Goal: Task Accomplishment & Management: Manage account settings

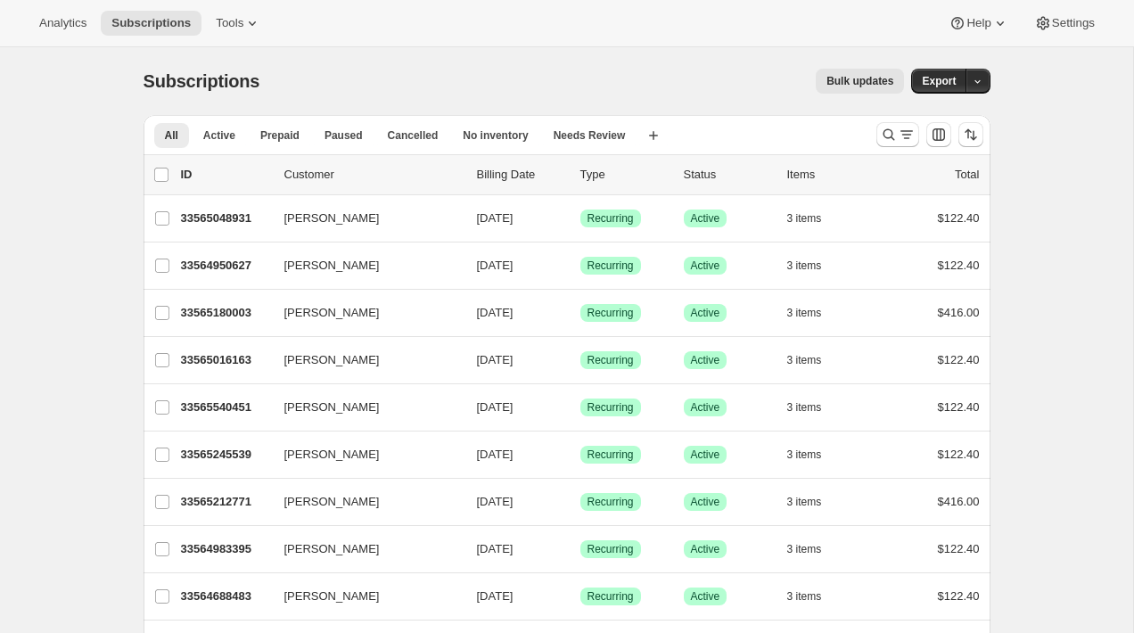
click at [408, 81] on div "Bulk updates" at bounding box center [592, 81] width 623 height 25
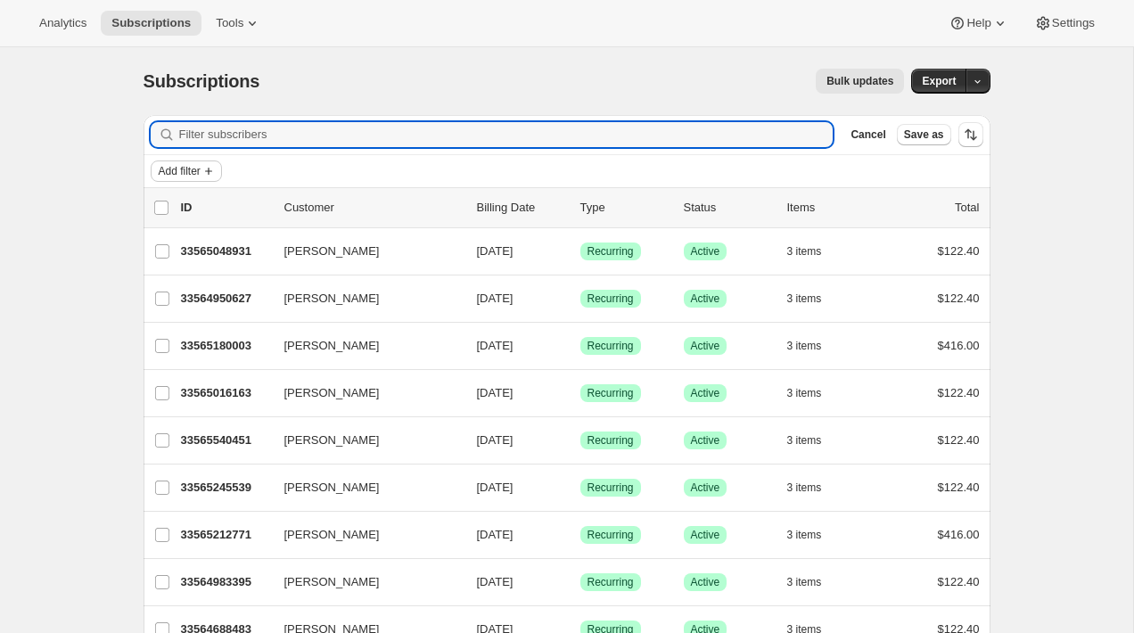
click at [206, 169] on icon "Add filter" at bounding box center [209, 171] width 14 height 14
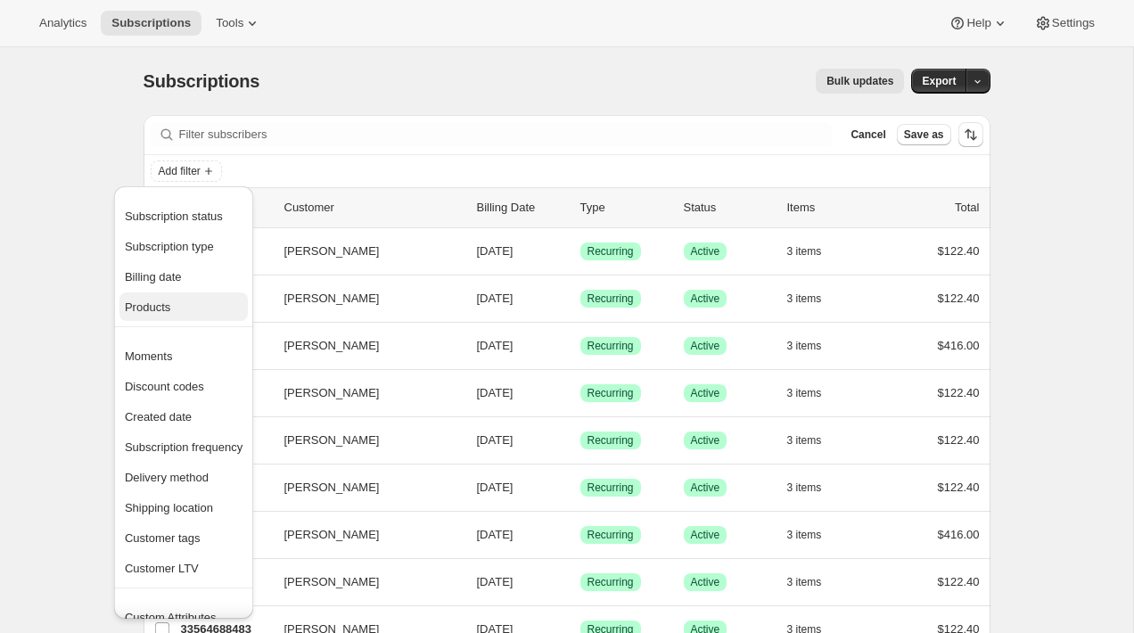
click at [206, 308] on span "Products" at bounding box center [184, 308] width 118 height 18
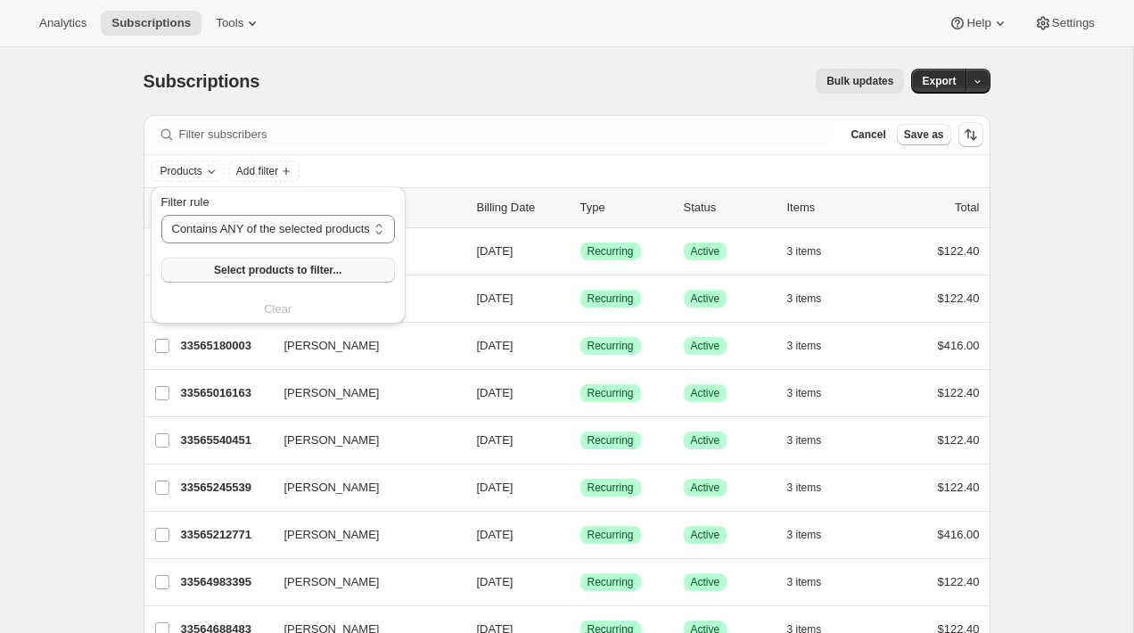
click at [238, 266] on span "Select products to filter..." at bounding box center [278, 270] width 128 height 14
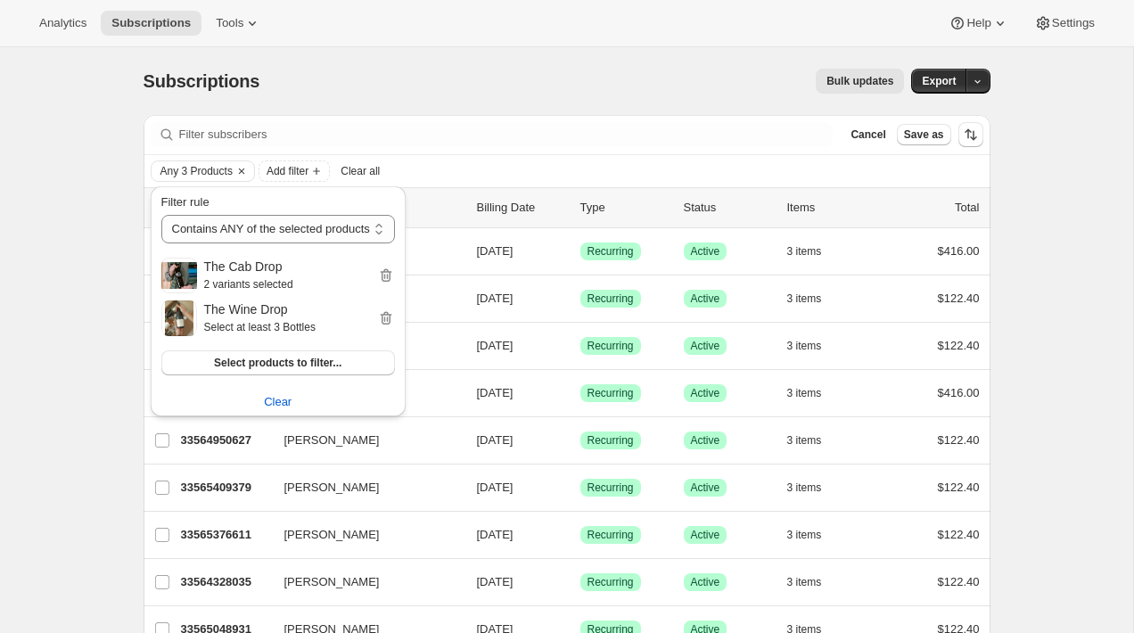
click at [550, 82] on div "Bulk updates" at bounding box center [592, 81] width 623 height 25
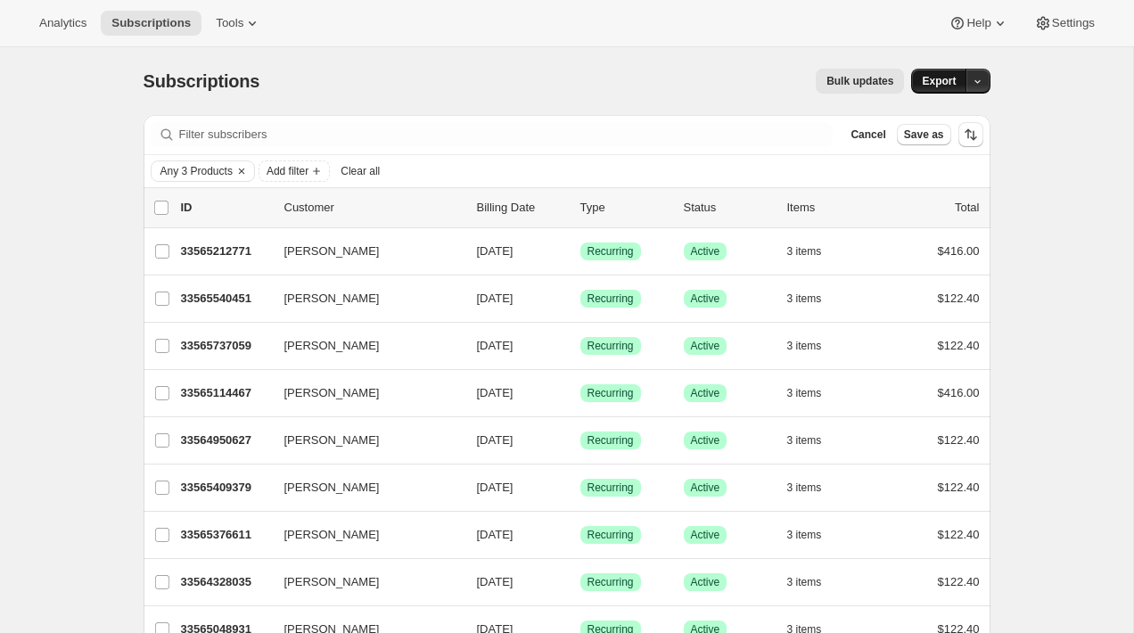
click at [933, 78] on span "Export" at bounding box center [939, 81] width 34 height 14
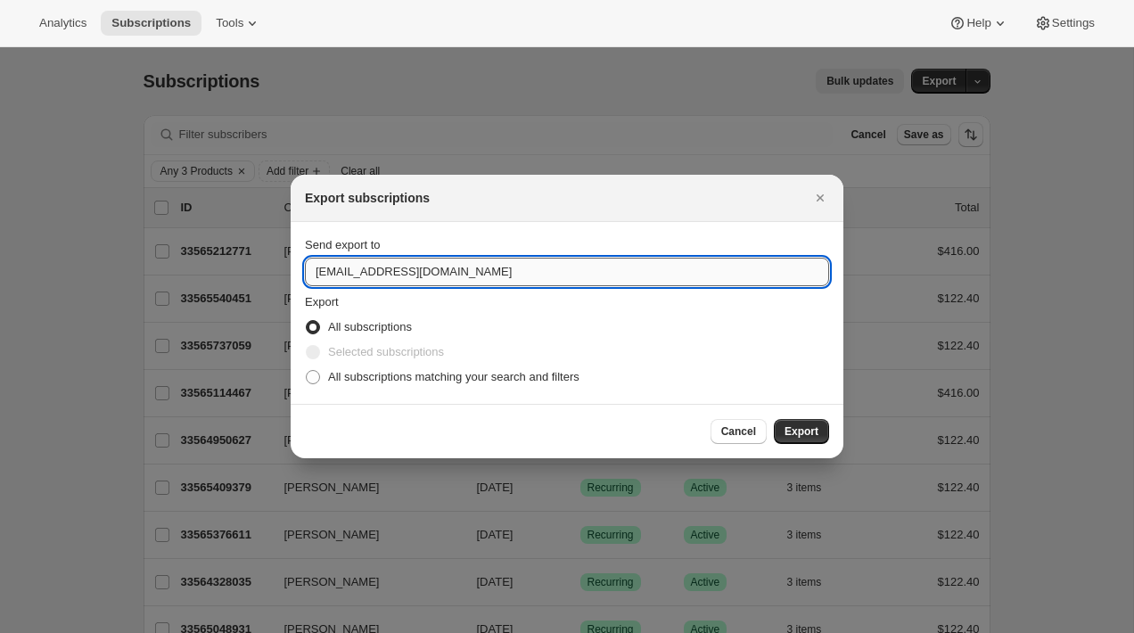
click at [514, 271] on input "wineryap@cliffamily.com" at bounding box center [567, 272] width 524 height 29
type input "brian@awtomic.com"
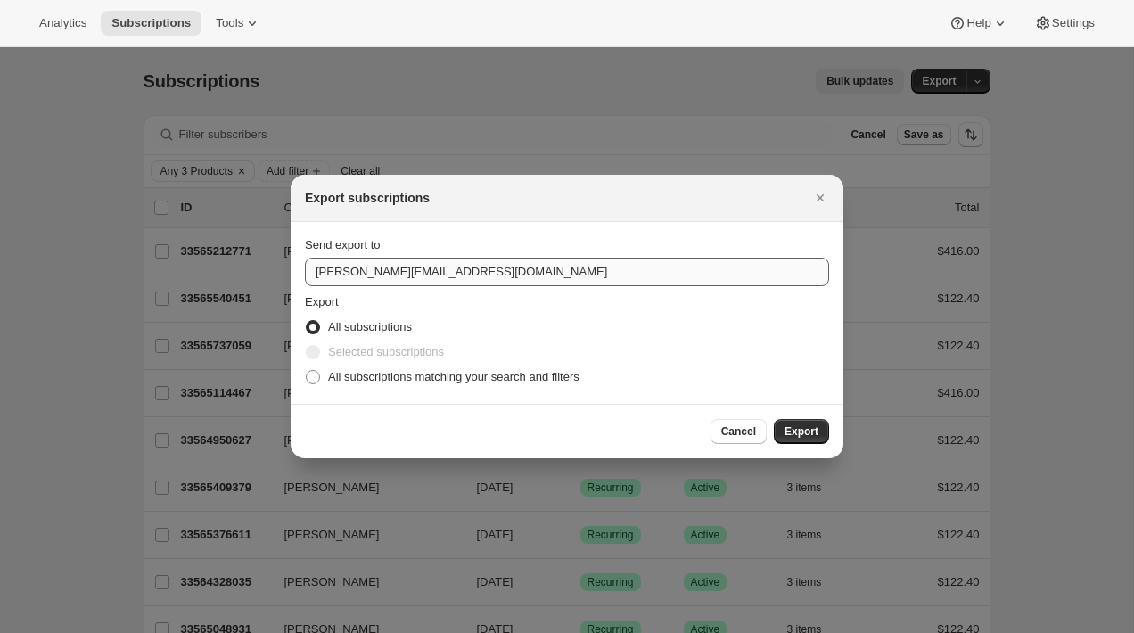
click at [306, 370] on input "All subscriptions matching your search and filters" at bounding box center [306, 370] width 1 height 1
radio input "true"
click at [774, 419] on button "Export" at bounding box center [801, 431] width 55 height 25
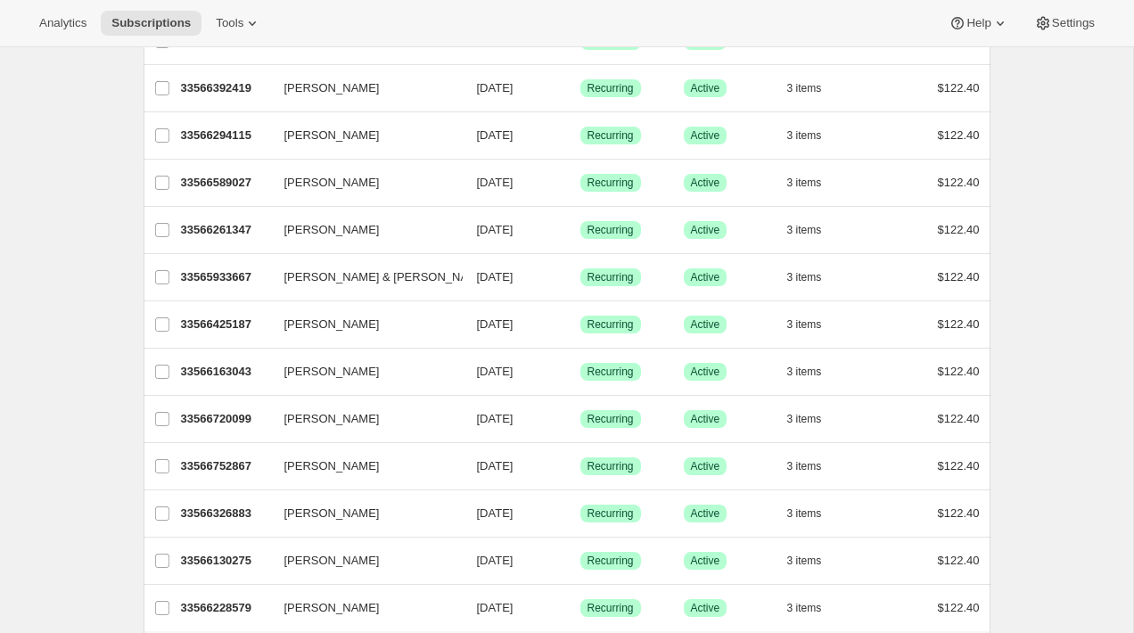
scroll to position [2162, 0]
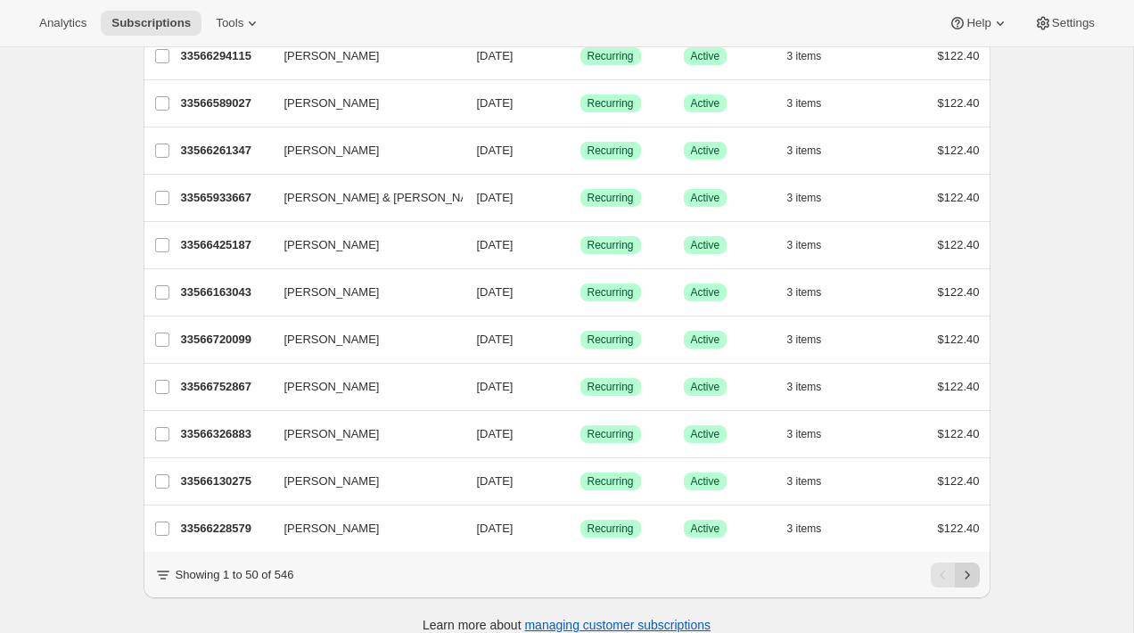
click at [974, 566] on icon "Next" at bounding box center [968, 575] width 18 height 18
click at [975, 565] on button "Next" at bounding box center [967, 575] width 25 height 25
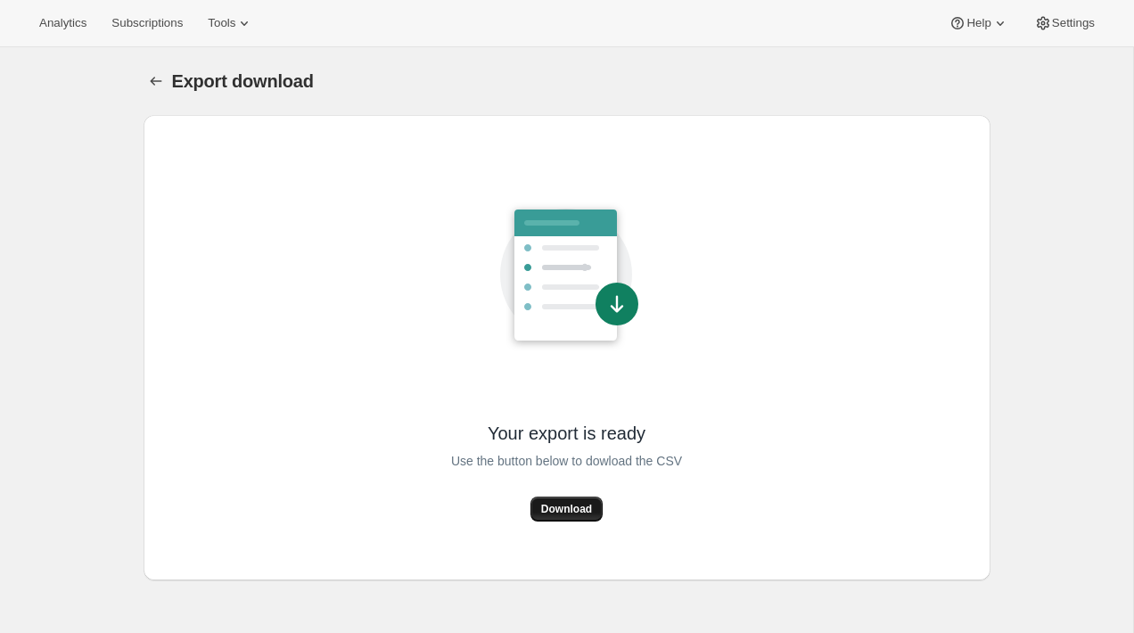
click at [579, 501] on button "Download" at bounding box center [567, 509] width 72 height 25
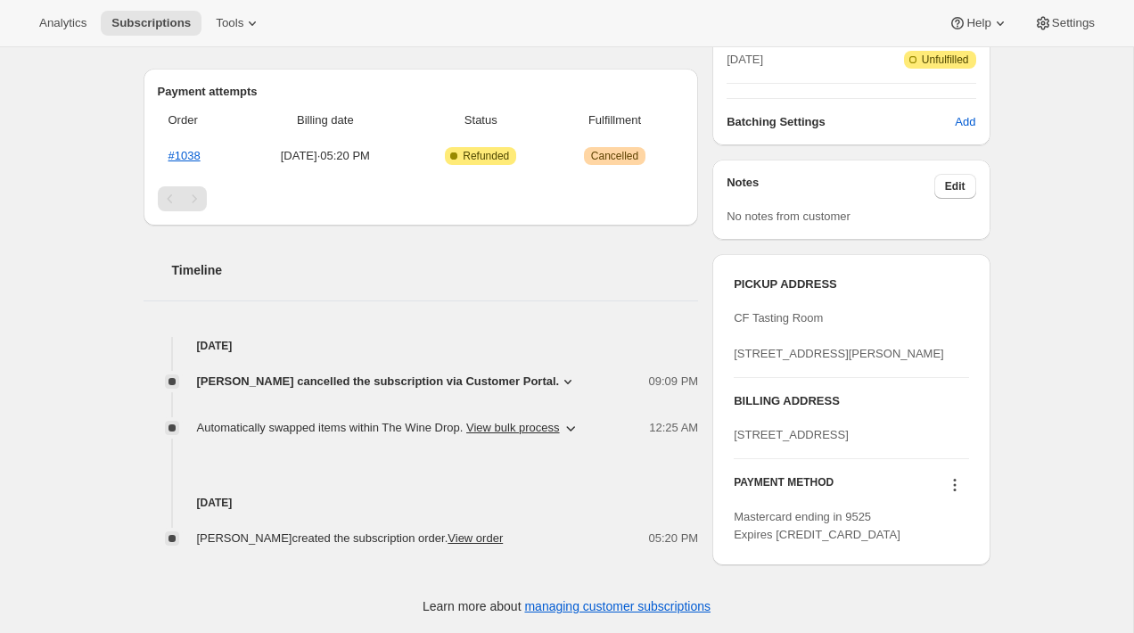
scroll to position [518, 0]
click at [416, 437] on div "Aug 7, 2025 Dominic Faulring created the subscription order. View order 05:20 PM" at bounding box center [422, 492] width 556 height 111
click at [441, 437] on div "Aug 7, 2025 Dominic Faulring created the subscription order. View order 05:20 PM" at bounding box center [422, 492] width 556 height 111
click at [469, 437] on div "Aug 7, 2025 Dominic Faulring created the subscription order. View order 05:20 PM" at bounding box center [422, 492] width 556 height 111
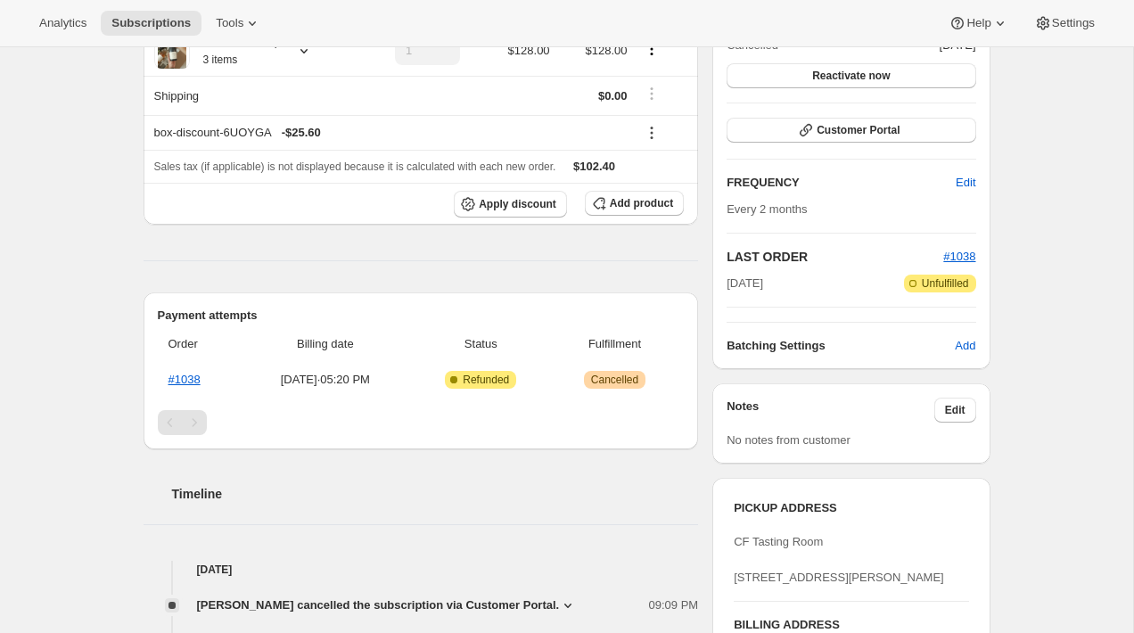
scroll to position [218, 0]
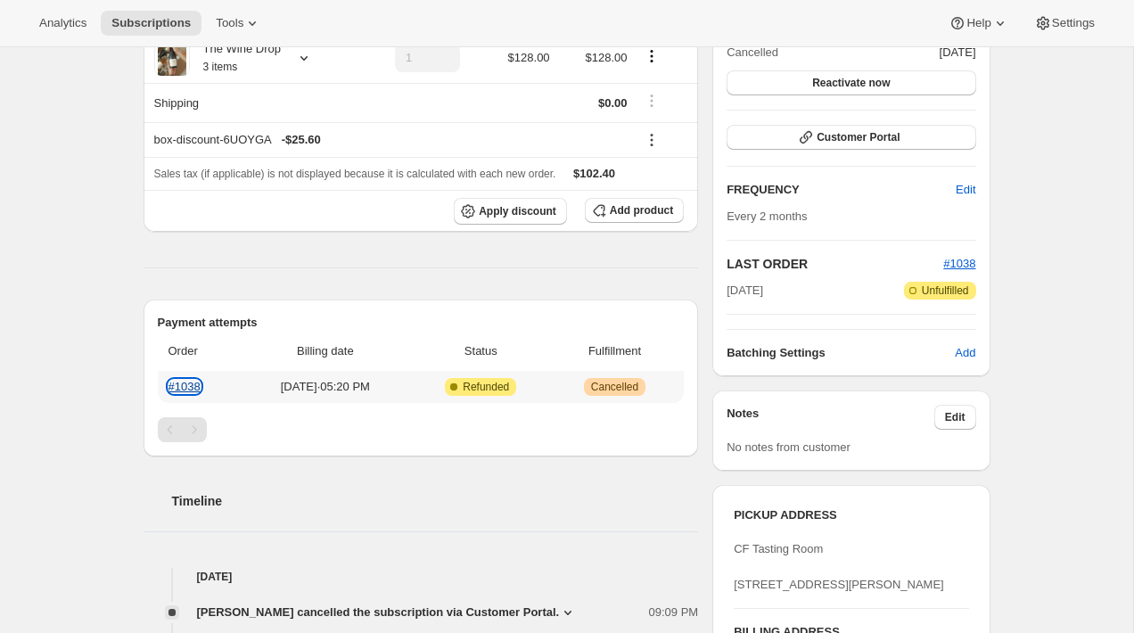
click at [191, 391] on link "#1038" at bounding box center [185, 386] width 32 height 13
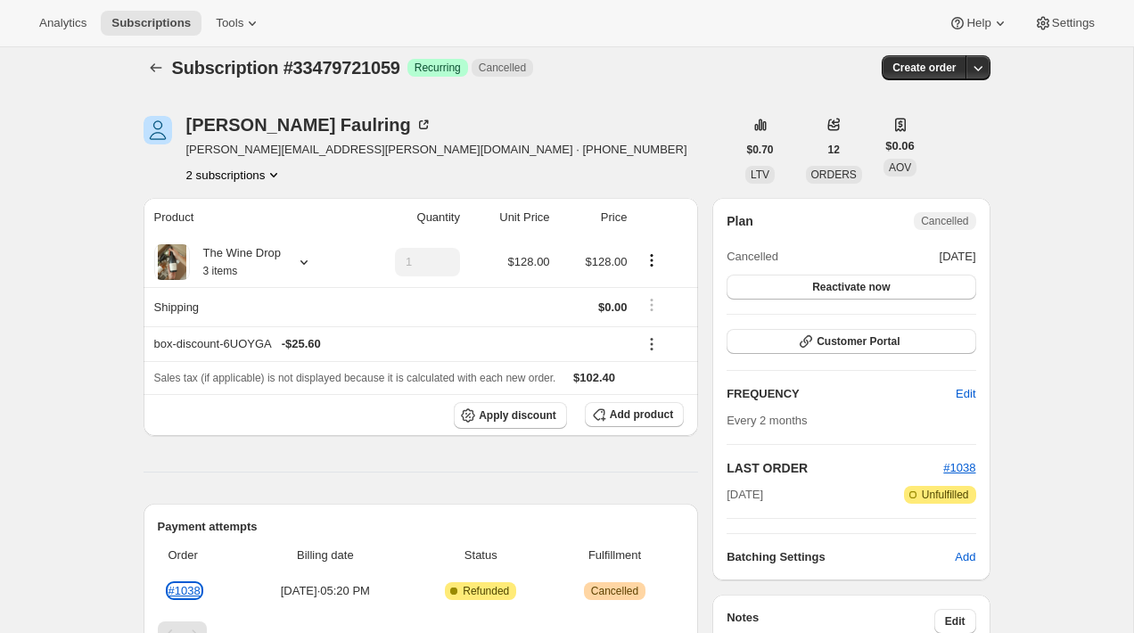
scroll to position [0, 0]
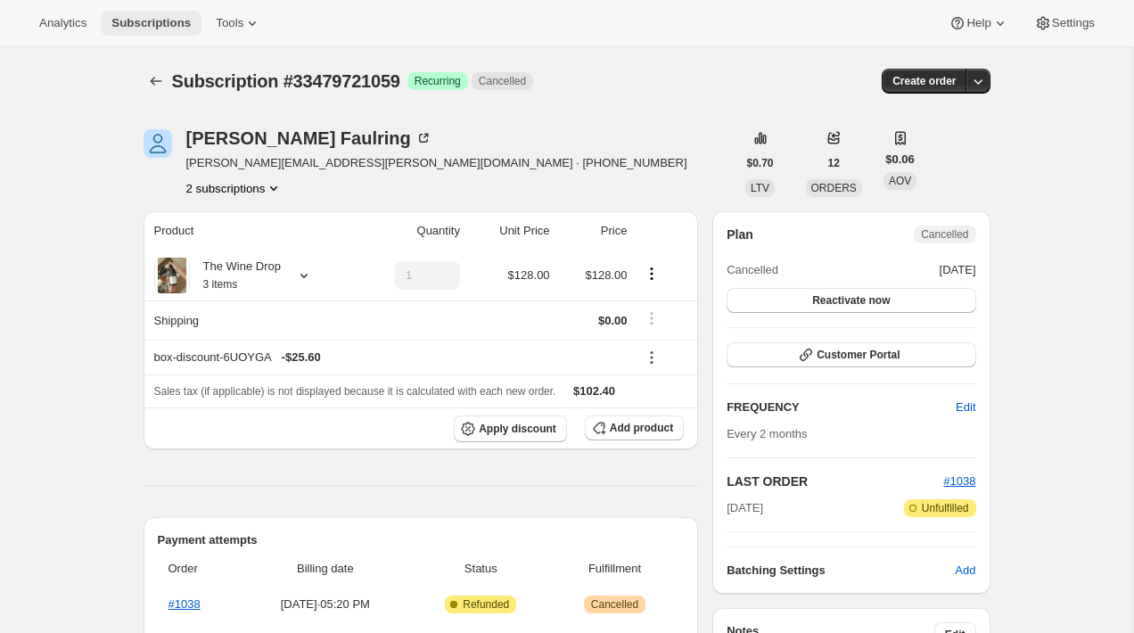
click at [164, 21] on span "Subscriptions" at bounding box center [150, 23] width 79 height 14
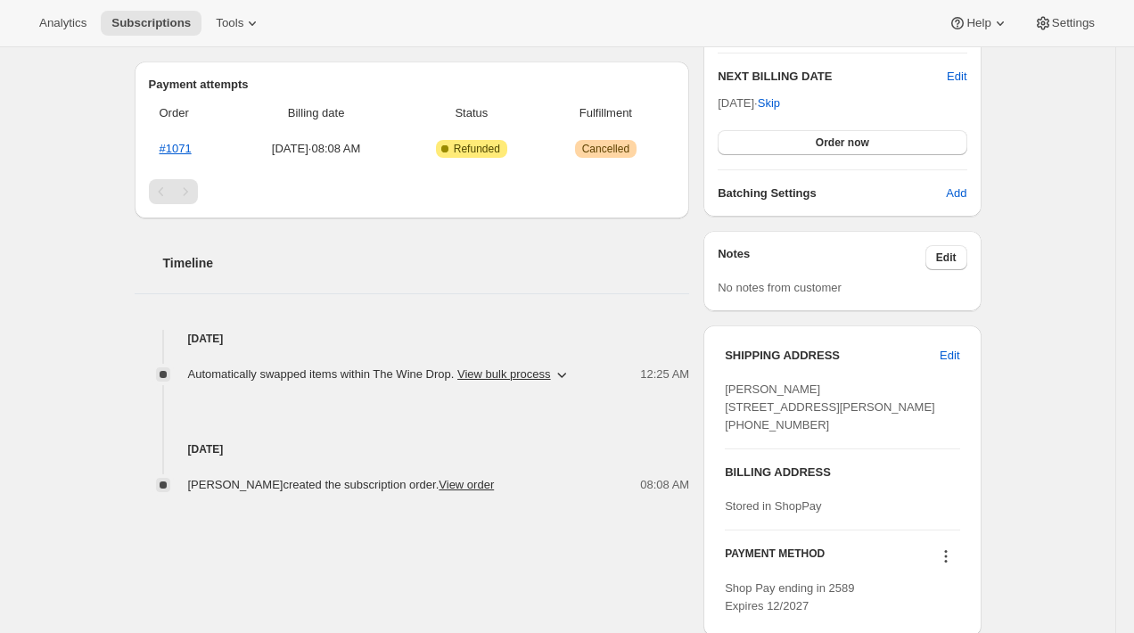
scroll to position [561, 0]
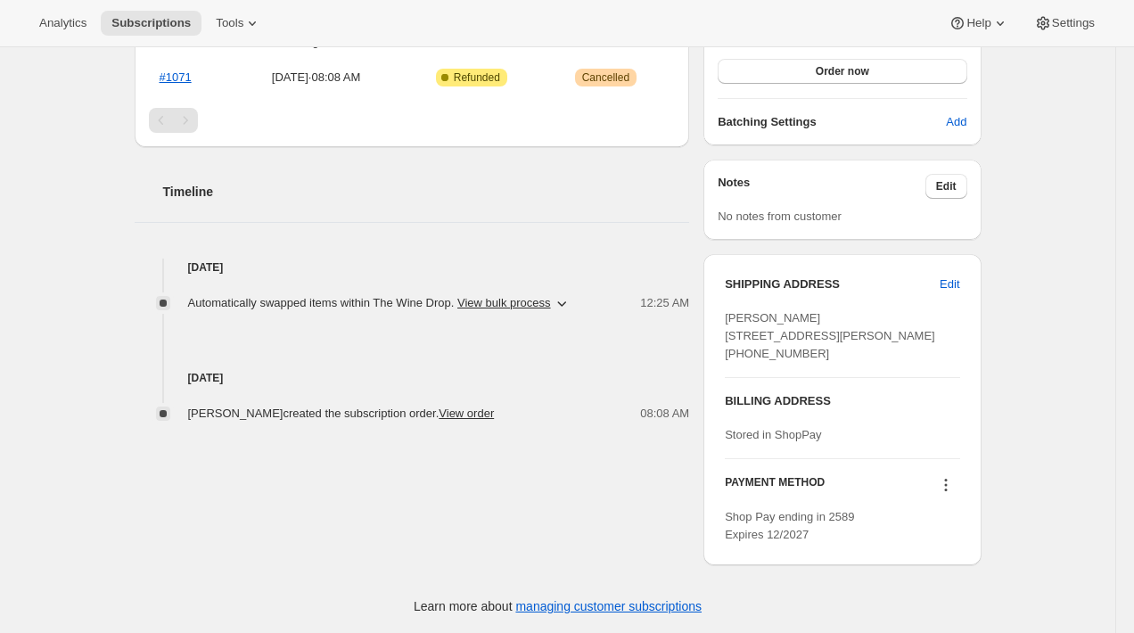
click at [424, 325] on div "Aug 12, 2025 jeffrey ren created the subscription order. View order 08:08 AM" at bounding box center [413, 367] width 556 height 111
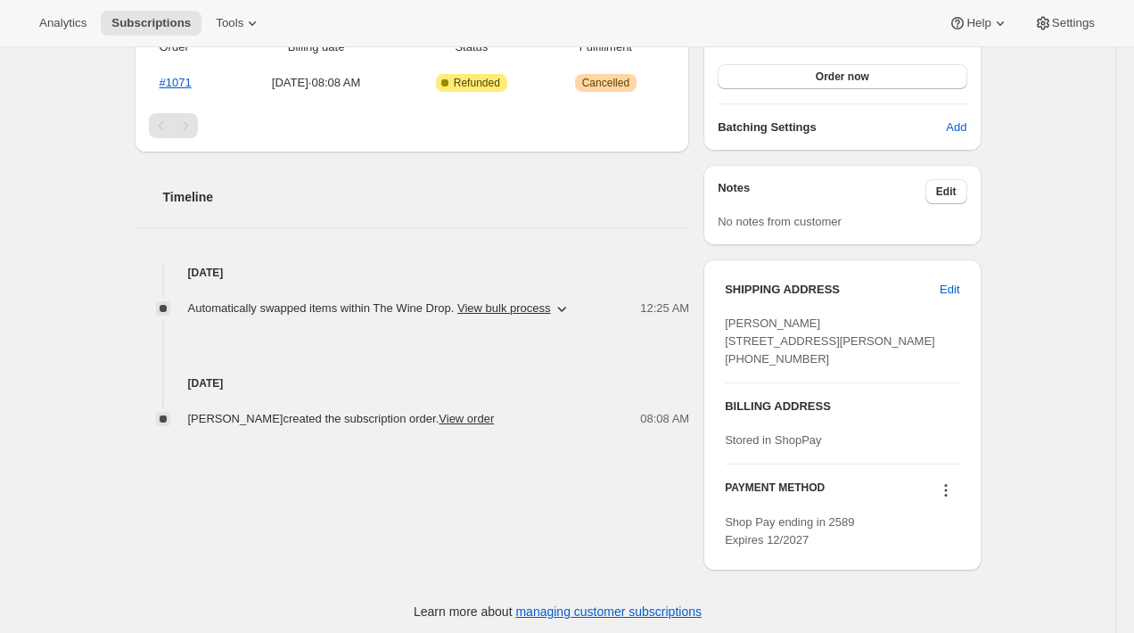
scroll to position [458, 0]
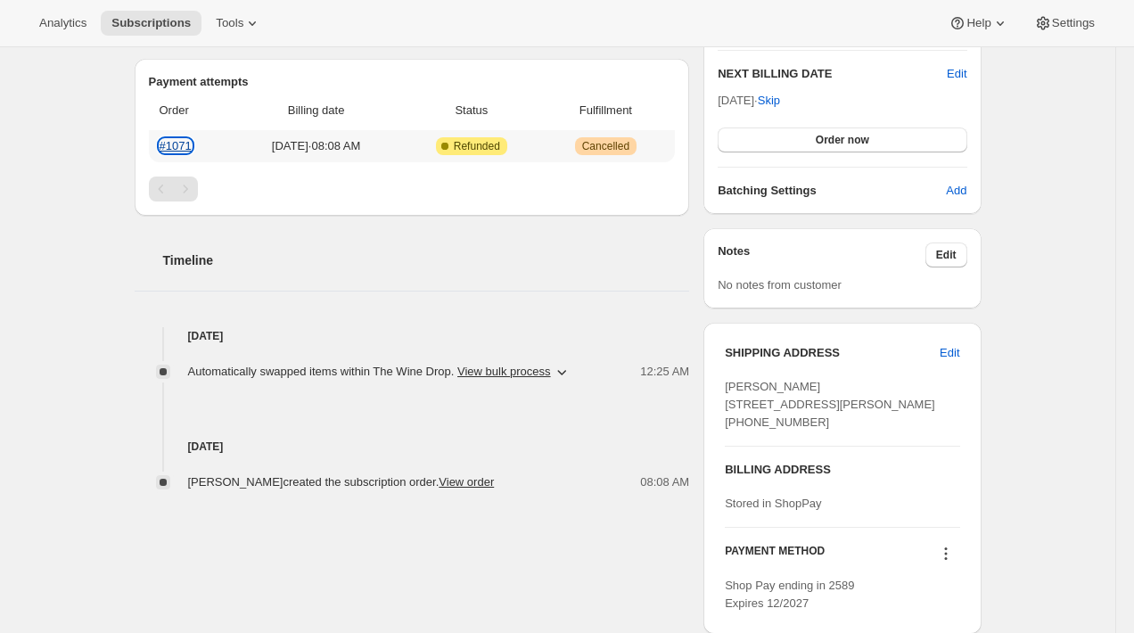
click at [182, 146] on link "#1071" at bounding box center [176, 145] width 32 height 13
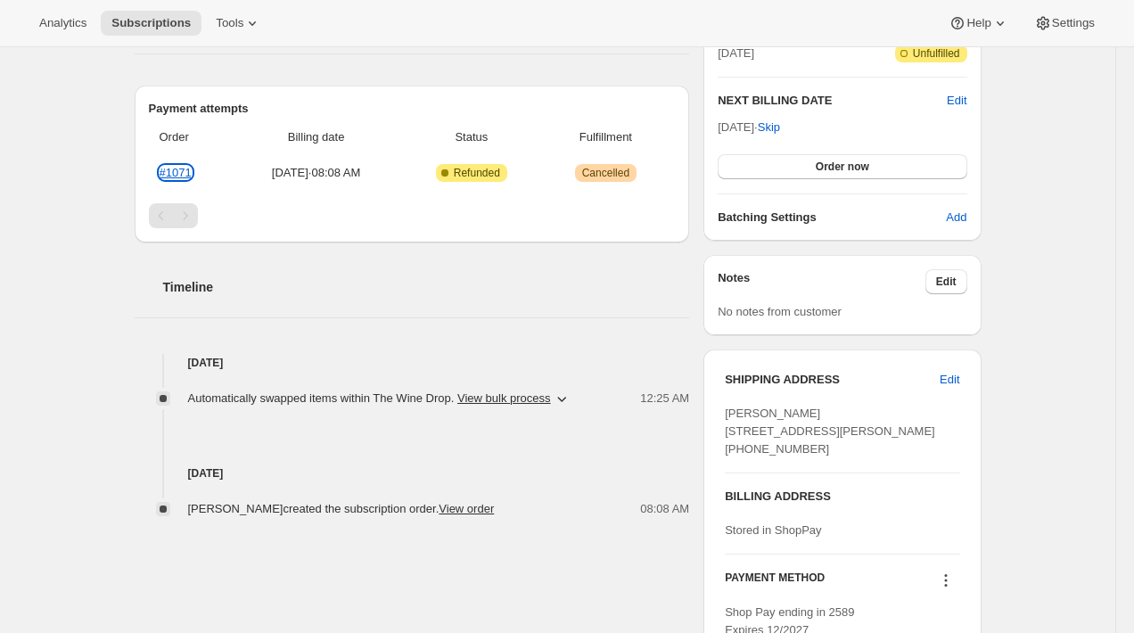
scroll to position [418, 0]
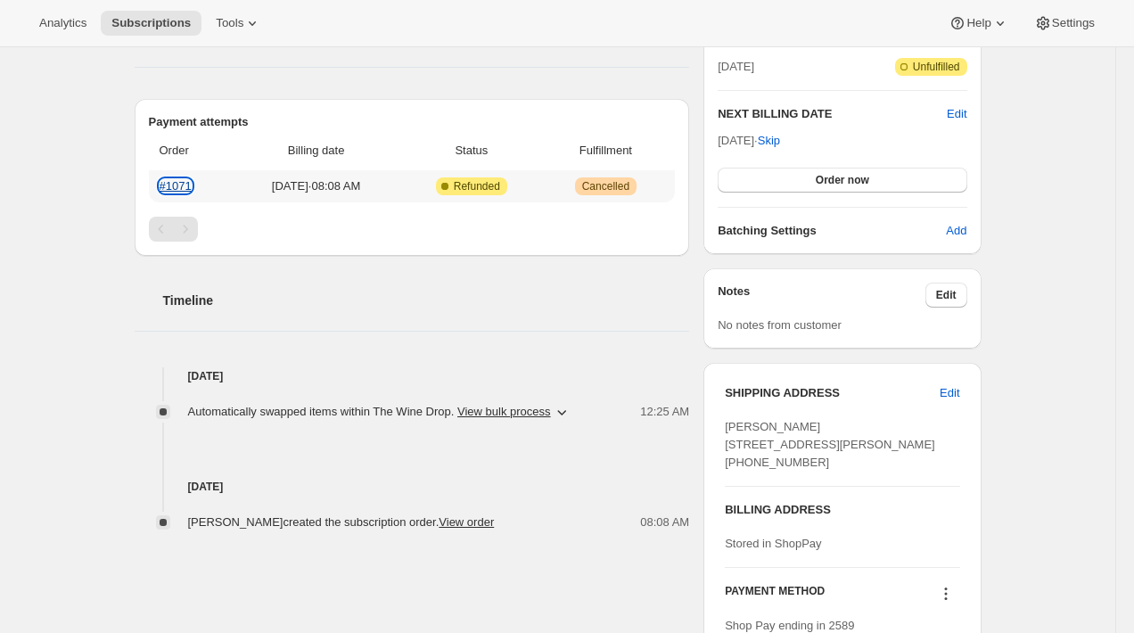
click at [174, 187] on link "#1071" at bounding box center [176, 185] width 32 height 13
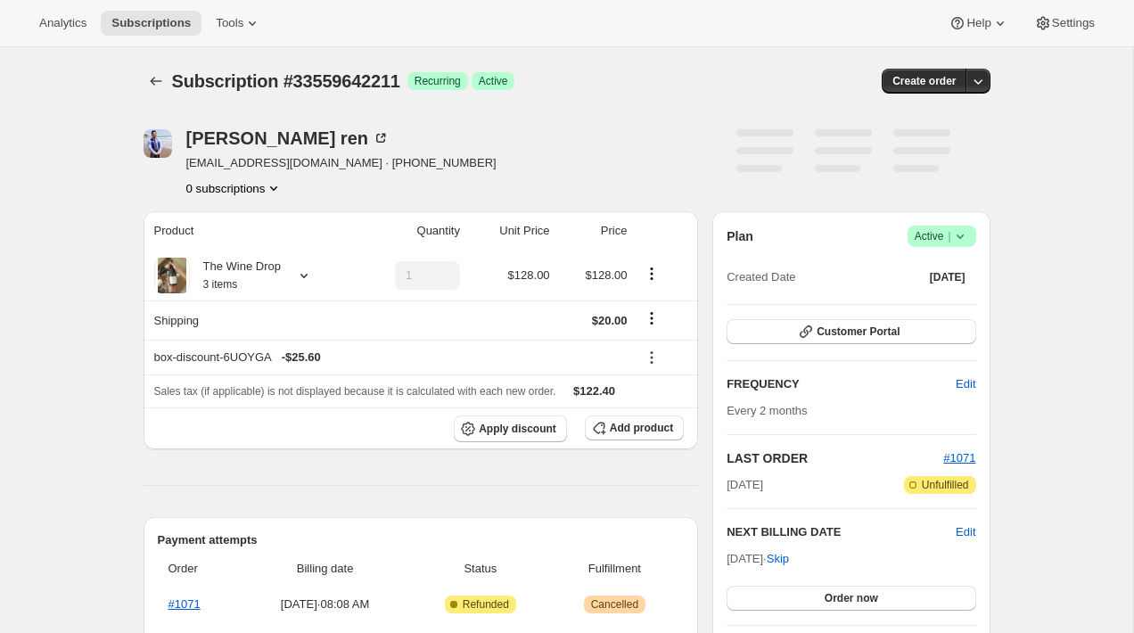
scroll to position [561, 0]
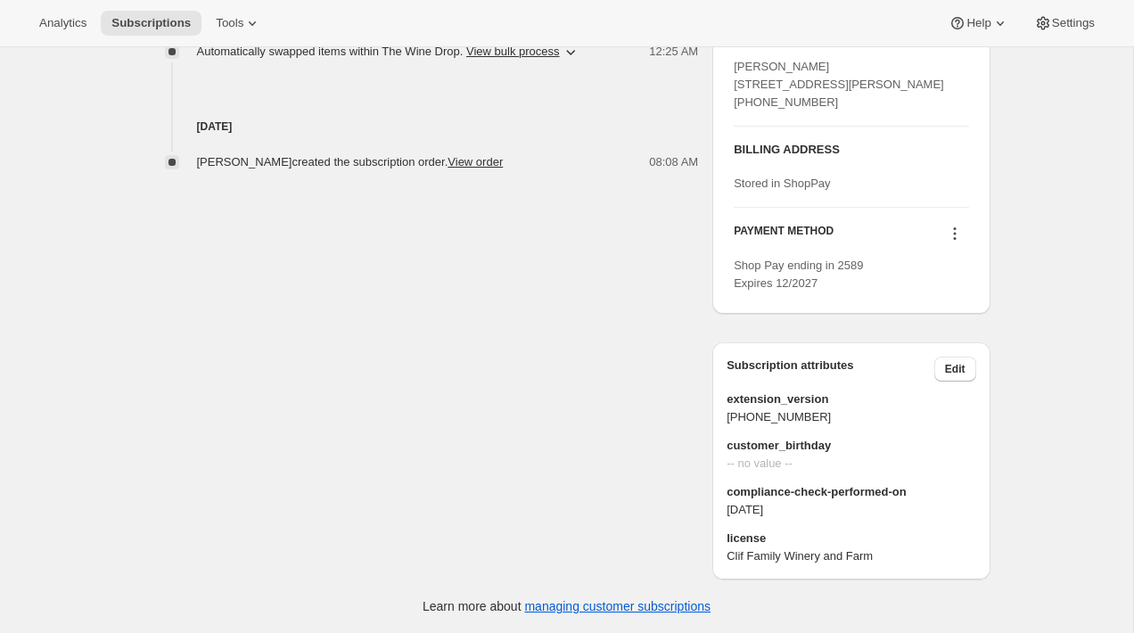
click at [954, 360] on button "Edit" at bounding box center [956, 369] width 42 height 25
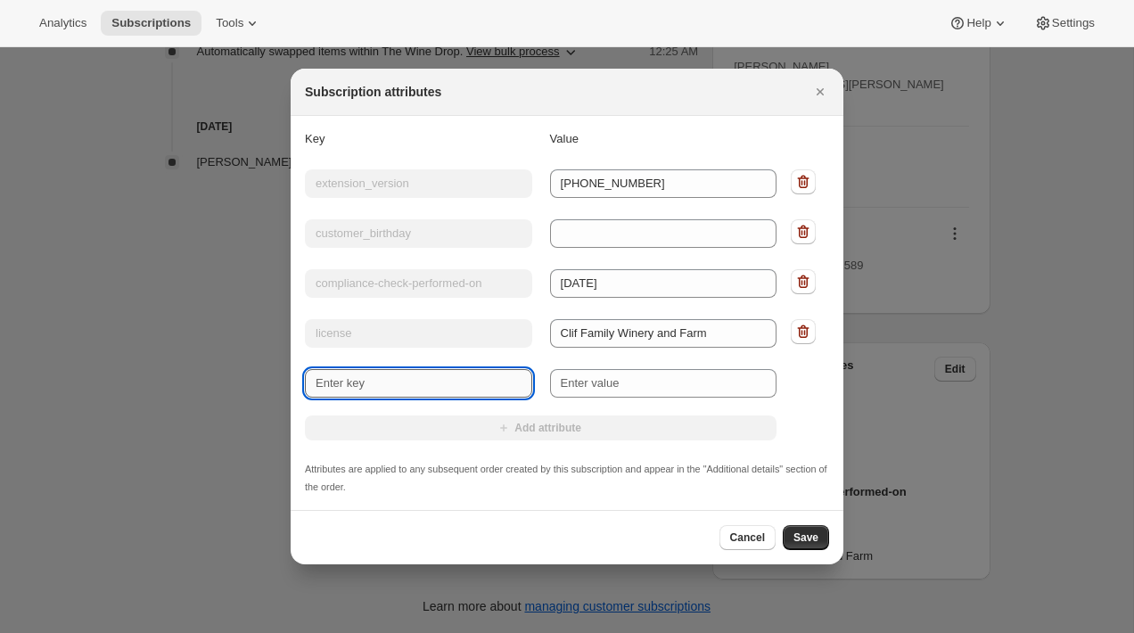
click at [442, 374] on input "New key" at bounding box center [418, 383] width 227 height 29
type input "test"
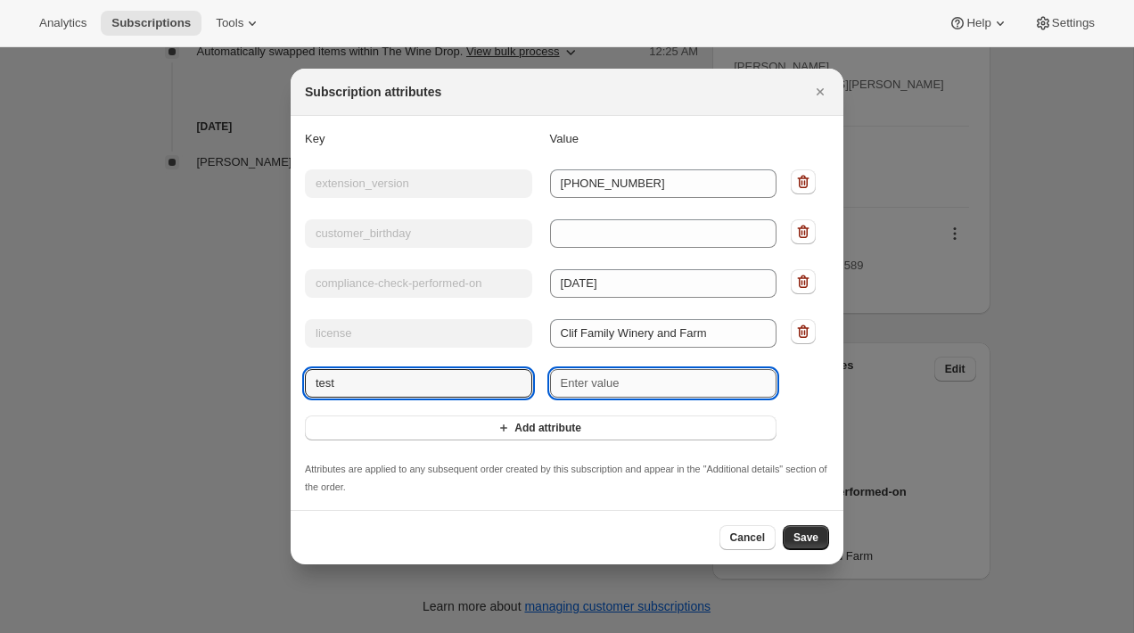
click at [581, 378] on input "New value" at bounding box center [663, 383] width 227 height 29
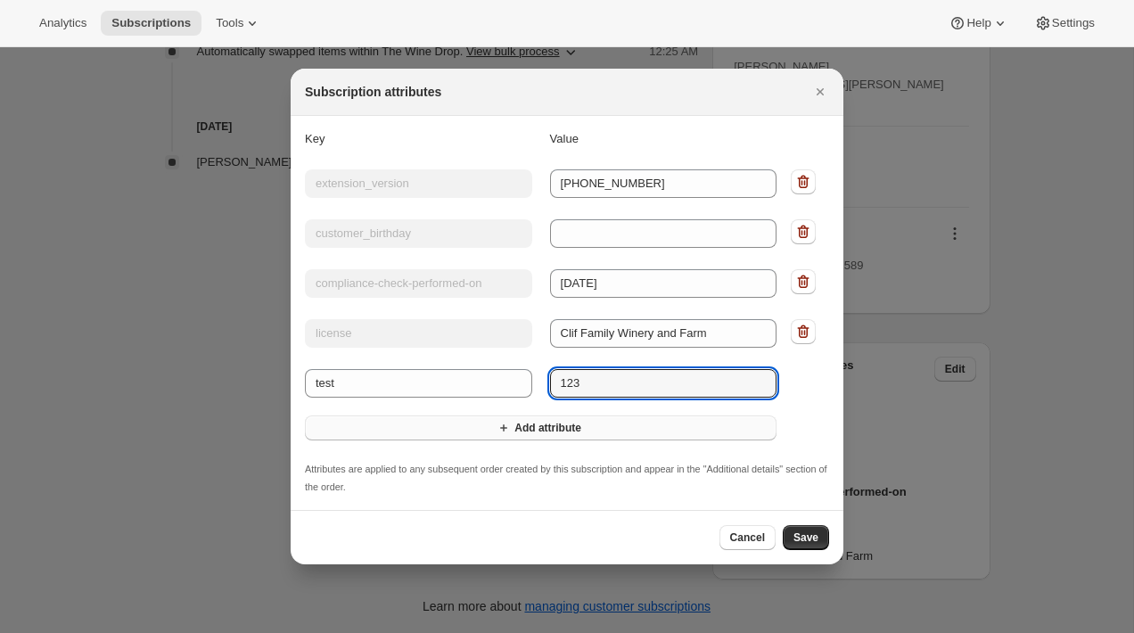
type input "123"
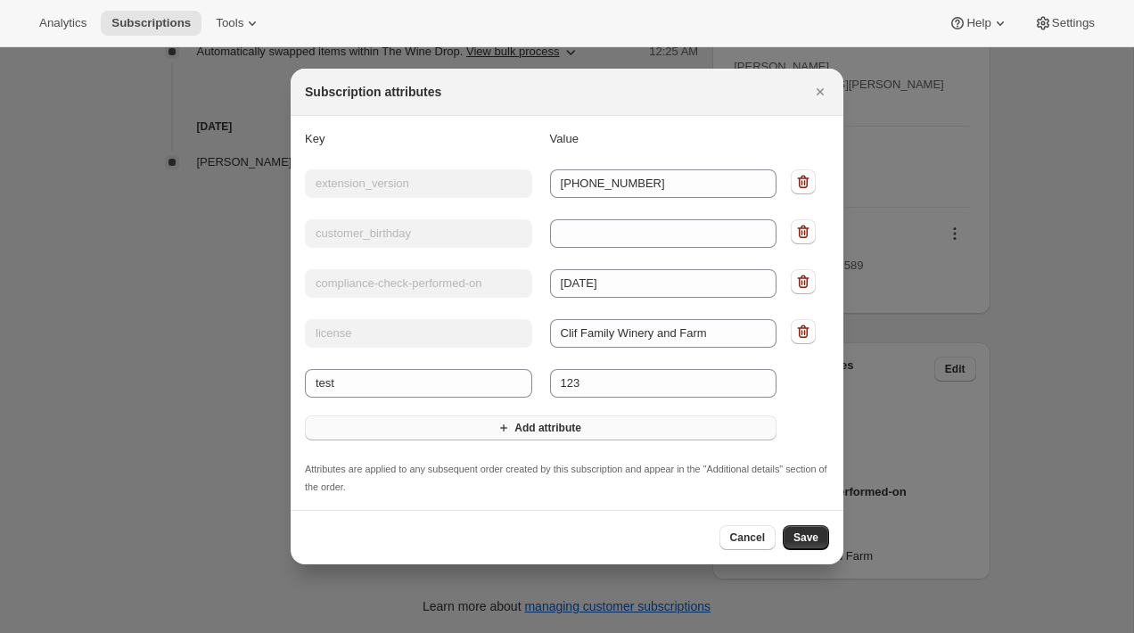
click at [626, 432] on button "Add attribute" at bounding box center [541, 428] width 472 height 25
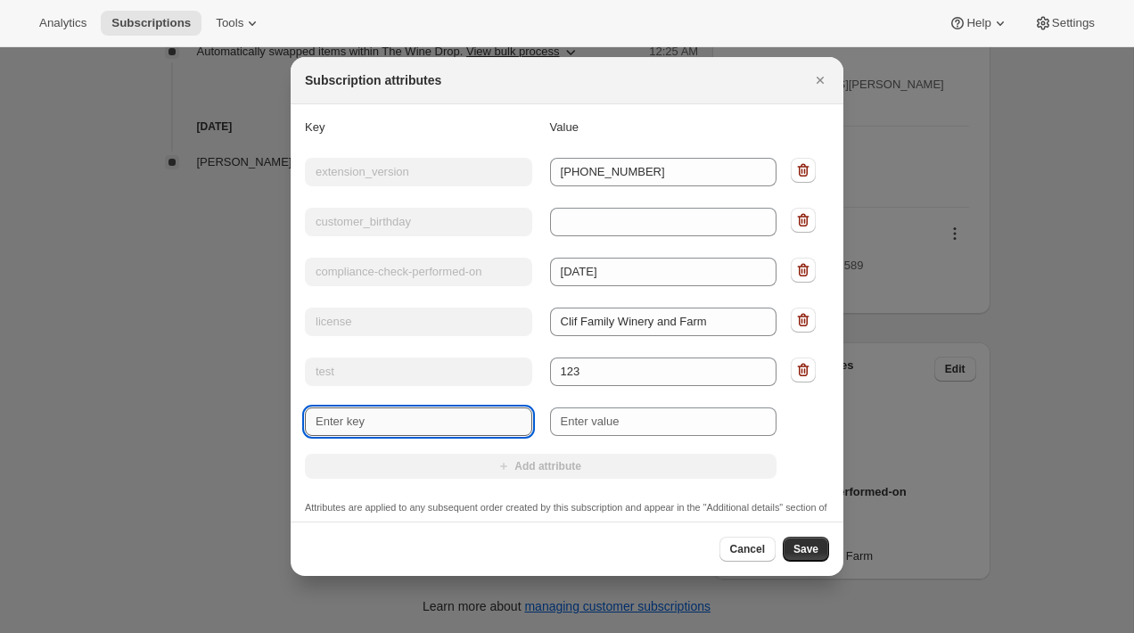
click at [451, 422] on input "New key" at bounding box center [418, 422] width 227 height 29
type input "asdasd"
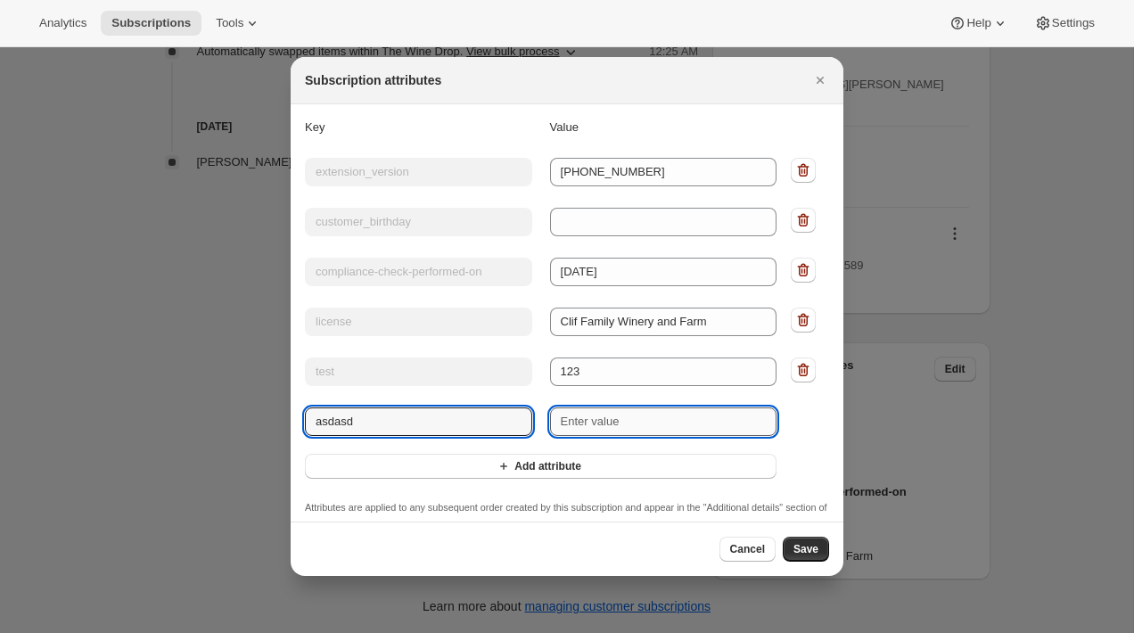
click at [599, 416] on input "New value" at bounding box center [663, 422] width 227 height 29
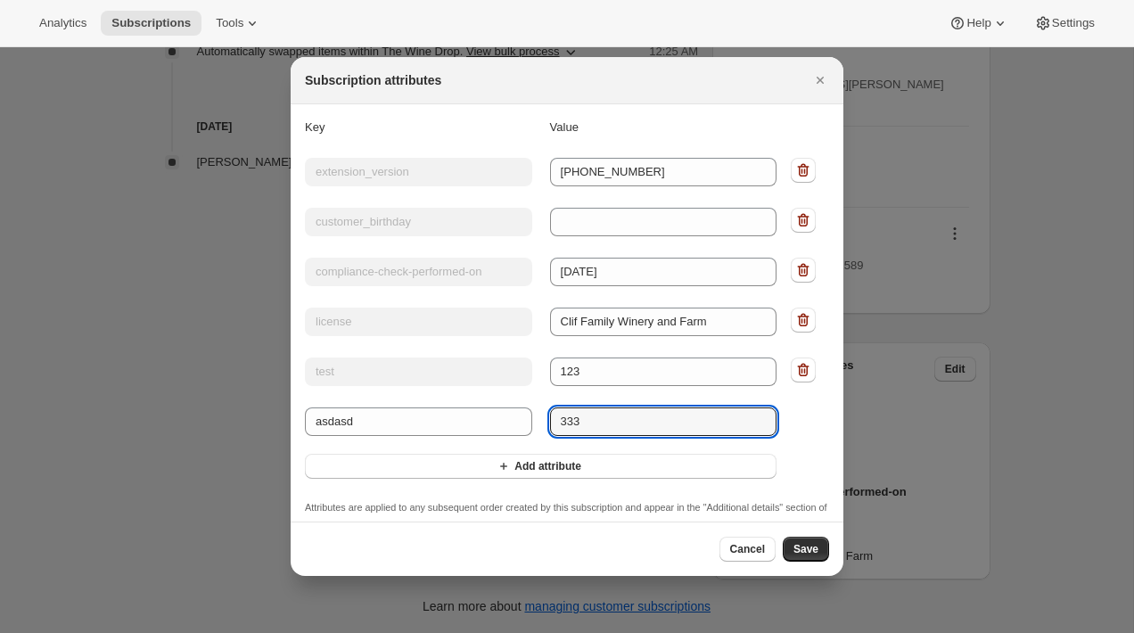
type input "333"
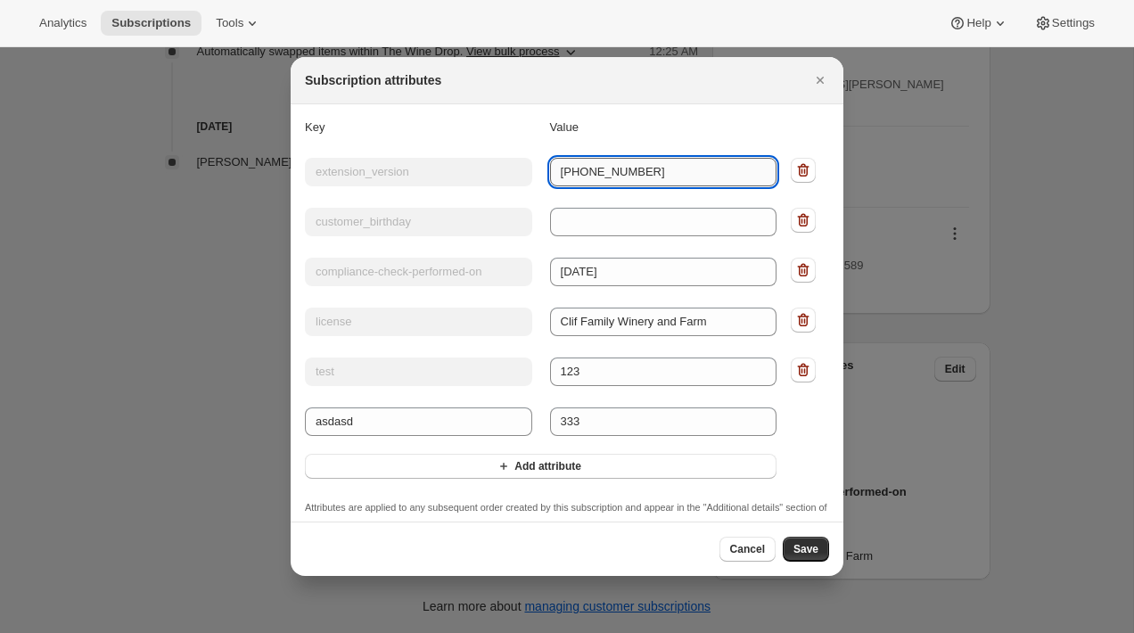
click at [662, 164] on input "2025.07.02.02" at bounding box center [663, 172] width 227 height 29
click at [741, 548] on span "Cancel" at bounding box center [747, 549] width 35 height 14
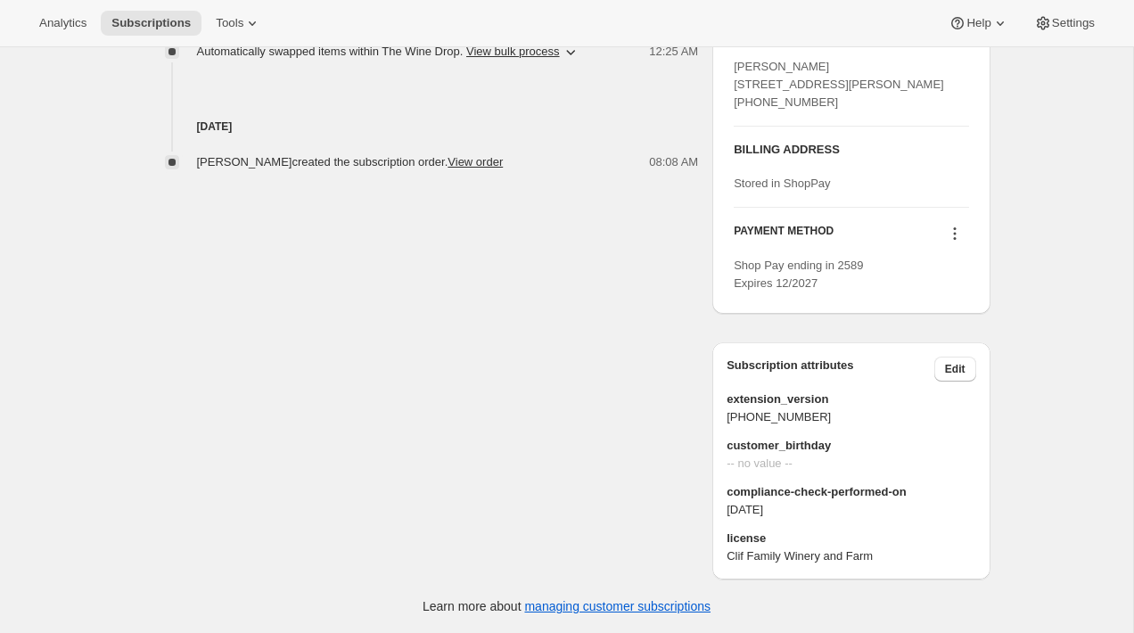
click at [168, 34] on button "Subscriptions" at bounding box center [151, 23] width 101 height 25
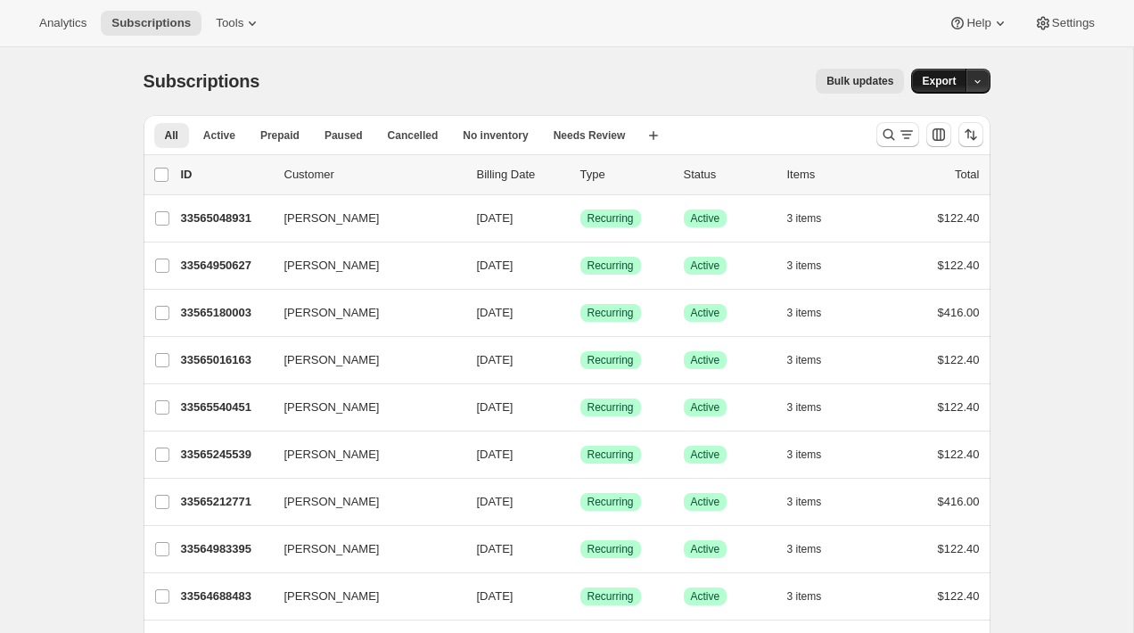
click at [932, 77] on span "Export" at bounding box center [939, 81] width 34 height 14
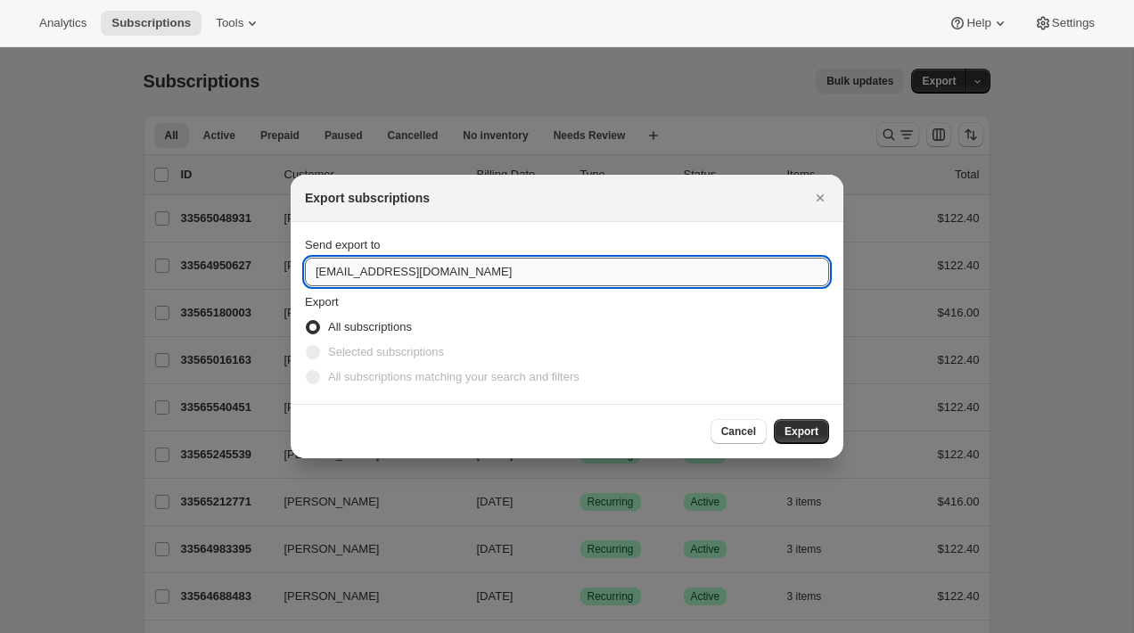
click at [645, 265] on input "wineryap@cliffamily.com" at bounding box center [567, 272] width 524 height 29
type input "brian@awtomic.com"
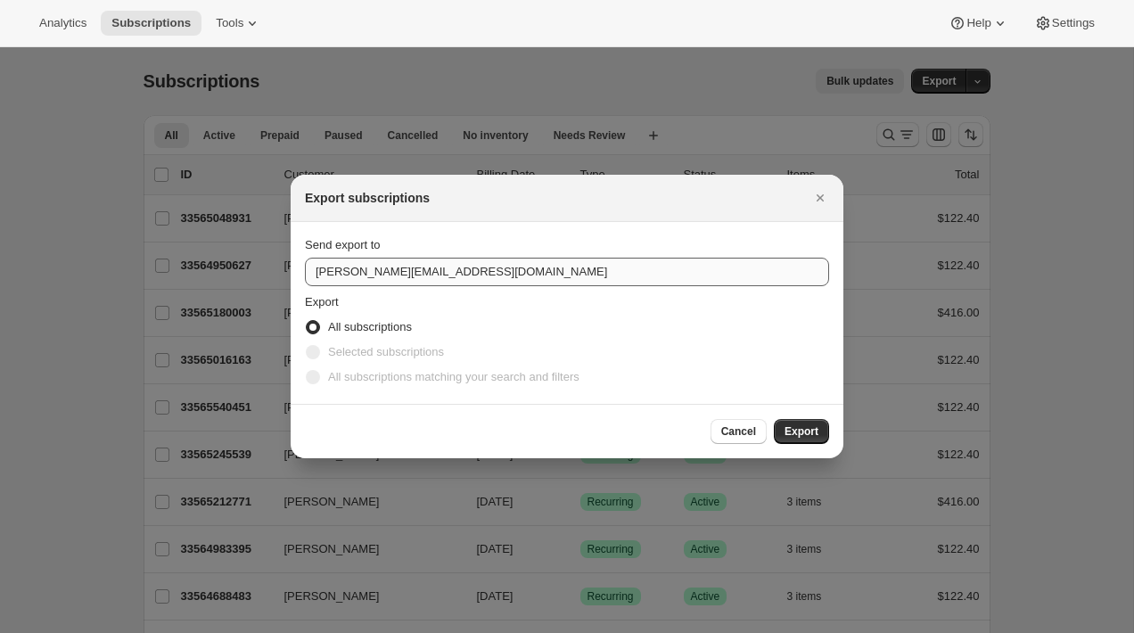
click at [774, 419] on button "Export" at bounding box center [801, 431] width 55 height 25
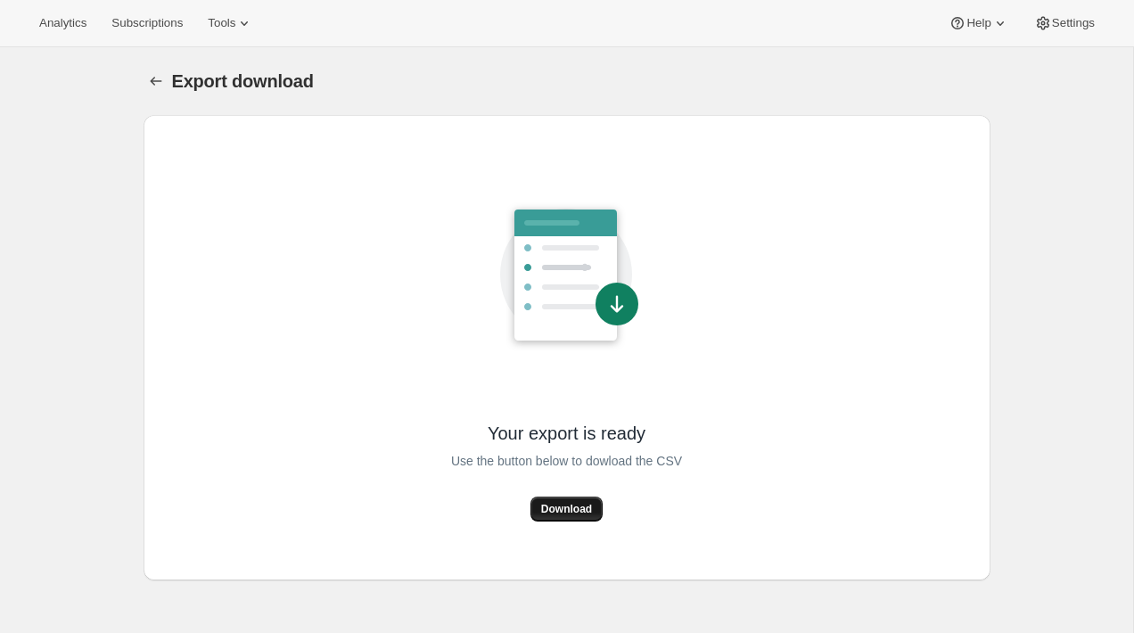
click at [586, 501] on button "Download" at bounding box center [567, 509] width 72 height 25
click at [169, 29] on span "Subscriptions" at bounding box center [146, 23] width 71 height 14
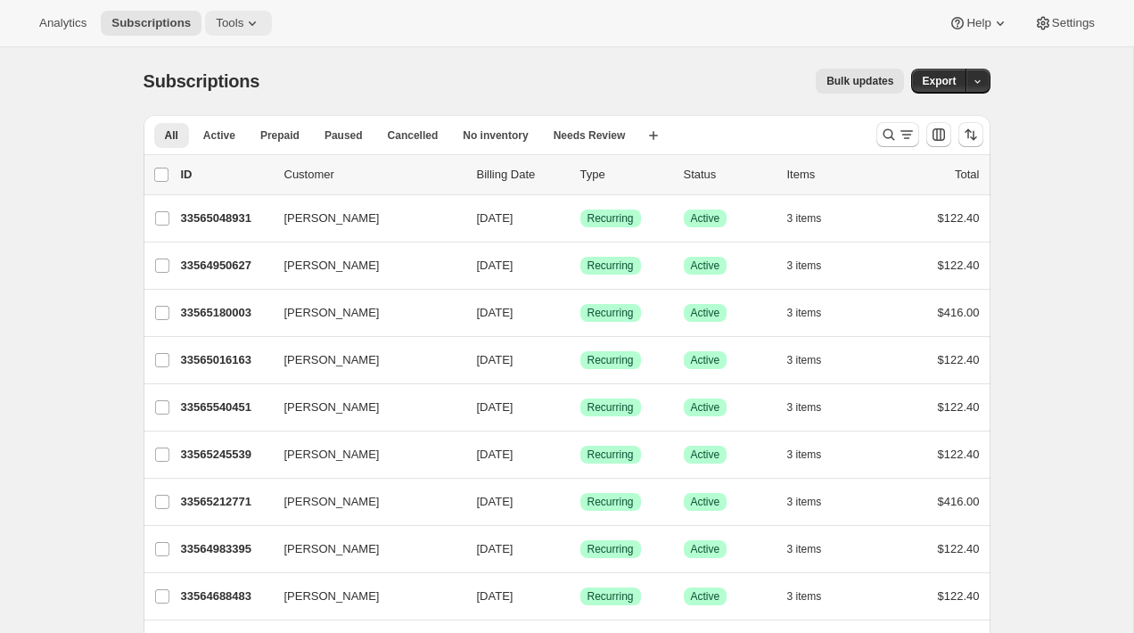
click at [243, 23] on span "Tools" at bounding box center [230, 23] width 28 height 14
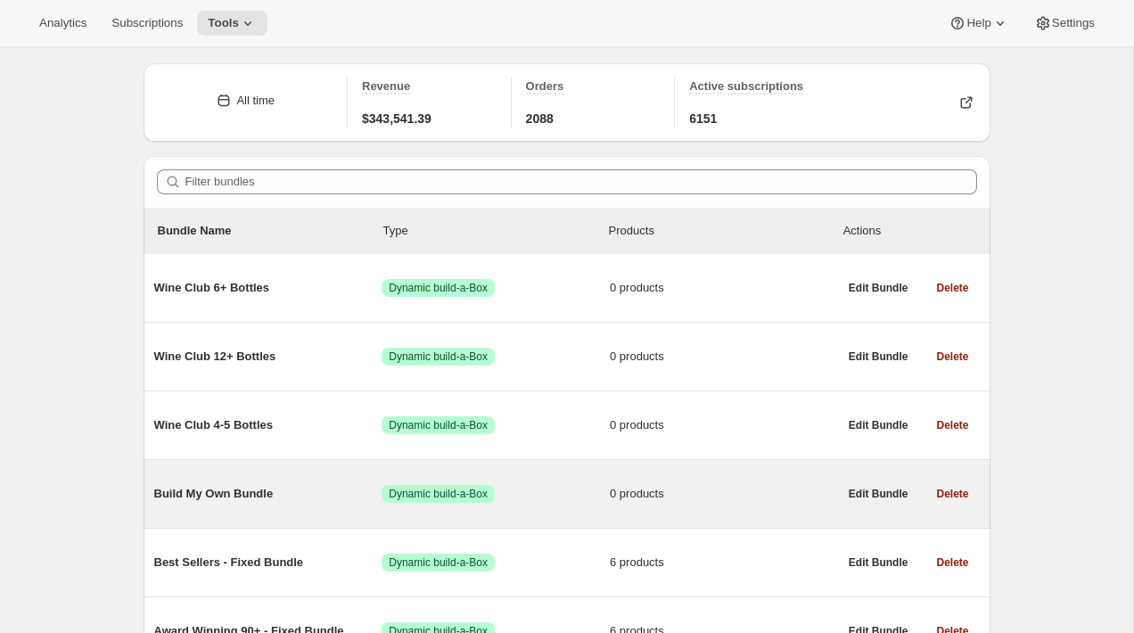
scroll to position [53, 0]
click at [265, 499] on span "Build My Own Bundle" at bounding box center [268, 493] width 228 height 18
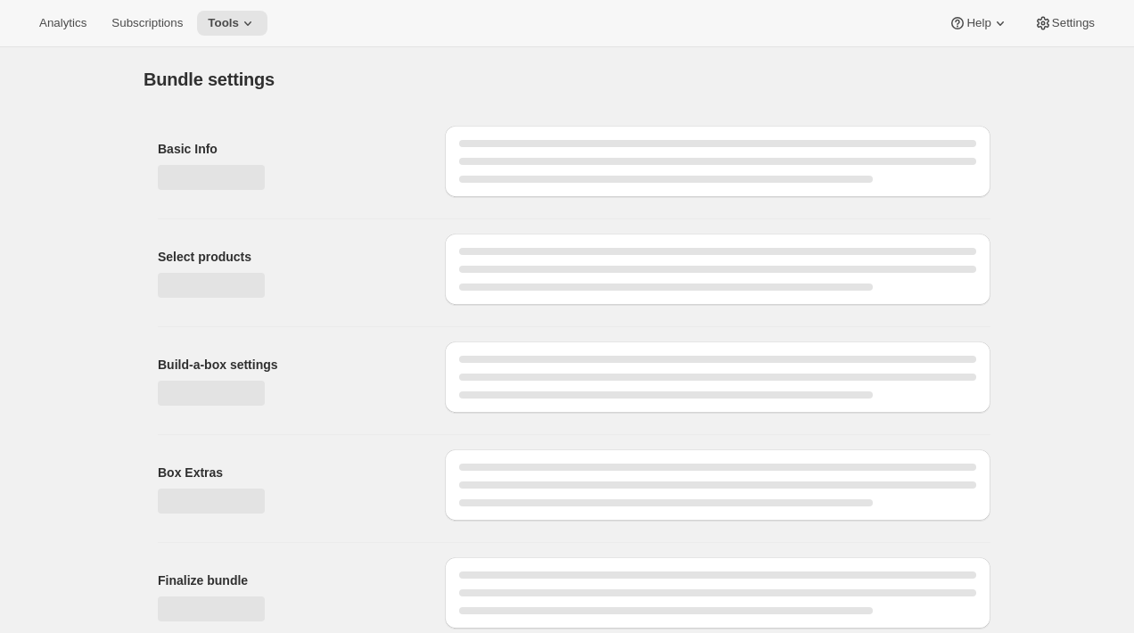
type input "Build My Own Bundle"
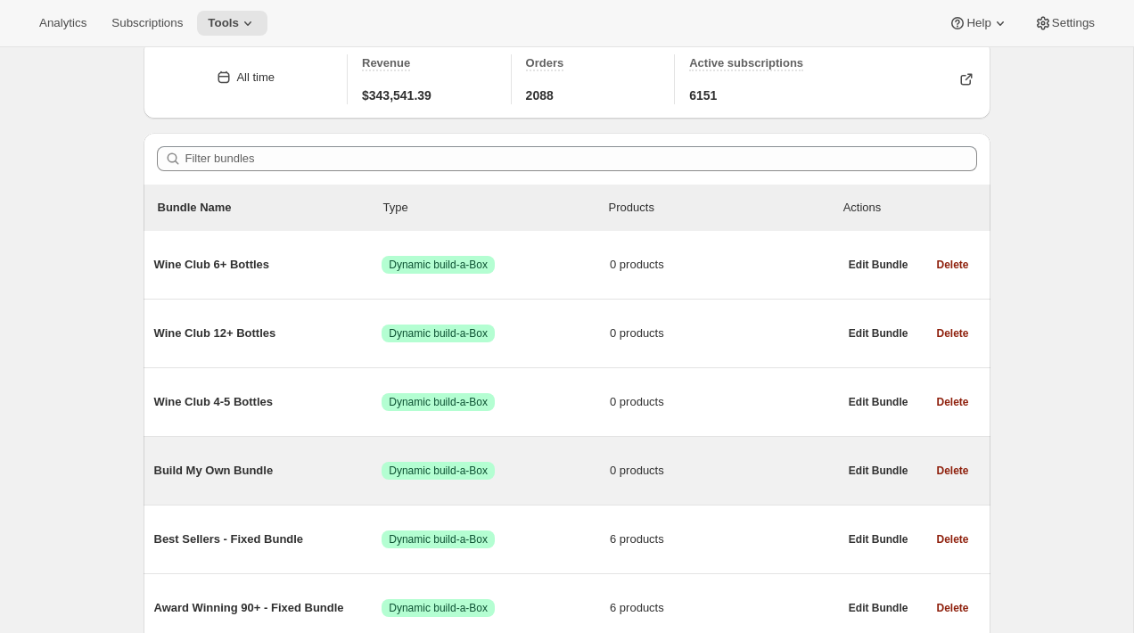
scroll to position [116, 0]
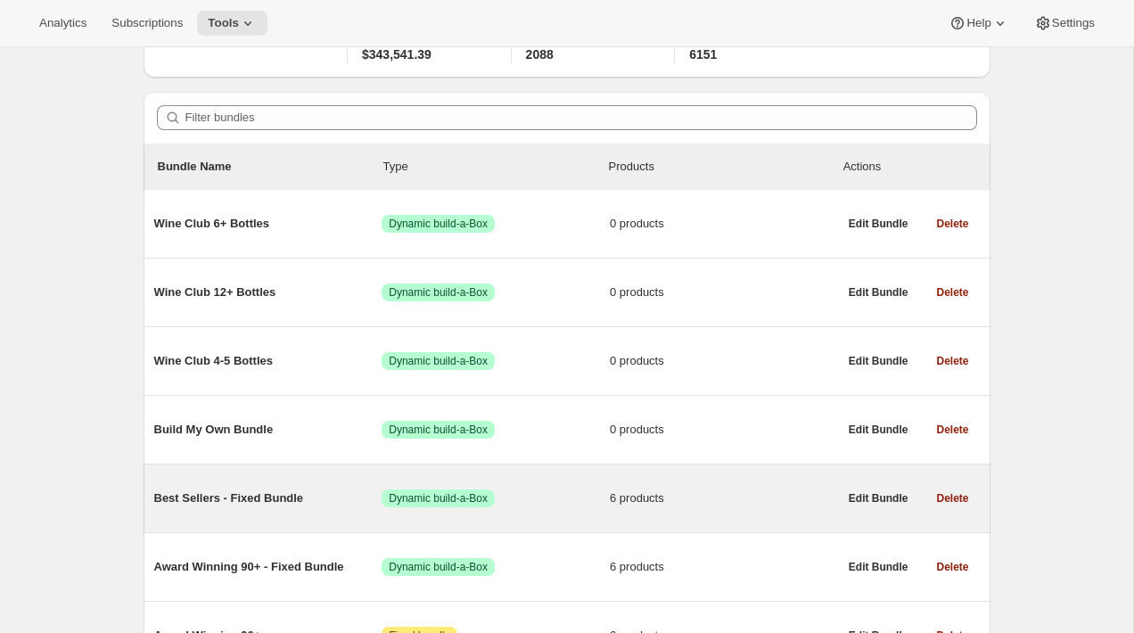
click at [278, 483] on div "Best Sellers - Fixed Bundle Success Dynamic build-a-Box 6 products" at bounding box center [496, 498] width 684 height 46
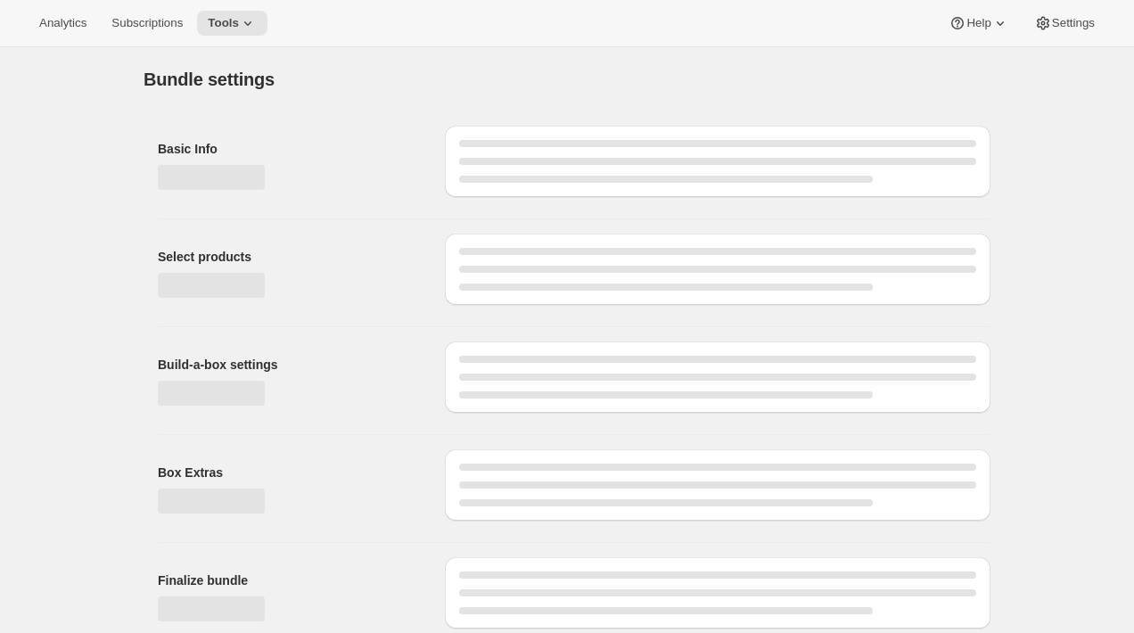
type input "Best Sellers - Fixed Bundle"
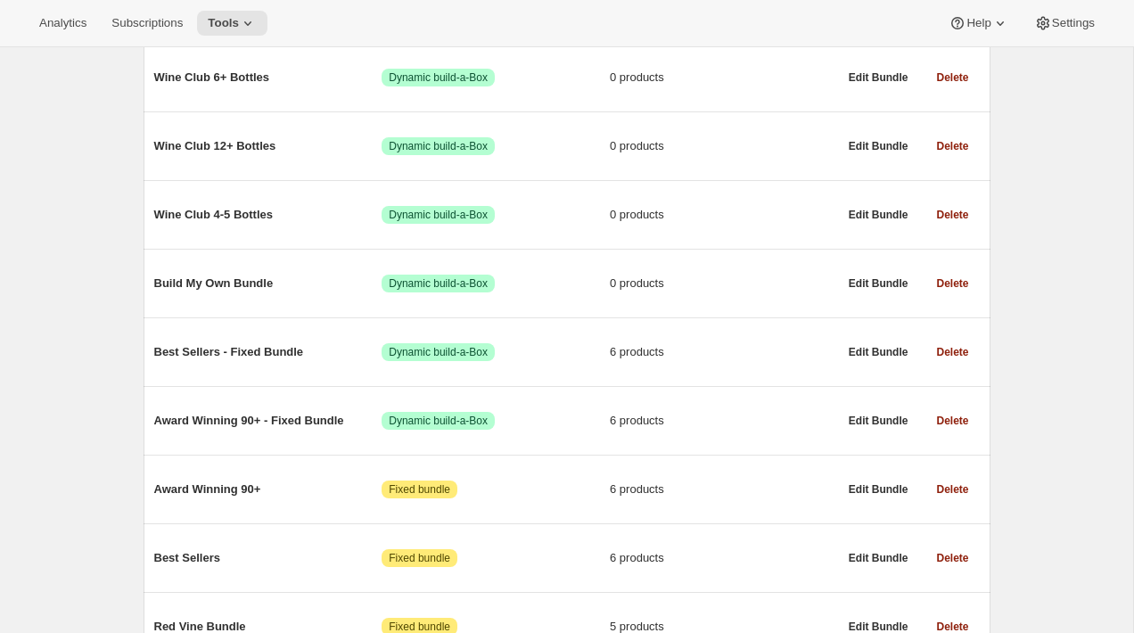
scroll to position [264, 0]
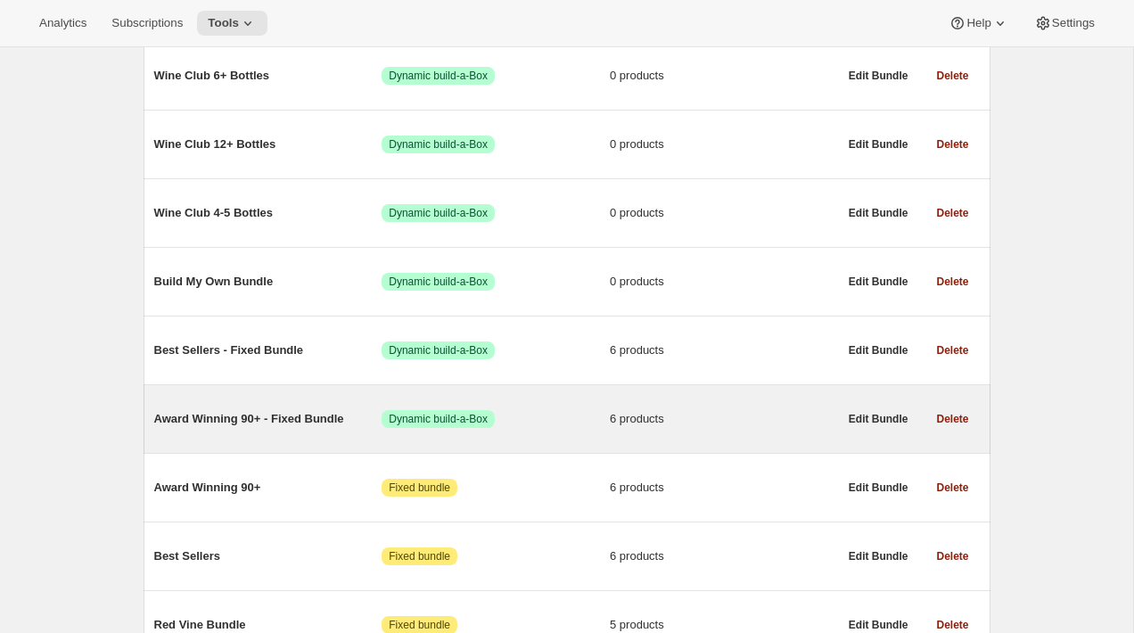
click at [337, 435] on div "Award Winning 90+ - Fixed Bundle Success Dynamic build-a-Box 6 products" at bounding box center [496, 419] width 684 height 46
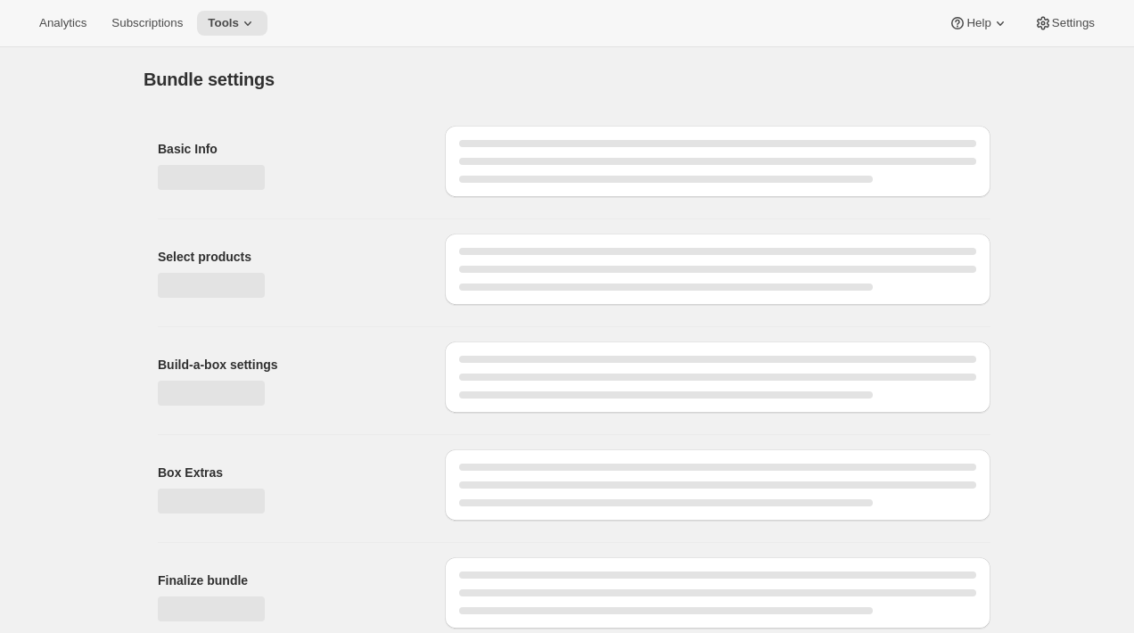
type input "Award Winning 90+ - Fixed Bundle"
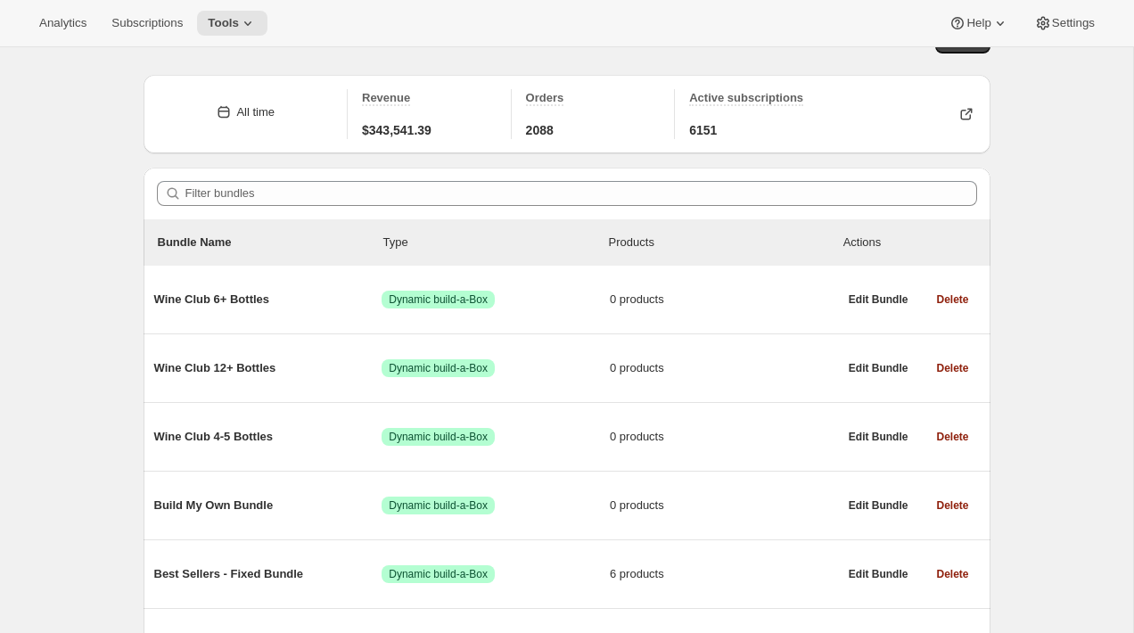
scroll to position [50, 0]
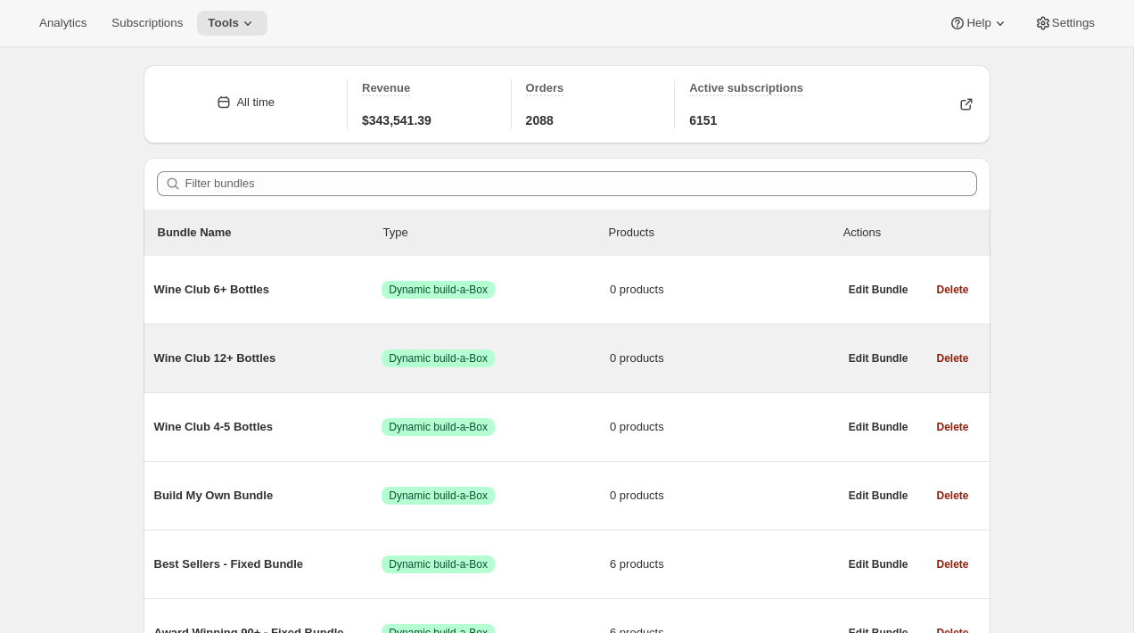
click at [342, 354] on span "Wine Club 12+ Bottles" at bounding box center [268, 359] width 228 height 18
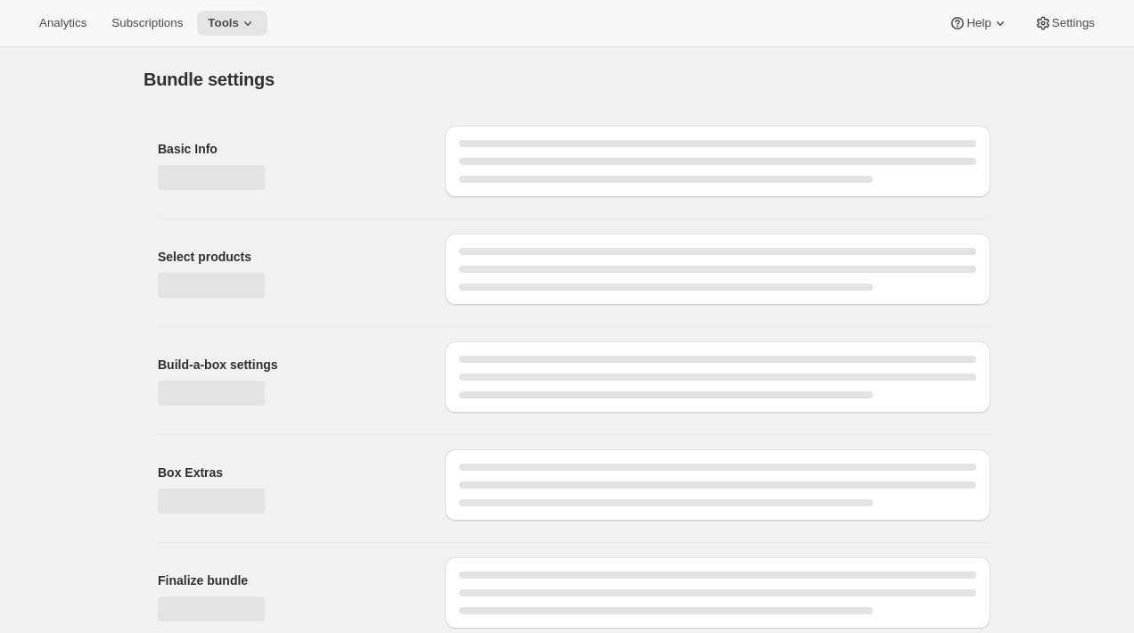
type input "Wine Club 12+ Bottles"
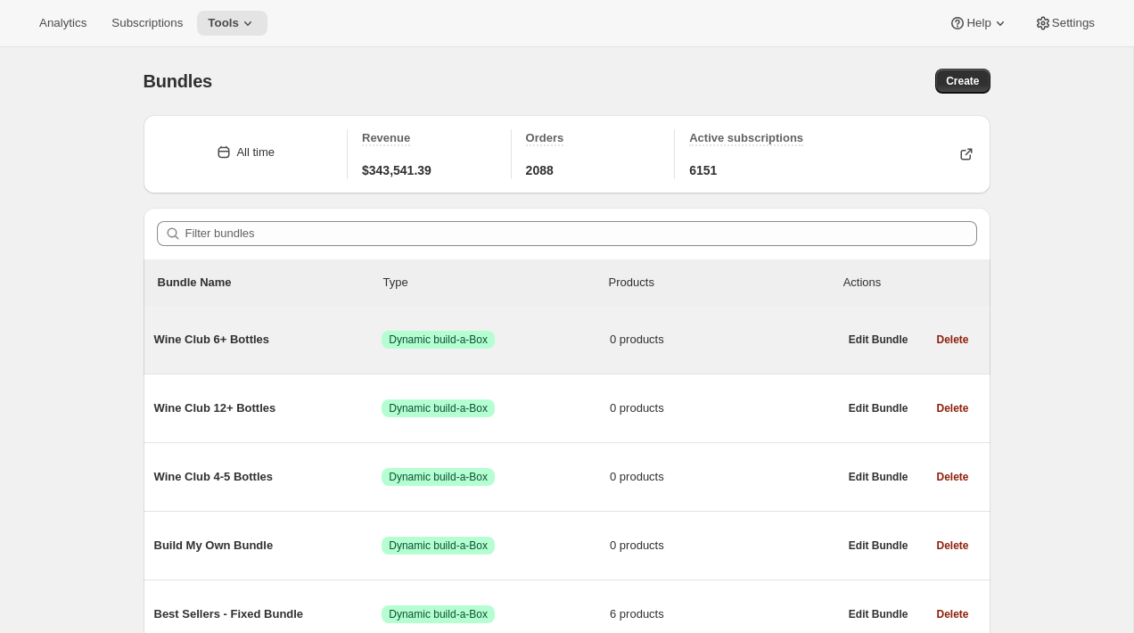
click at [356, 335] on span "Wine Club 6+ Bottles" at bounding box center [268, 340] width 228 height 18
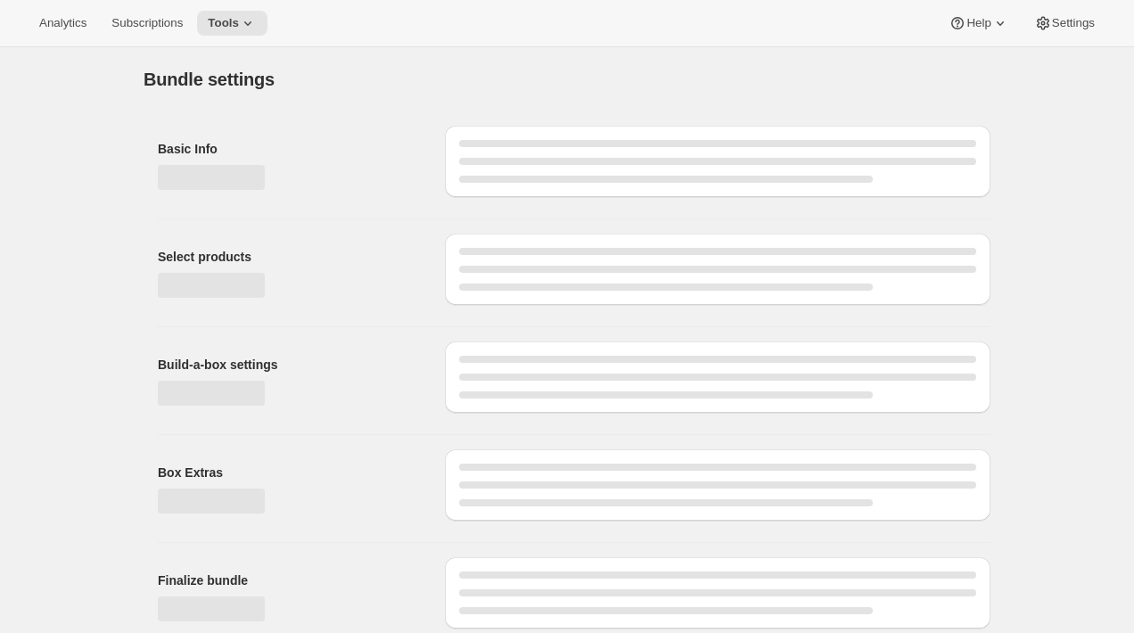
type input "Wine Club 6+ Bottles"
select select "minMax"
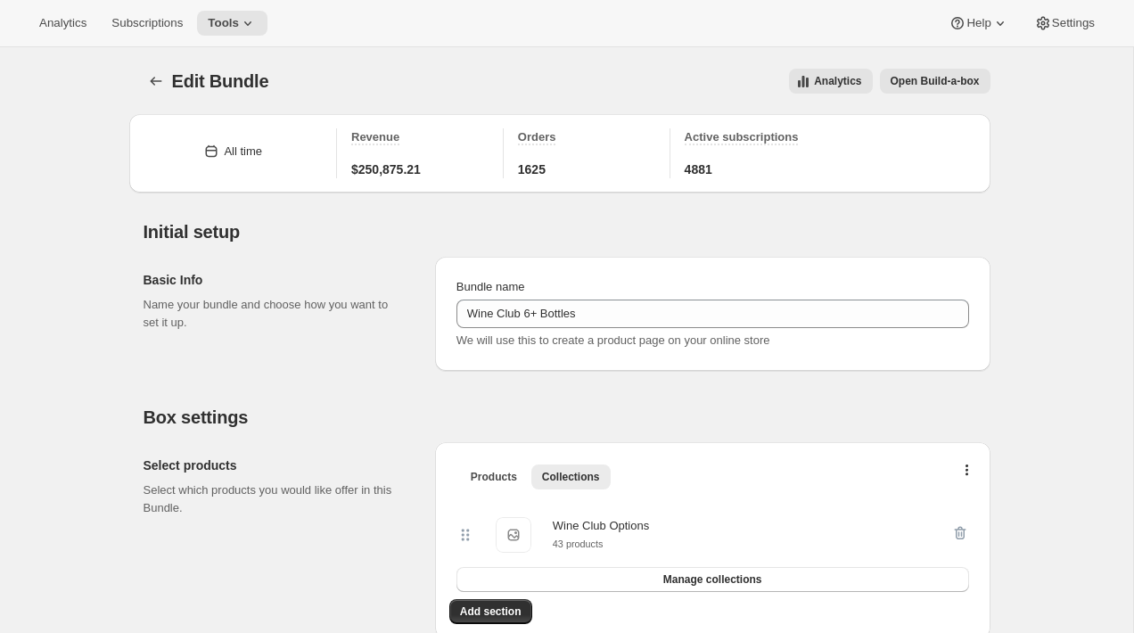
click at [500, 78] on div "Analytics Open Build-a-box" at bounding box center [640, 81] width 700 height 25
click at [167, 24] on span "Subscriptions" at bounding box center [146, 23] width 71 height 14
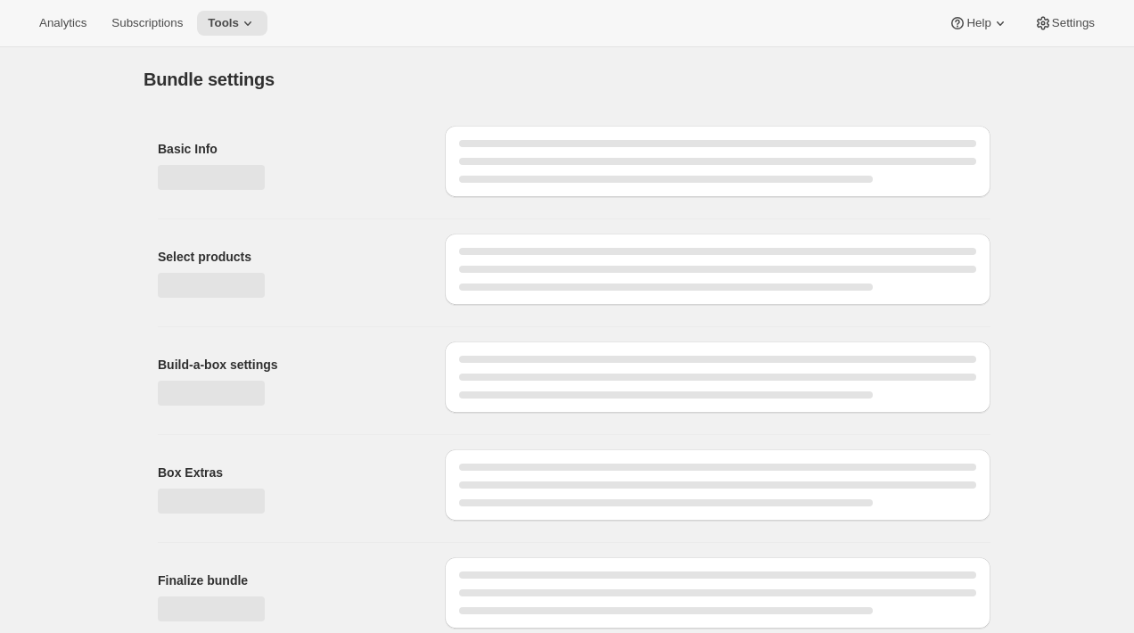
type input "Wine Club 6+ Bottles"
select select "minMax"
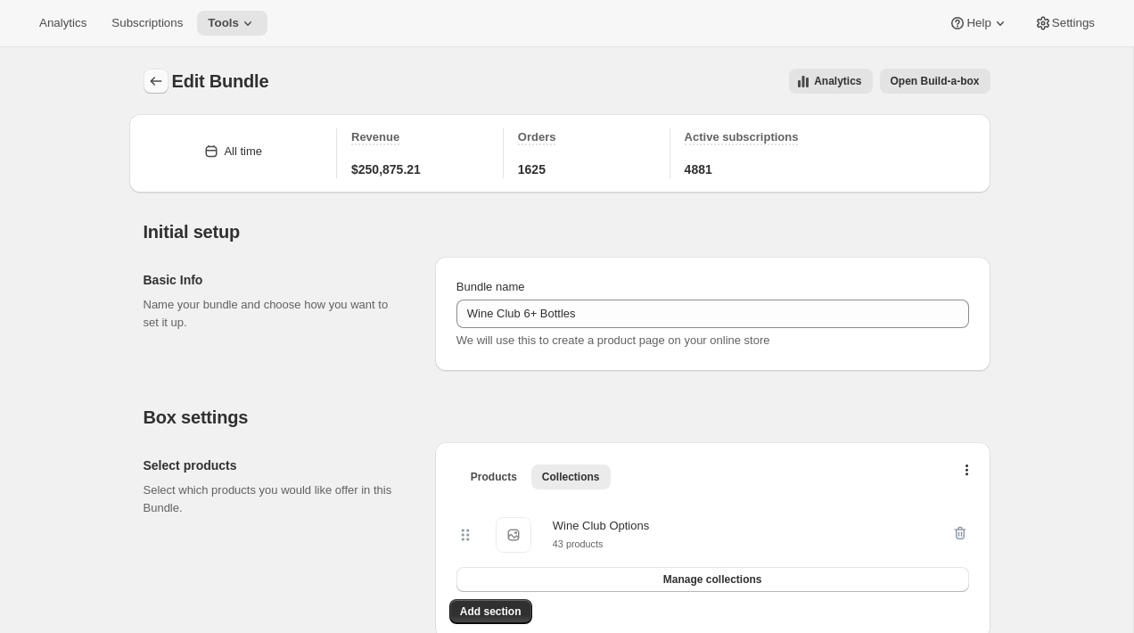
click at [161, 85] on icon "Bundles" at bounding box center [156, 81] width 18 height 18
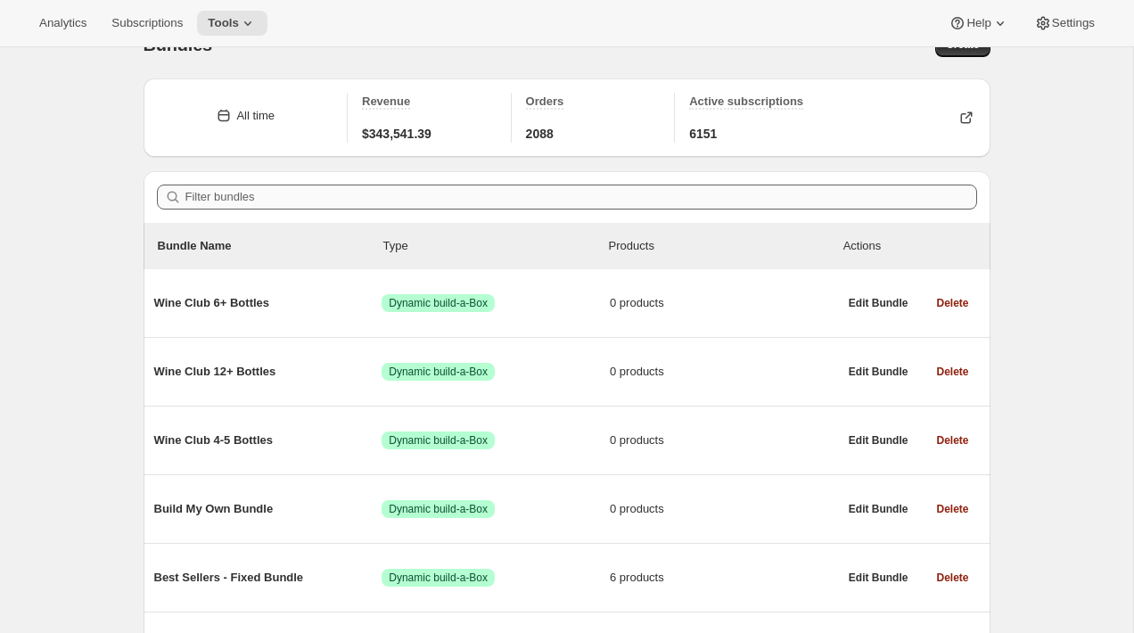
scroll to position [55, 0]
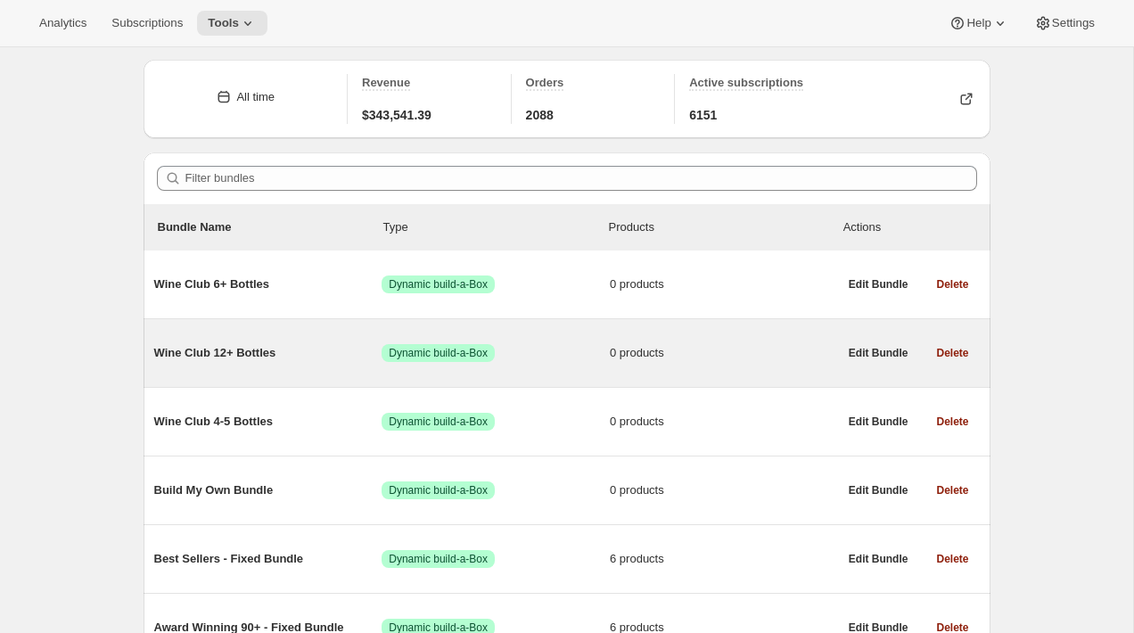
click at [347, 344] on span "Wine Club 12+ Bottles" at bounding box center [268, 353] width 228 height 18
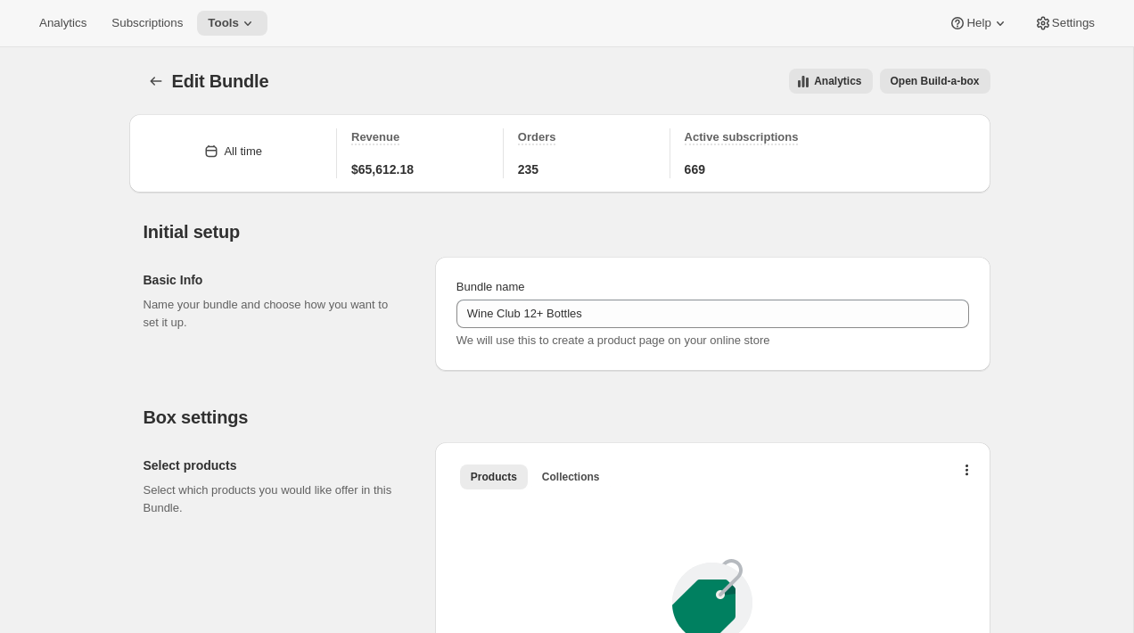
type input "Wine Club 12+ Bottles"
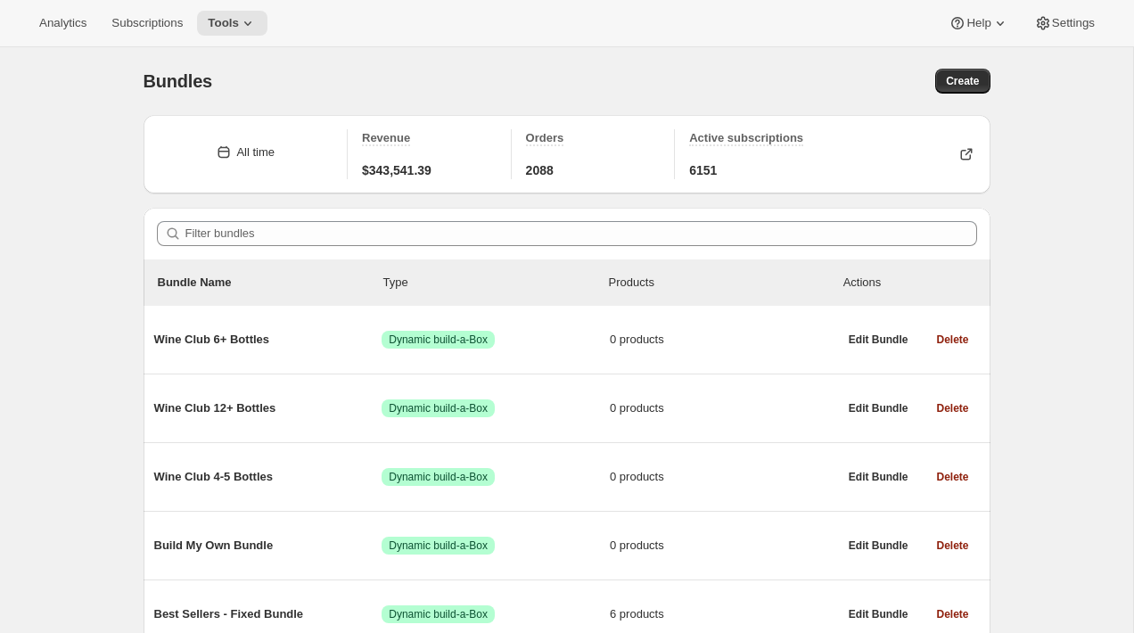
click at [568, 71] on div "Bundles Create" at bounding box center [567, 81] width 847 height 25
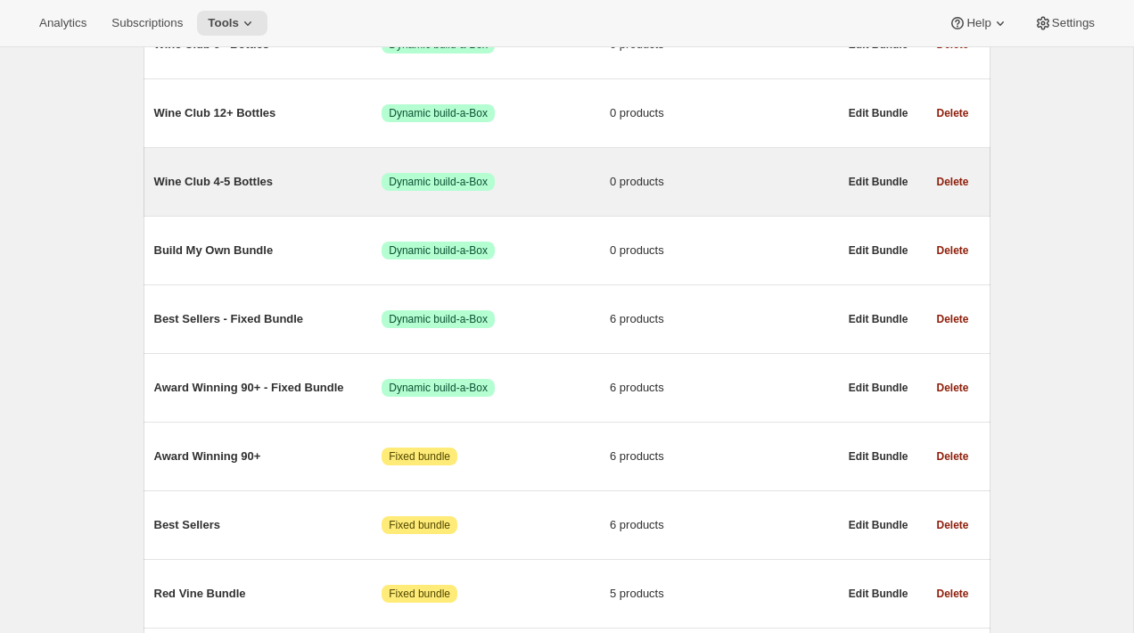
scroll to position [292, 0]
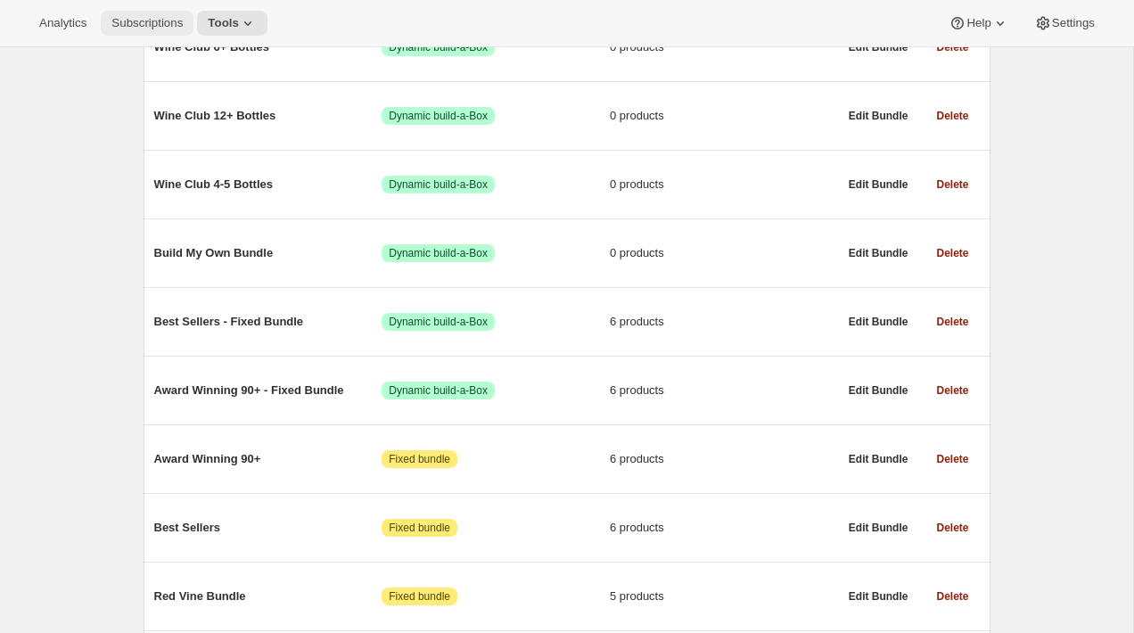
click at [176, 18] on span "Subscriptions" at bounding box center [146, 23] width 71 height 14
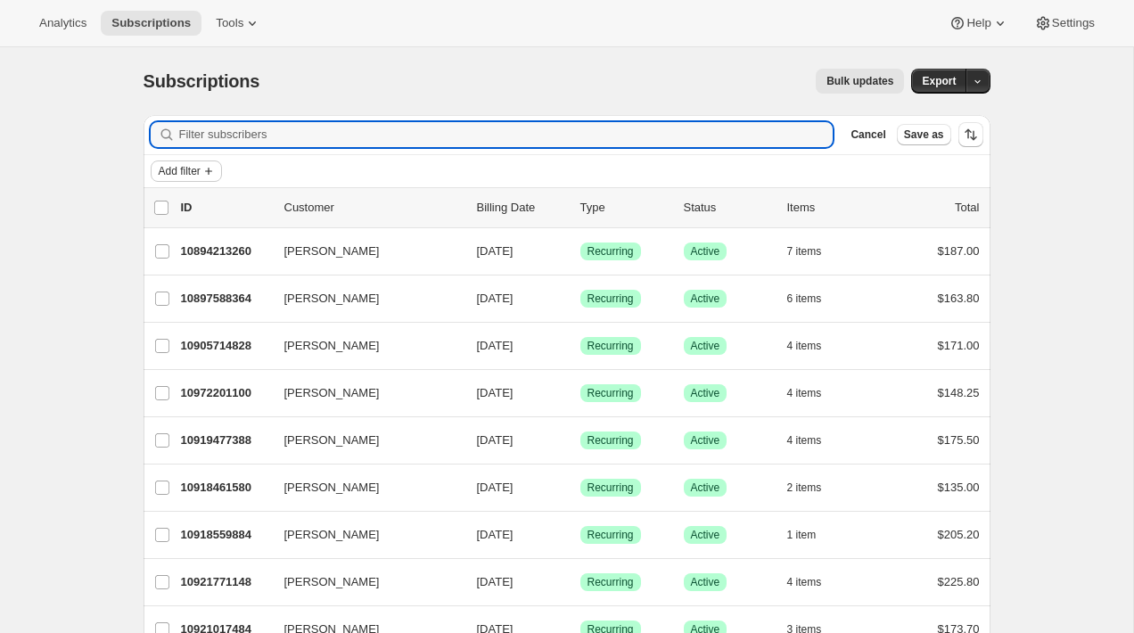
click at [185, 166] on span "Add filter" at bounding box center [180, 171] width 42 height 14
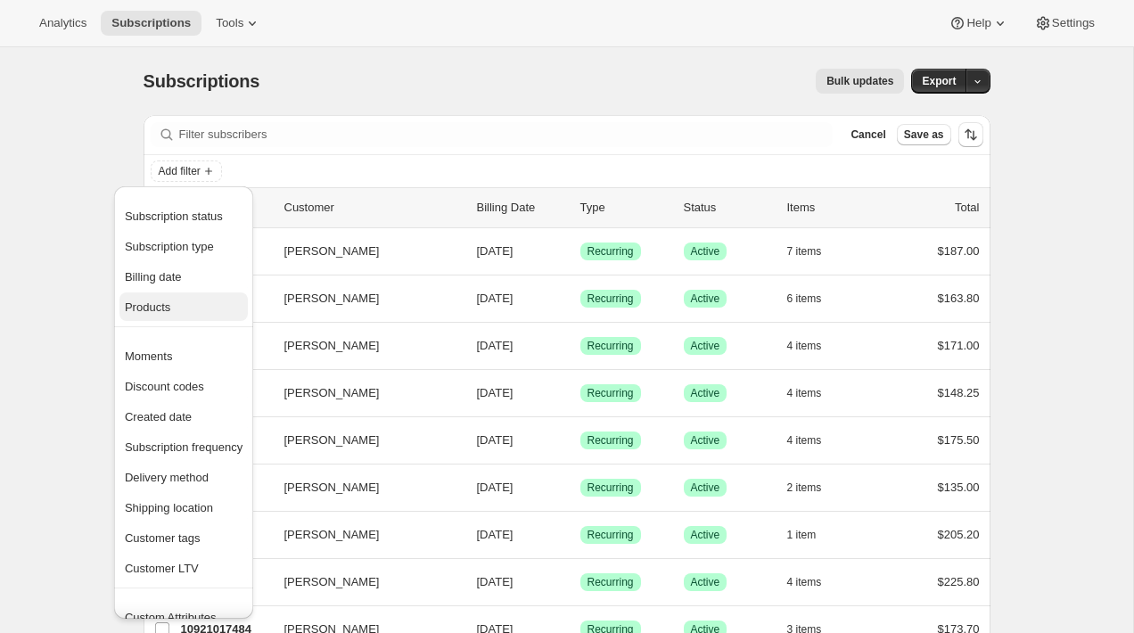
click at [188, 302] on span "Products" at bounding box center [184, 308] width 118 height 18
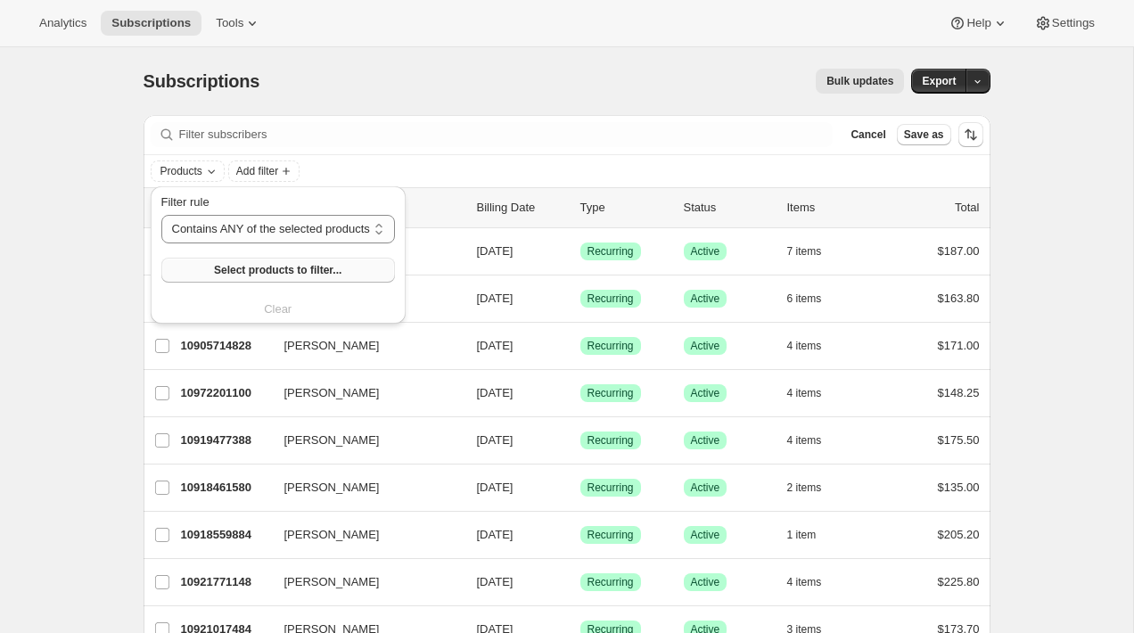
click at [289, 276] on span "Select products to filter..." at bounding box center [278, 270] width 128 height 14
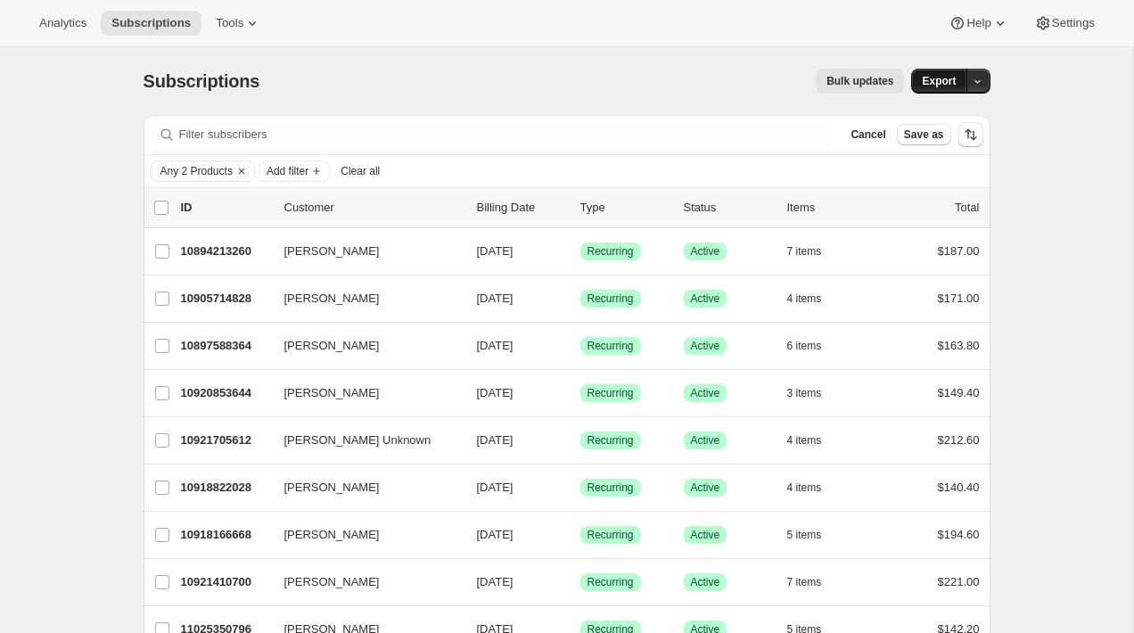
click at [944, 86] on span "Export" at bounding box center [939, 81] width 34 height 14
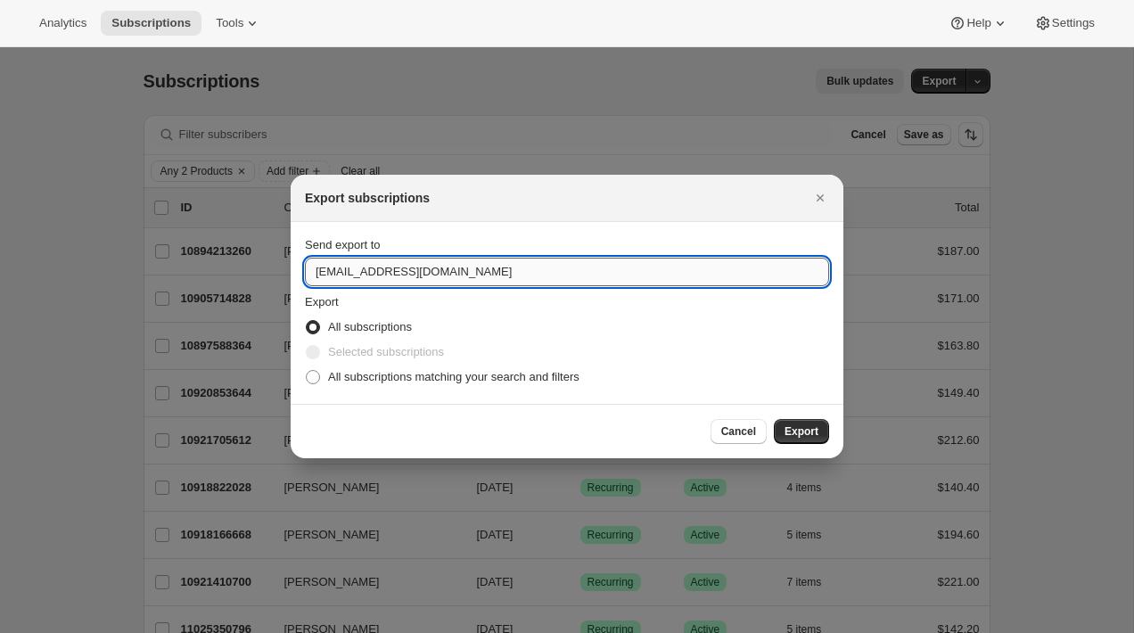
click at [714, 260] on input "customers@onehopewine.com" at bounding box center [567, 272] width 524 height 29
type input "brian@awtomic.com"
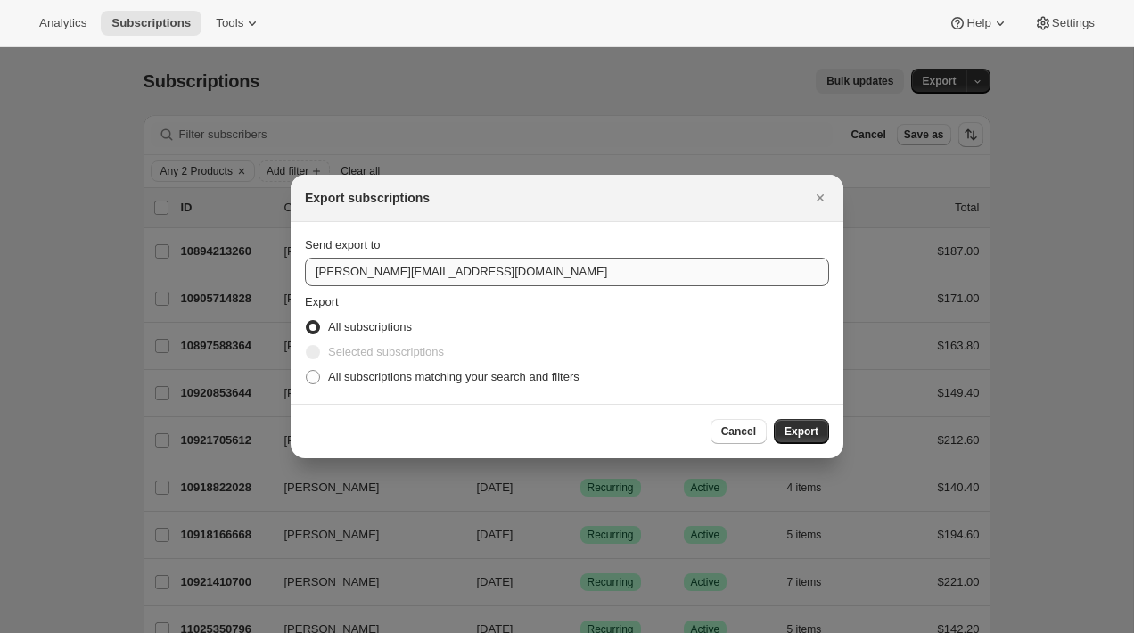
click at [306, 370] on input "All subscriptions matching your search and filters" at bounding box center [306, 370] width 1 height 1
radio input "true"
click at [774, 419] on button "Export" at bounding box center [801, 431] width 55 height 25
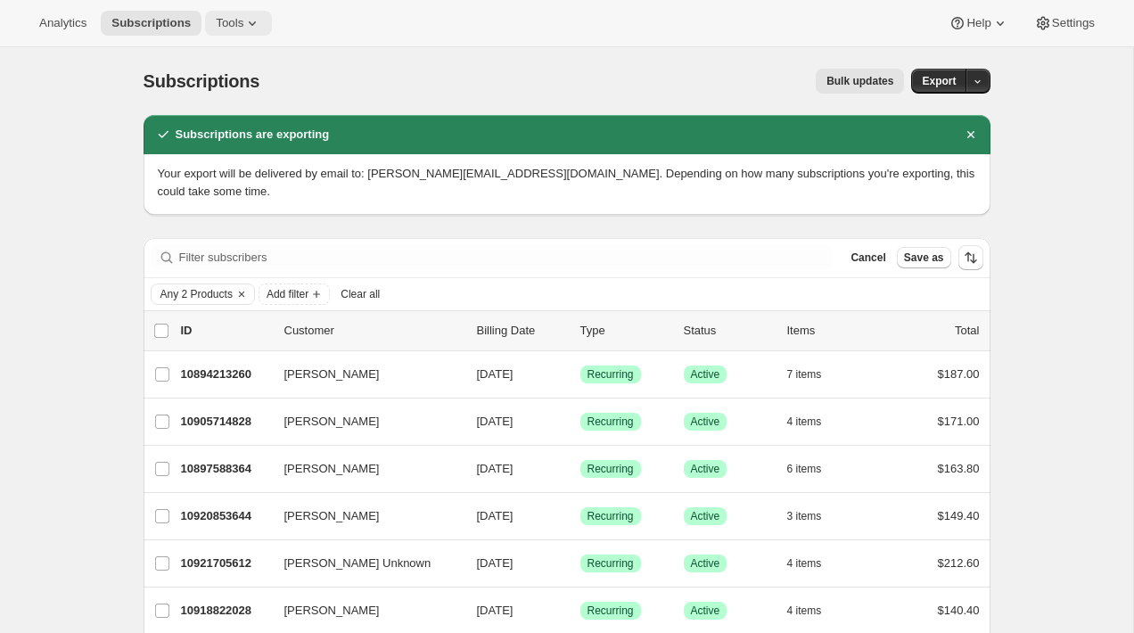
click at [235, 15] on button "Tools" at bounding box center [238, 23] width 67 height 25
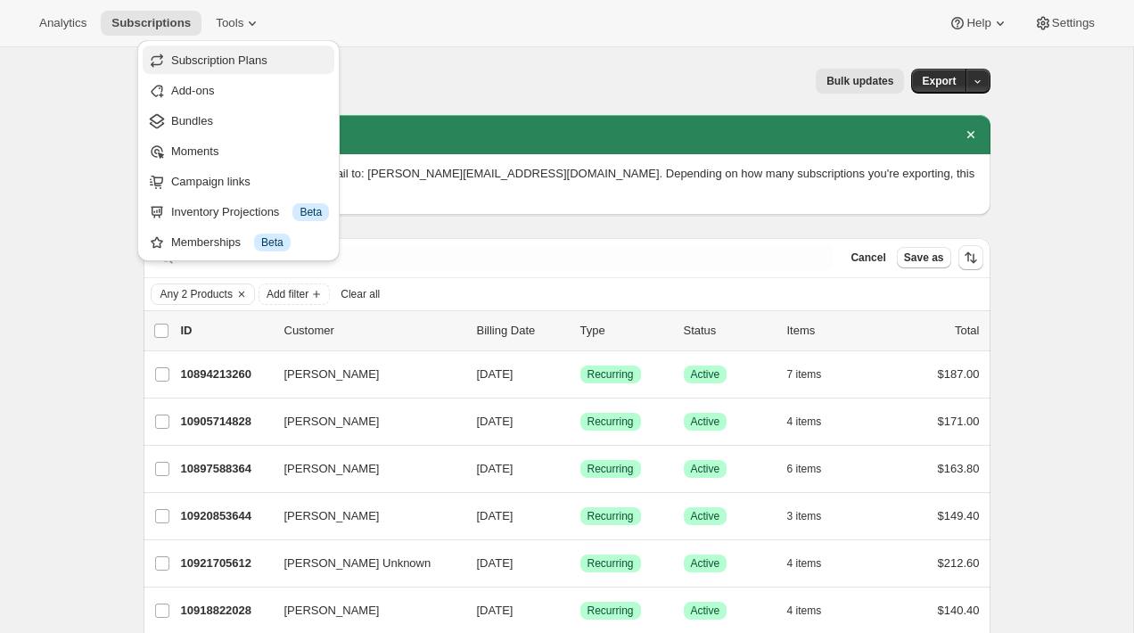
click at [261, 59] on span "Subscription Plans" at bounding box center [219, 60] width 96 height 13
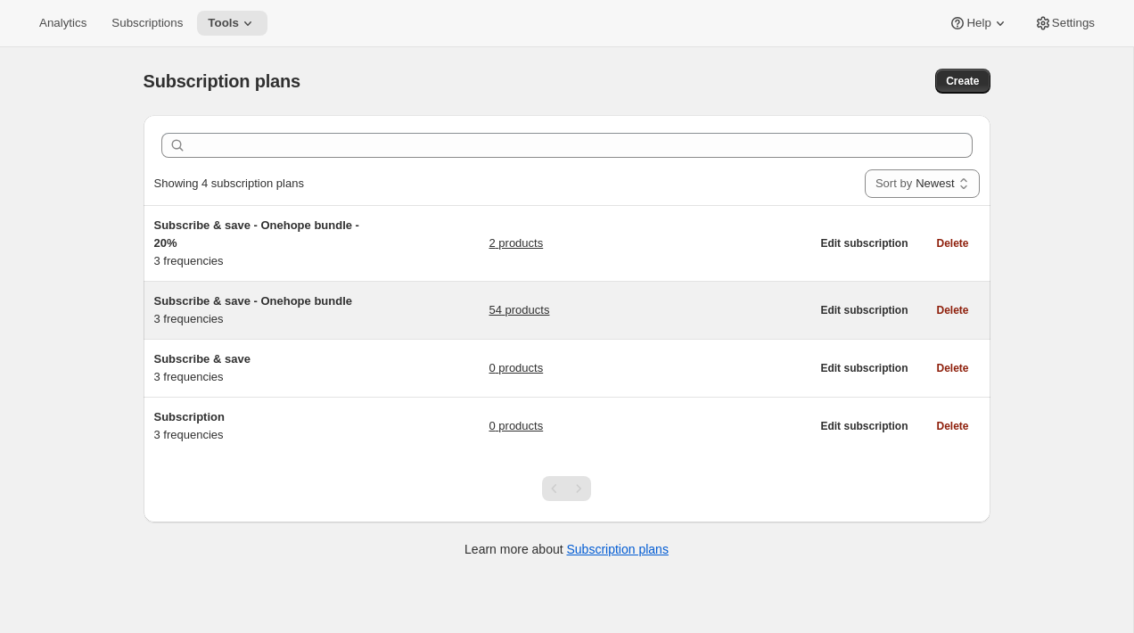
click at [295, 309] on h5 "Subscribe & save - Onehope bundle" at bounding box center [265, 301] width 223 height 18
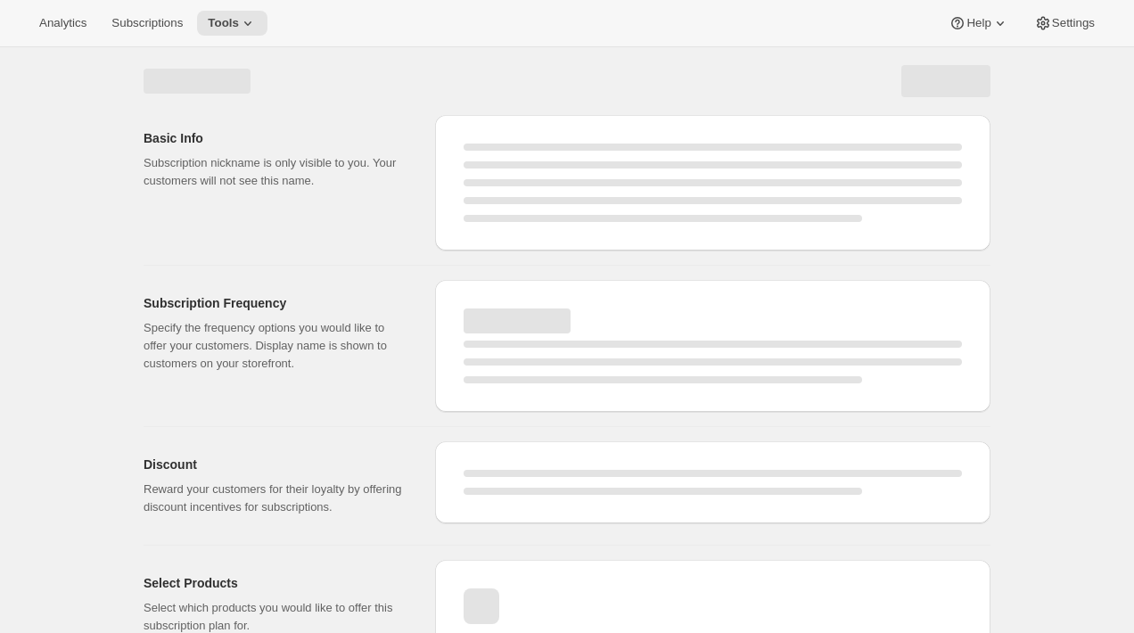
select select "WEEK"
select select "MONTH"
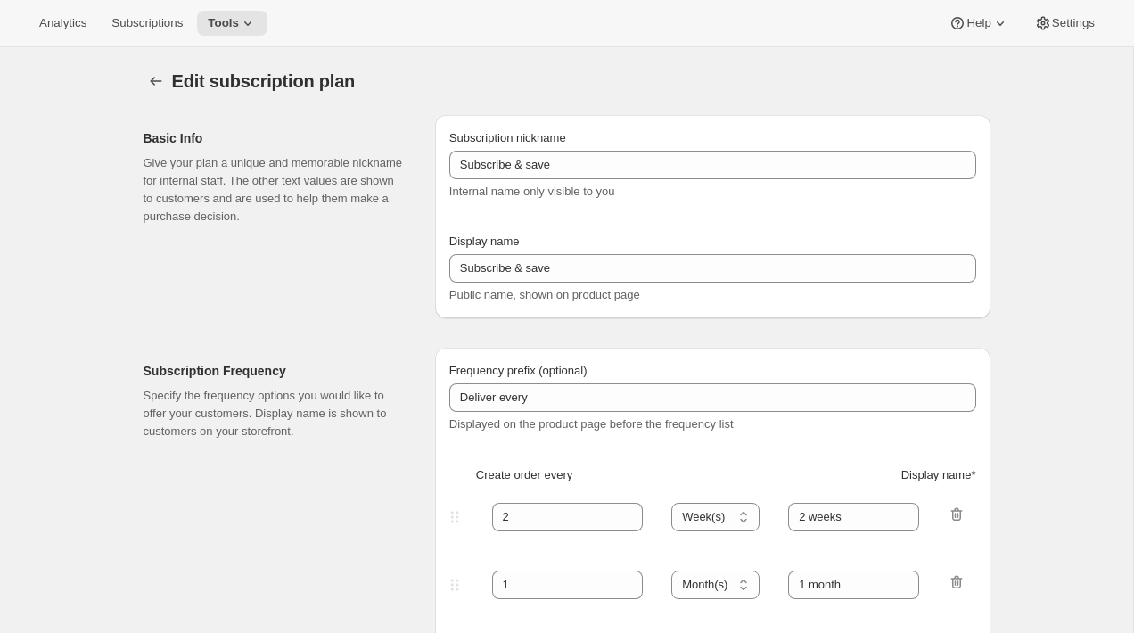
type input "Subscribe & save - Onehope bundle"
type input "1"
select select "MONTH"
type input "1 Month"
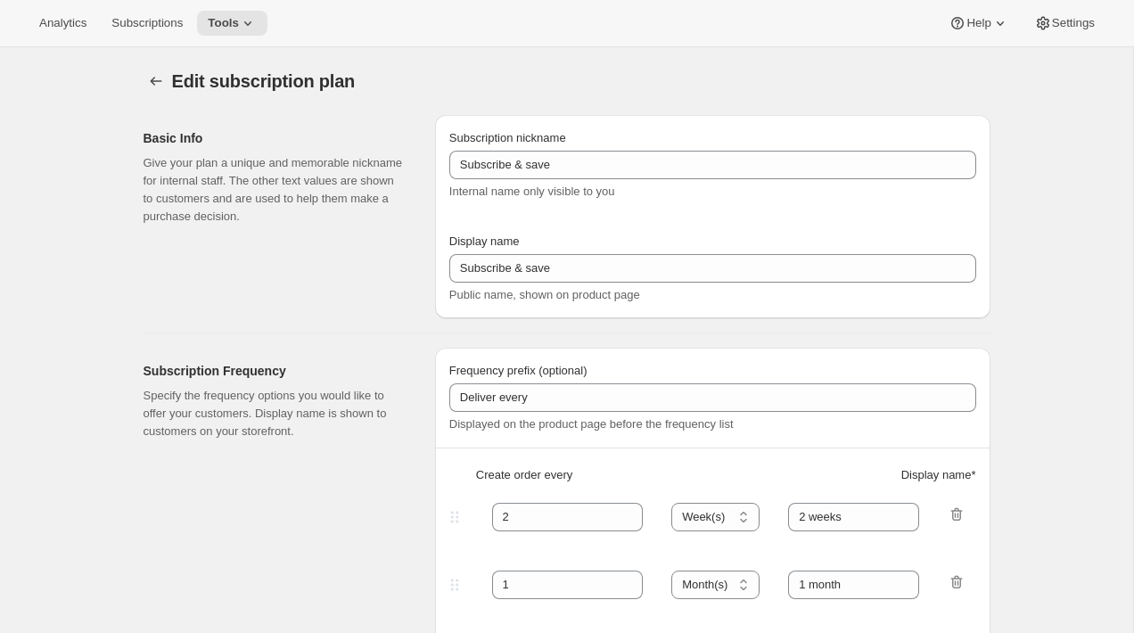
type input "2"
type input "2 Months"
select select "MONTH"
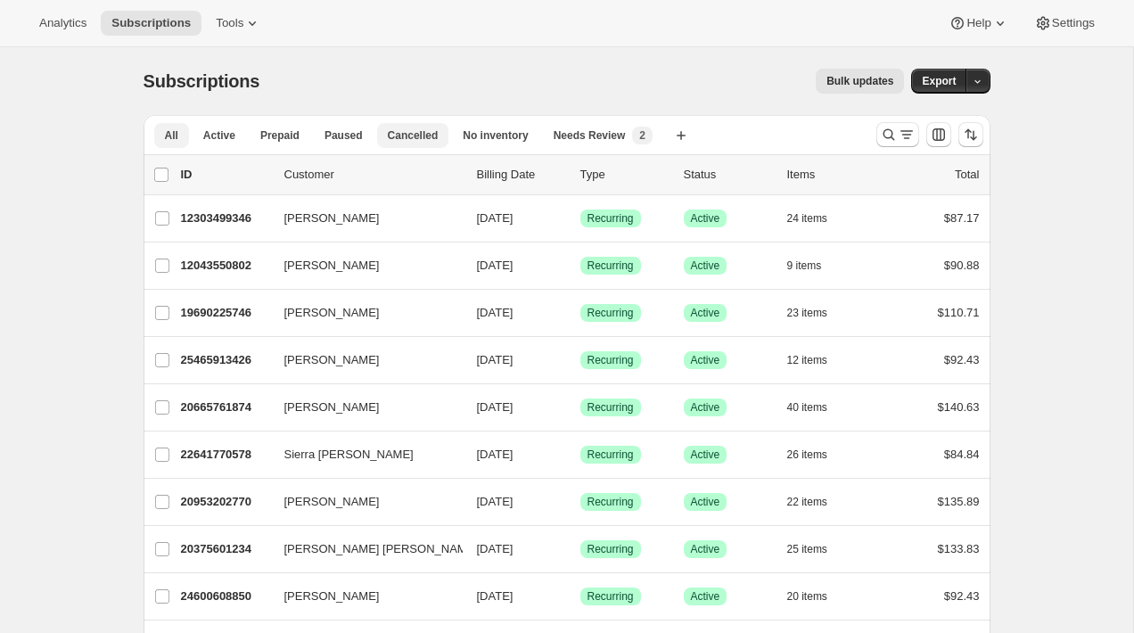
click at [417, 136] on span "Cancelled" at bounding box center [413, 135] width 51 height 14
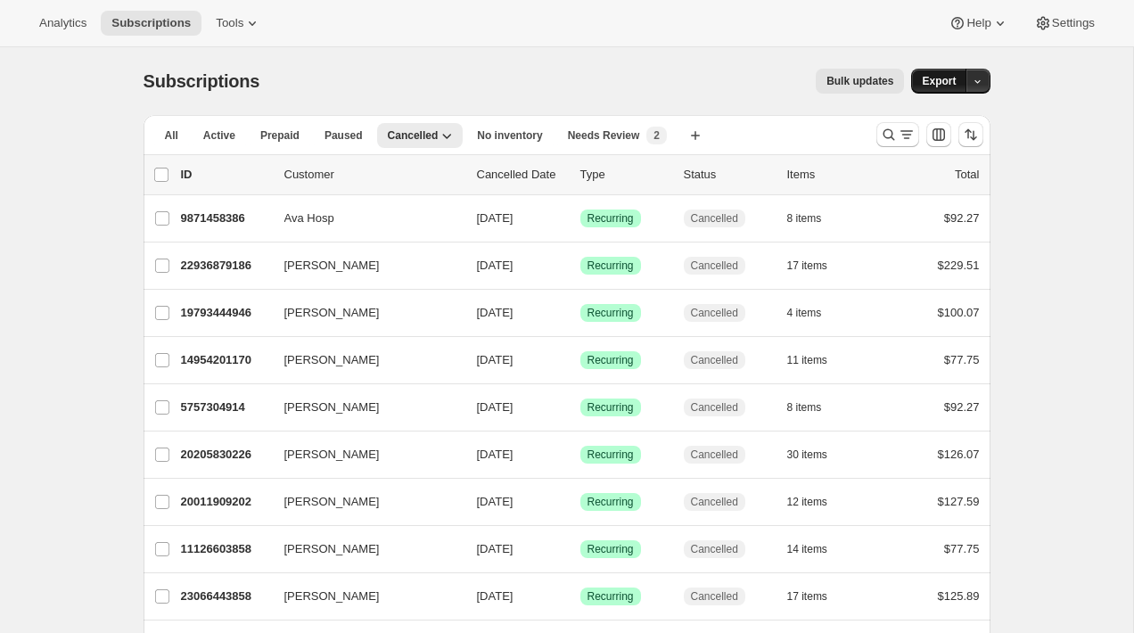
click at [942, 78] on span "Export" at bounding box center [939, 81] width 34 height 14
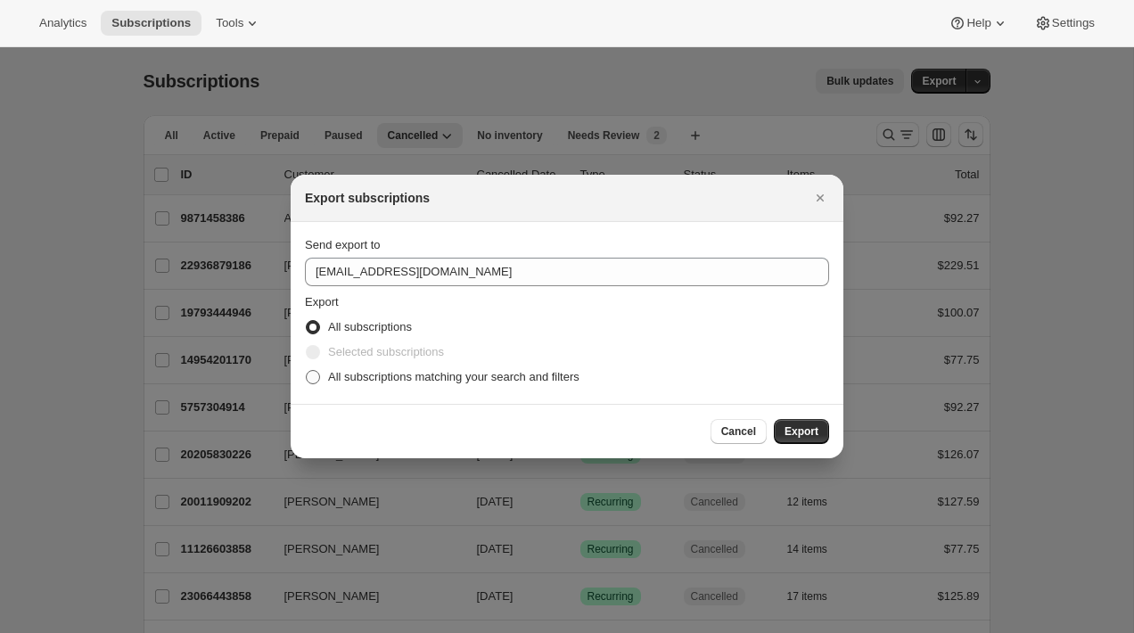
click at [428, 376] on span "All subscriptions matching your search and filters" at bounding box center [453, 376] width 251 height 13
click at [307, 371] on input "All subscriptions matching your search and filters" at bounding box center [306, 370] width 1 height 1
radio input "true"
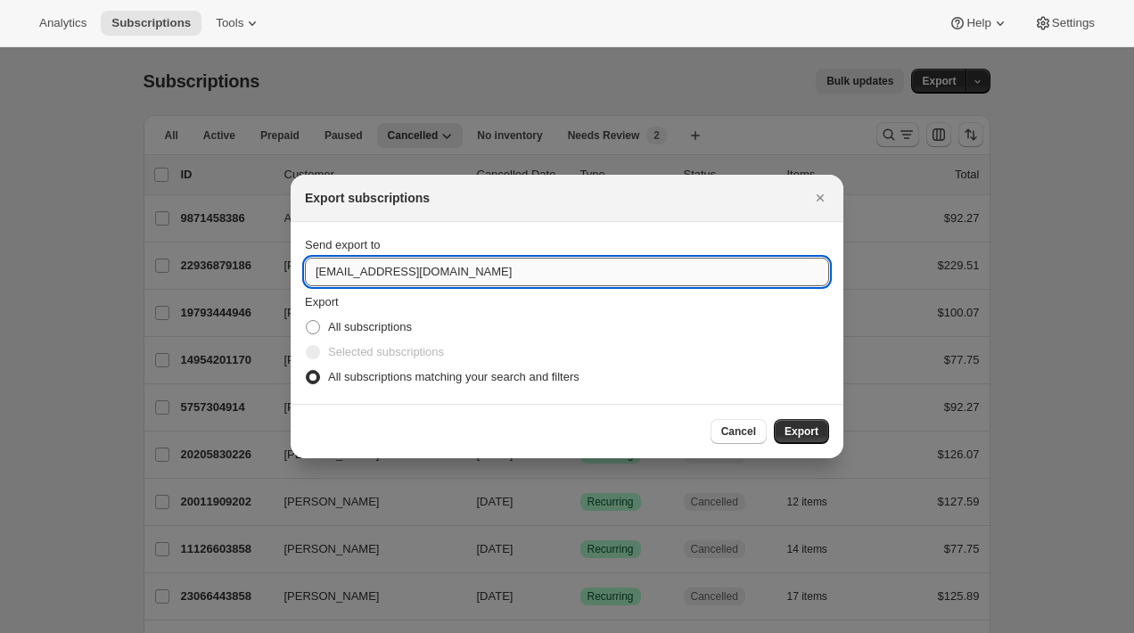
click at [462, 270] on input "care@uponafarm.com" at bounding box center [567, 272] width 524 height 29
type input "brian@awtomic.com"
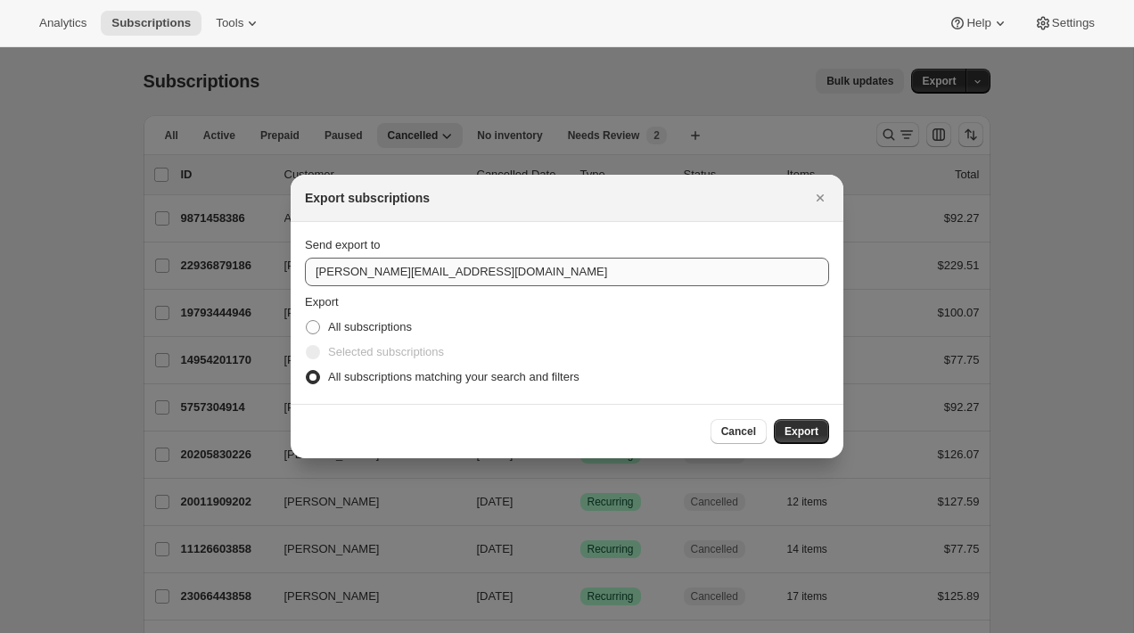
click at [774, 419] on button "Export" at bounding box center [801, 431] width 55 height 25
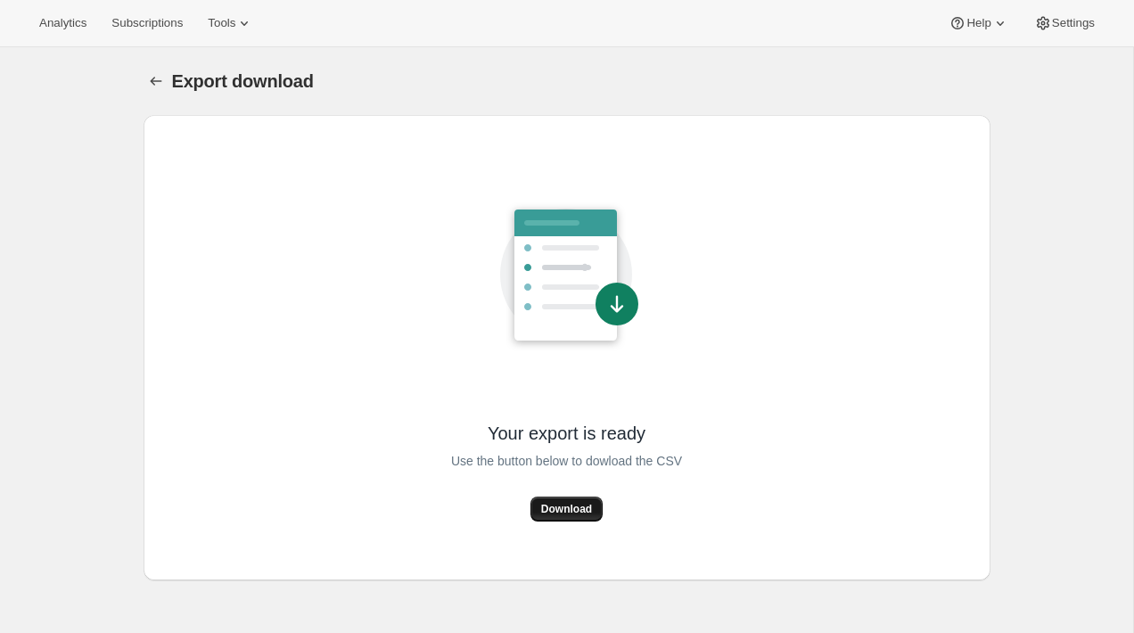
click at [560, 502] on button "Download" at bounding box center [567, 509] width 72 height 25
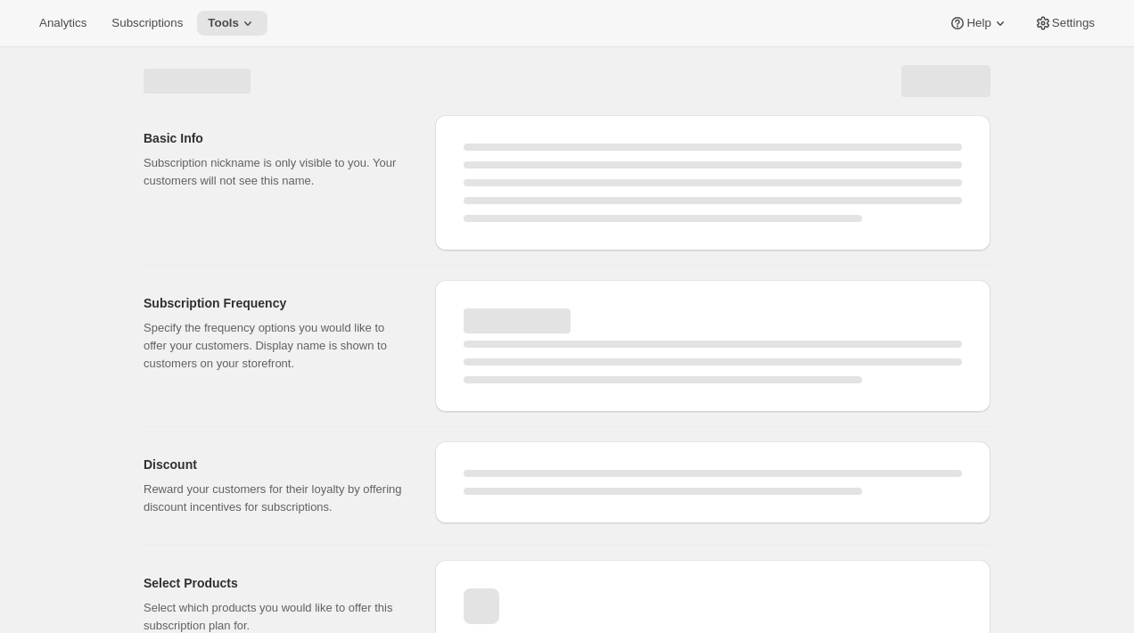
select select "WEEK"
select select "MONTH"
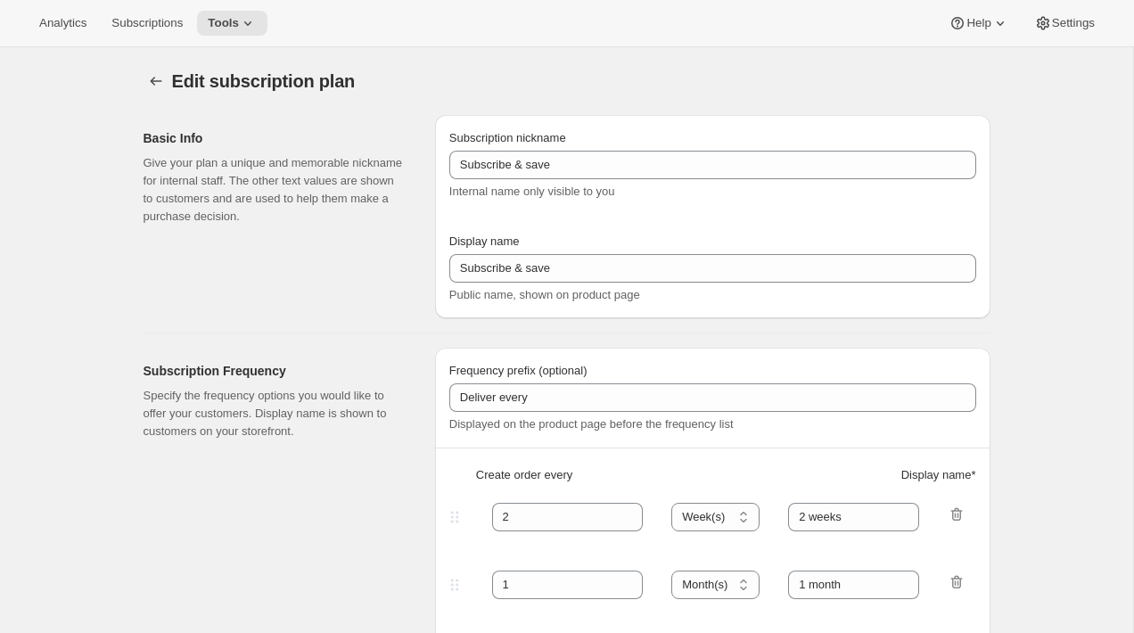
type input "Subscribe & save - Onehope bundle"
type input "1"
select select "MONTH"
type input "1 Month"
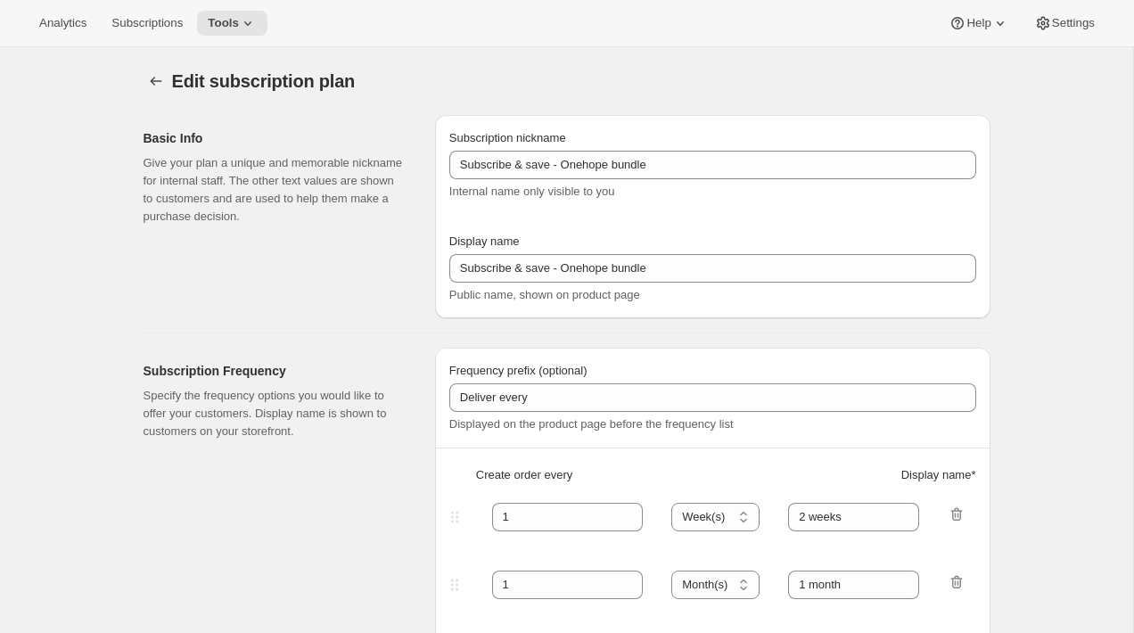
type input "2"
type input "2 Months"
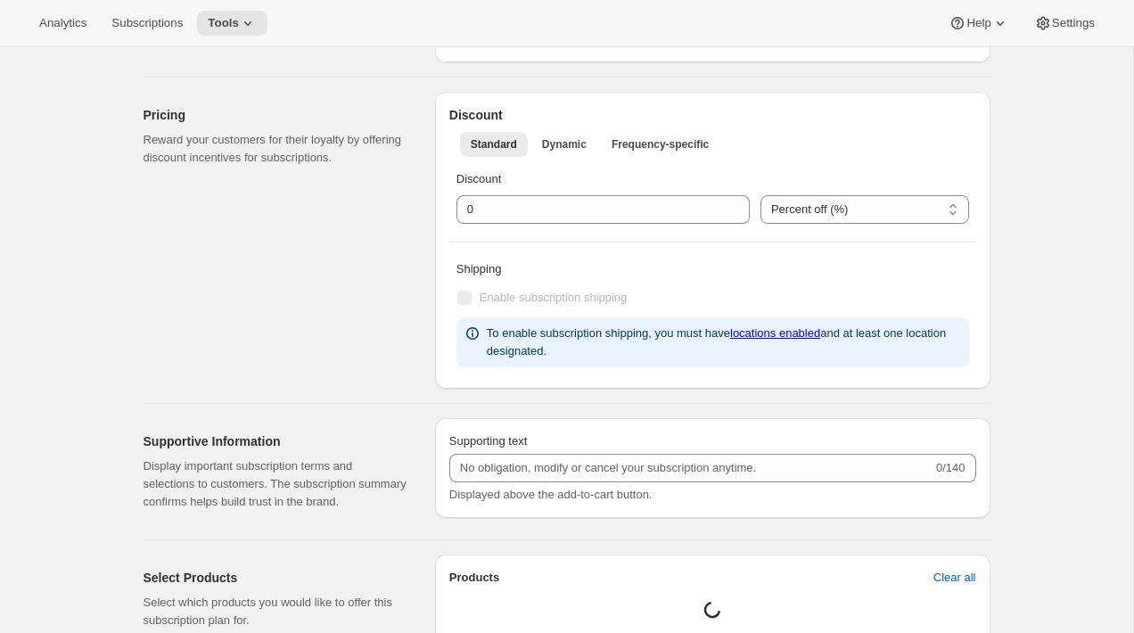
select select "MONTH"
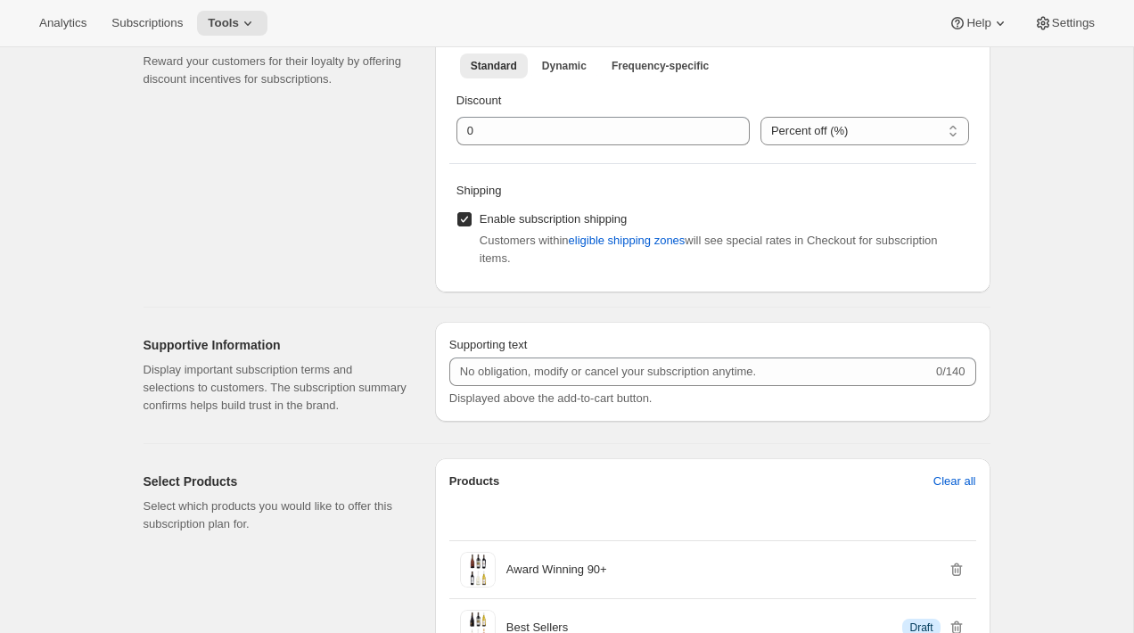
scroll to position [147, 0]
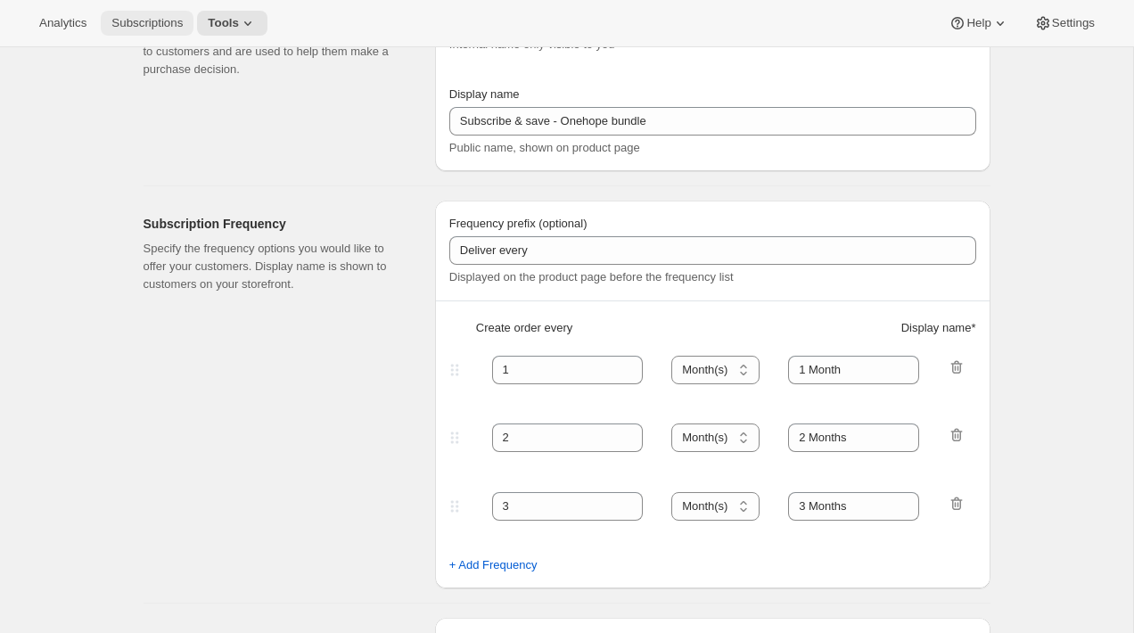
click at [172, 29] on span "Subscriptions" at bounding box center [146, 23] width 71 height 14
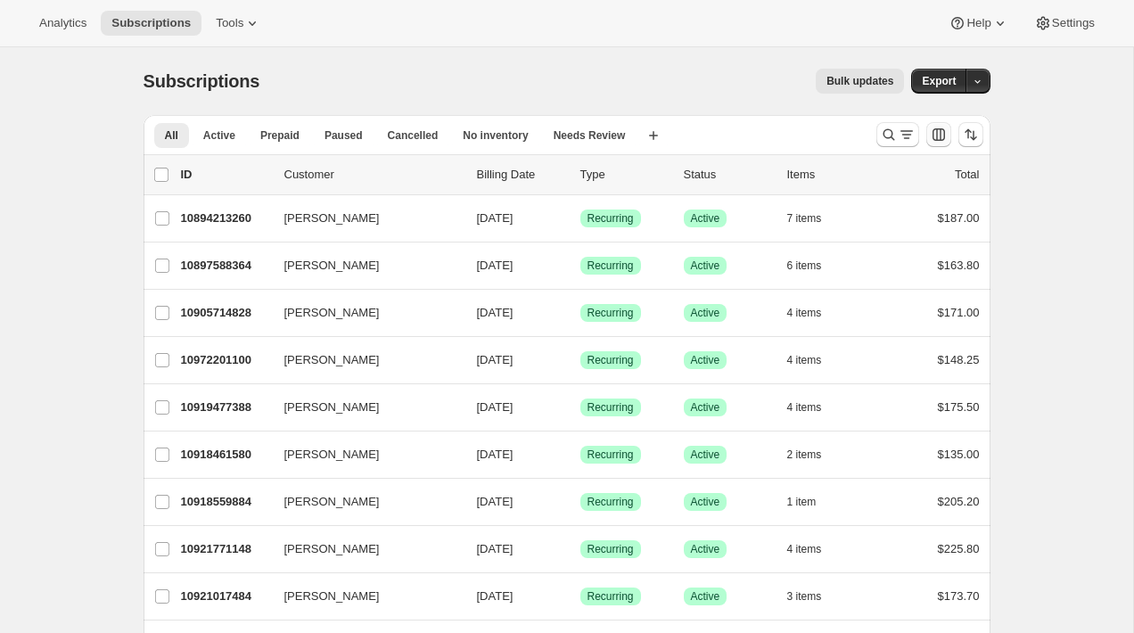
click at [940, 142] on icon "Customize table column order and visibility" at bounding box center [939, 135] width 18 height 18
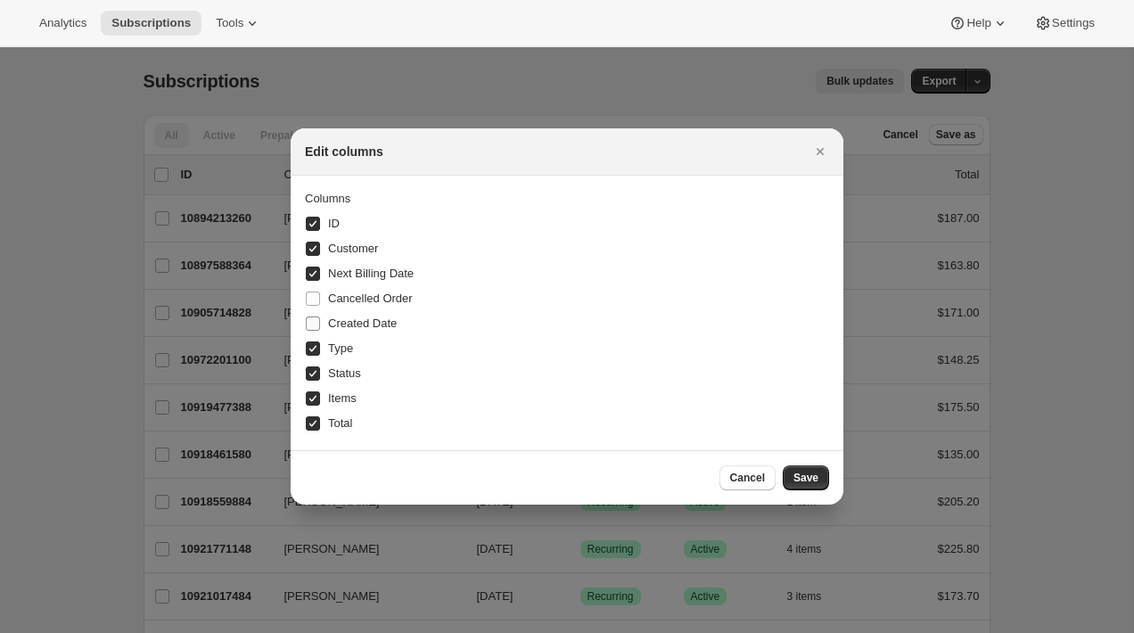
click at [380, 327] on span "Created Date" at bounding box center [362, 323] width 69 height 13
click at [320, 327] on input "Created Date" at bounding box center [313, 324] width 14 height 14
checkbox input "true"
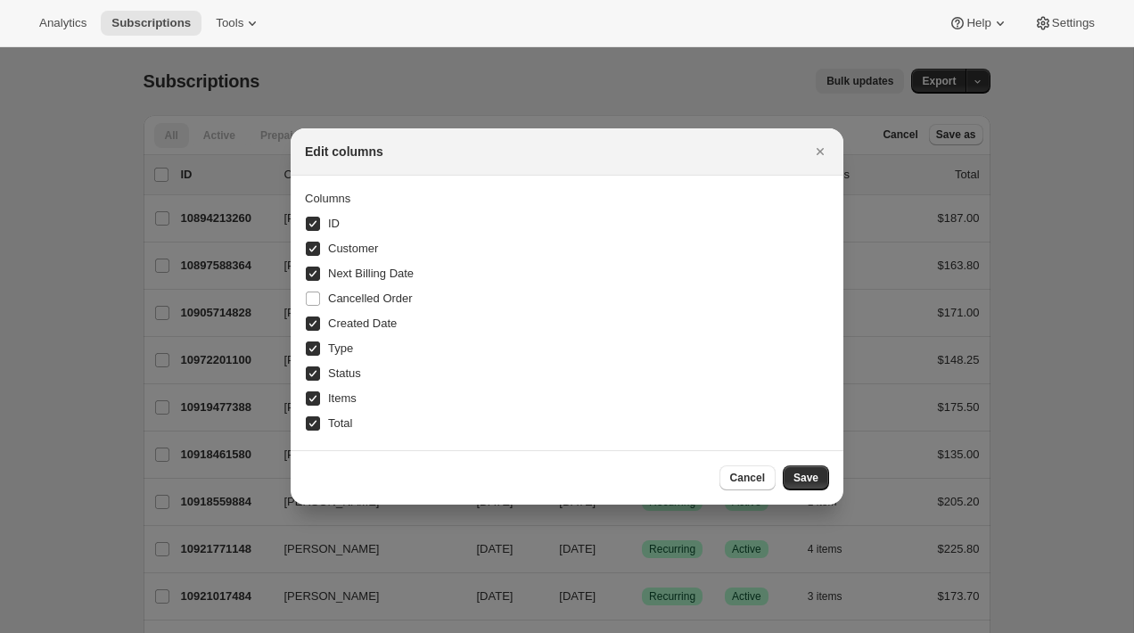
click at [824, 493] on div "Cancel Save" at bounding box center [567, 477] width 553 height 54
click at [819, 485] on button "Save" at bounding box center [806, 477] width 46 height 25
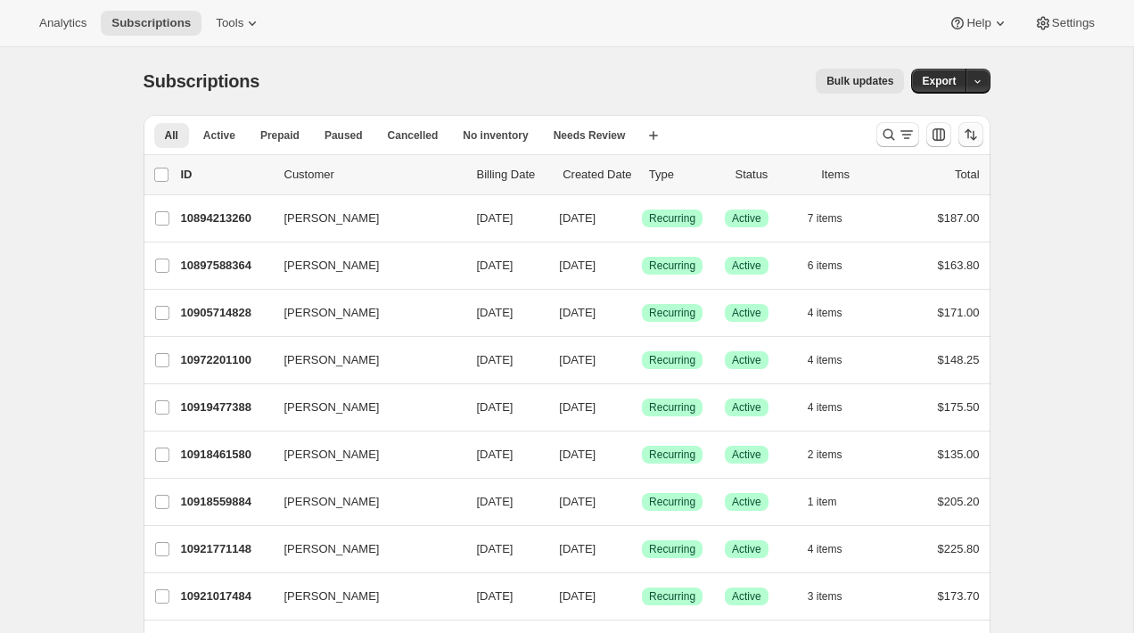
click at [977, 138] on icon "Sort the results" at bounding box center [971, 135] width 18 height 18
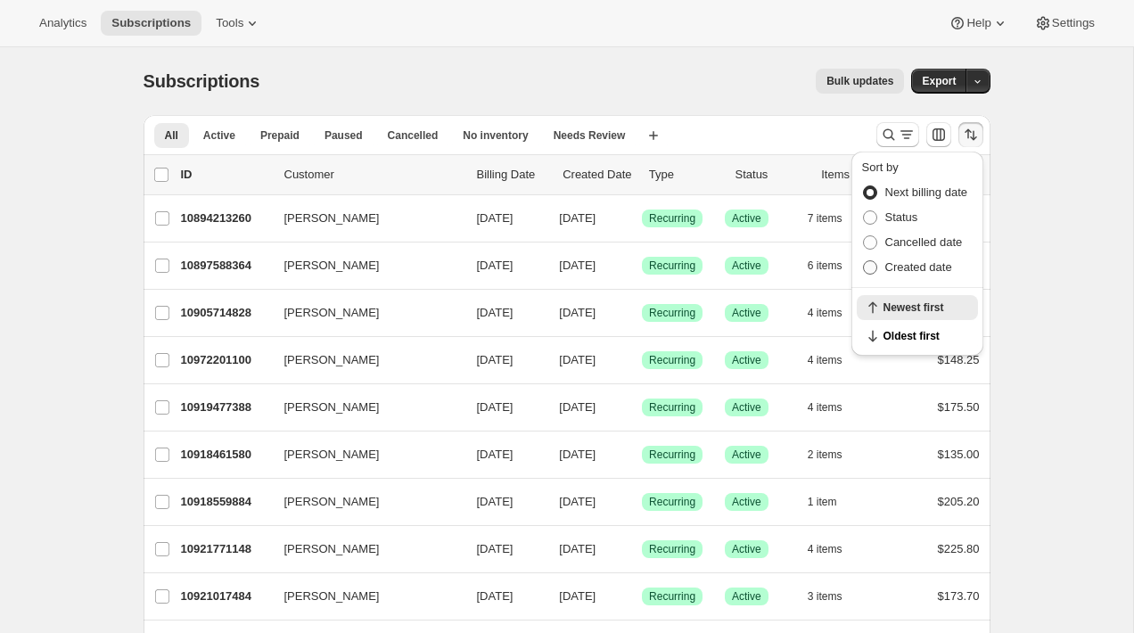
click at [917, 264] on span "Created date" at bounding box center [918, 266] width 67 height 13
click at [864, 261] on input "Created date" at bounding box center [863, 260] width 1 height 1
radio input "true"
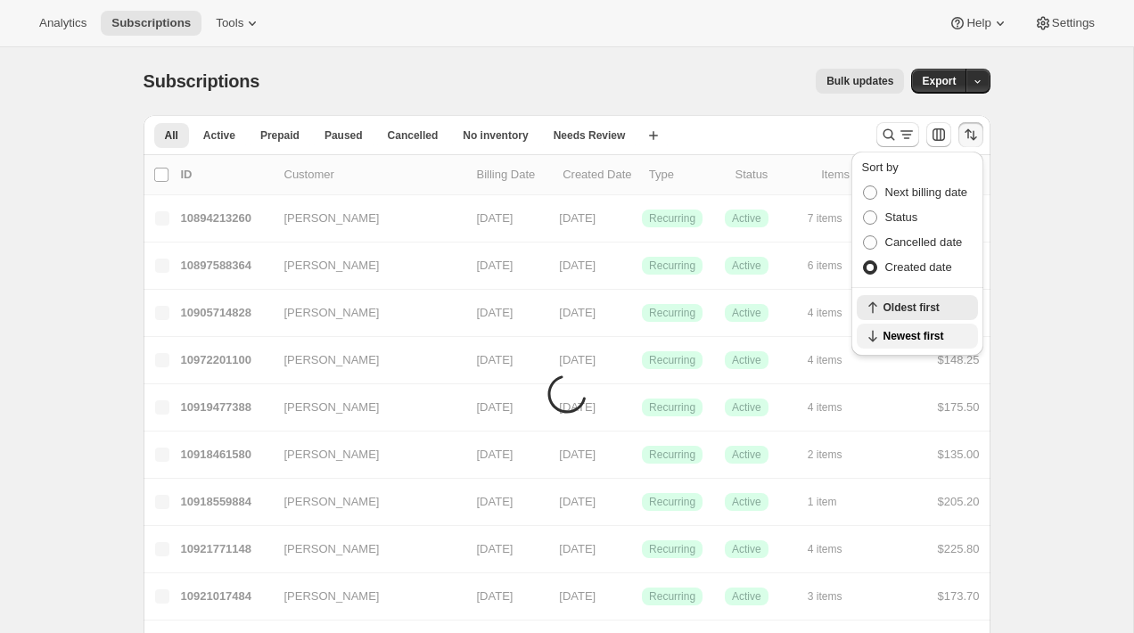
click at [910, 334] on span "Newest first" at bounding box center [926, 336] width 84 height 14
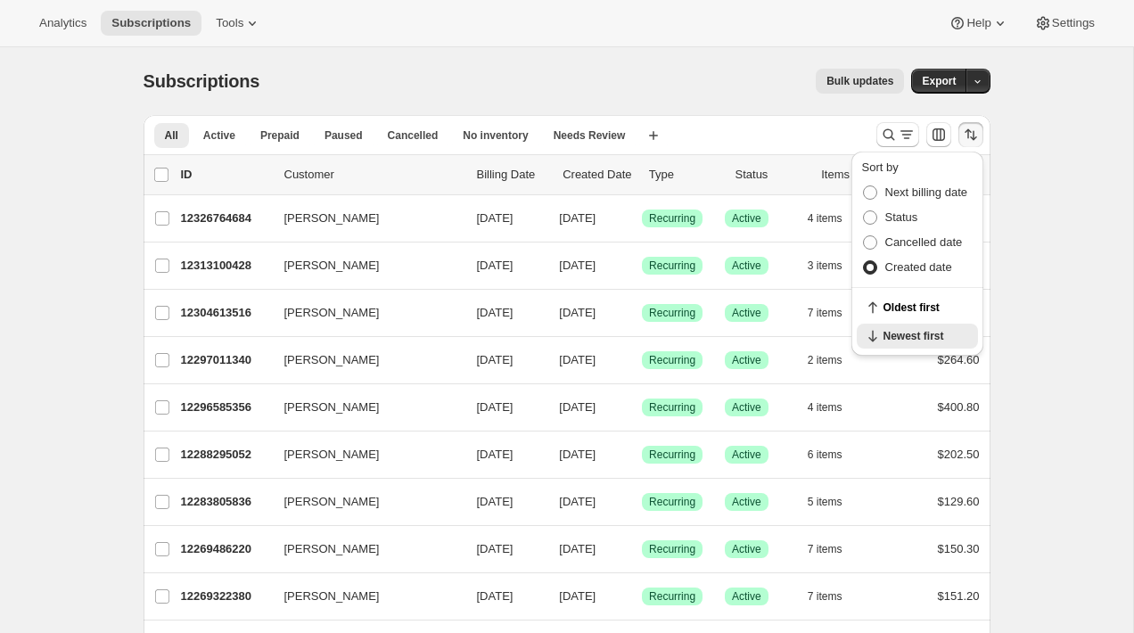
click at [693, 96] on div "Subscriptions. This page is ready Subscriptions Bulk updates More actions Bulk …" at bounding box center [567, 81] width 847 height 68
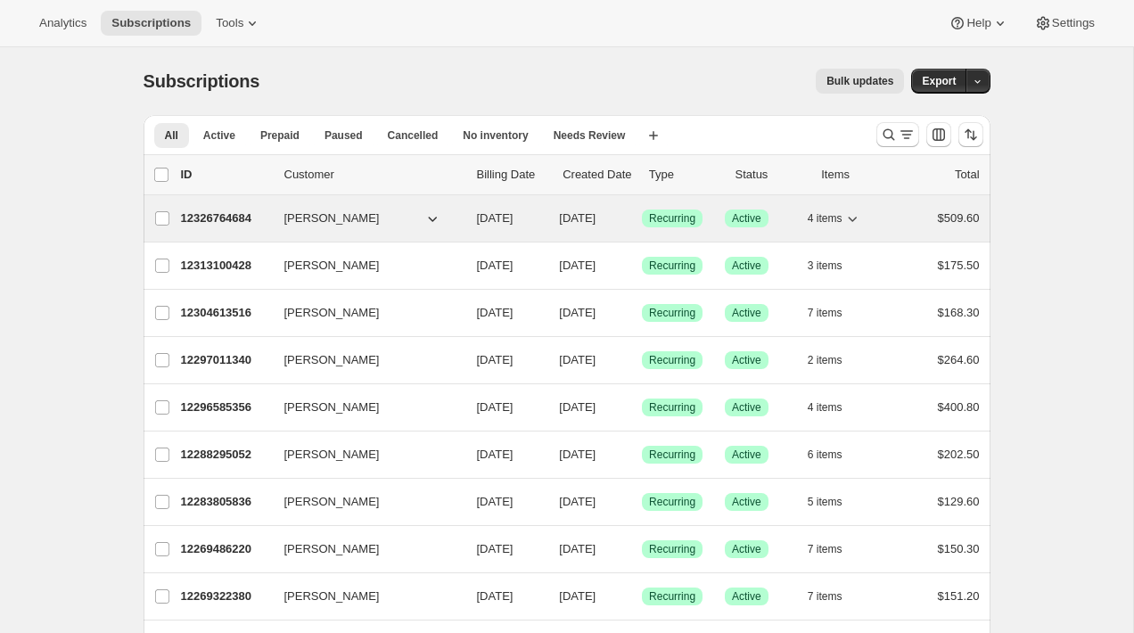
click at [244, 219] on p "12326764684" at bounding box center [225, 219] width 89 height 18
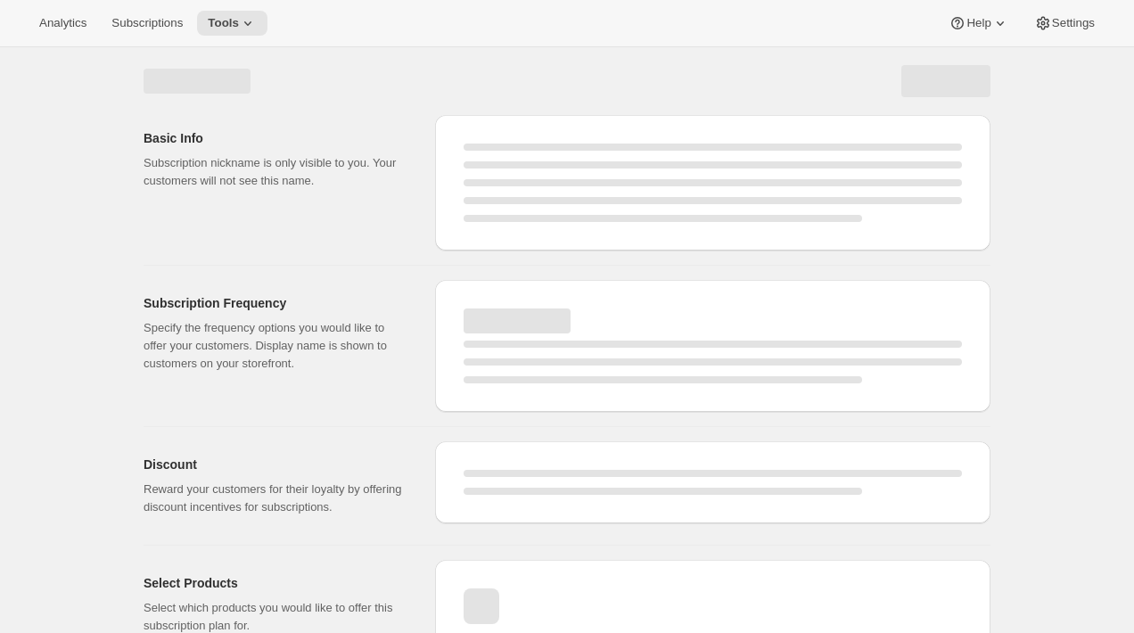
select select "WEEK"
select select "MONTH"
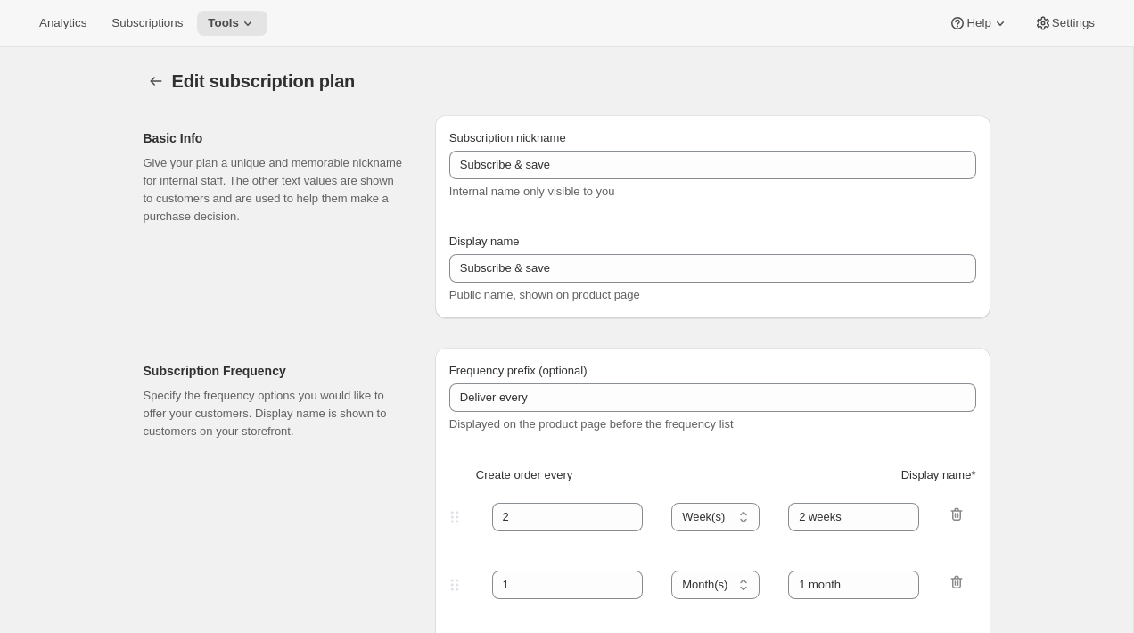
type input "Subscribe & save - Onehope bundle"
type input "1"
select select "MONTH"
type input "1 Month"
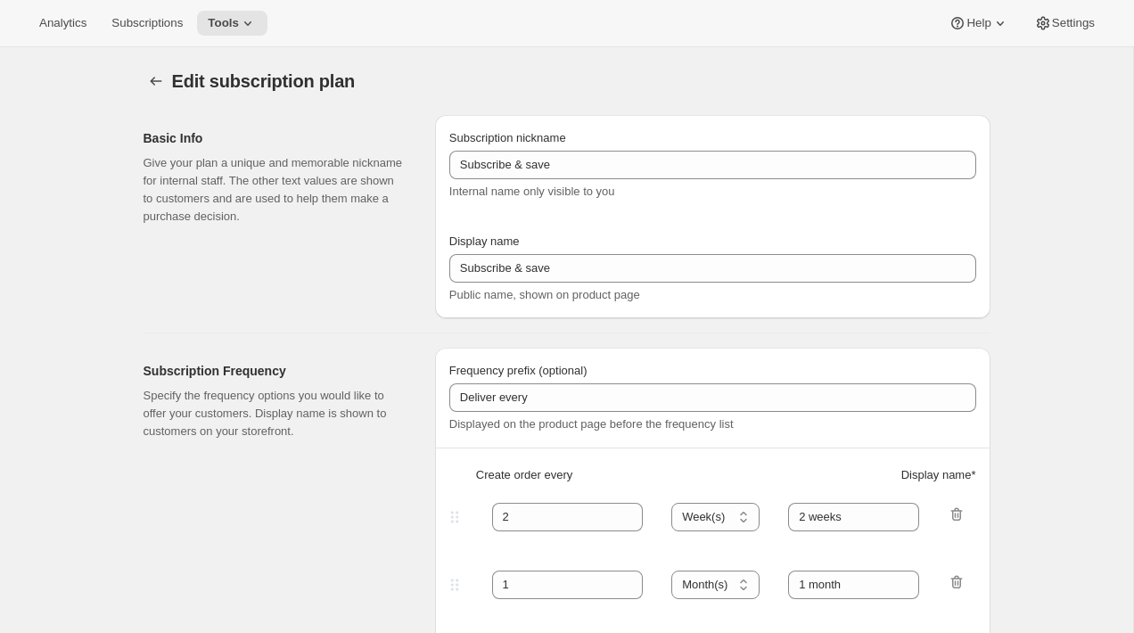
type input "2"
type input "2 Months"
select select "MONTH"
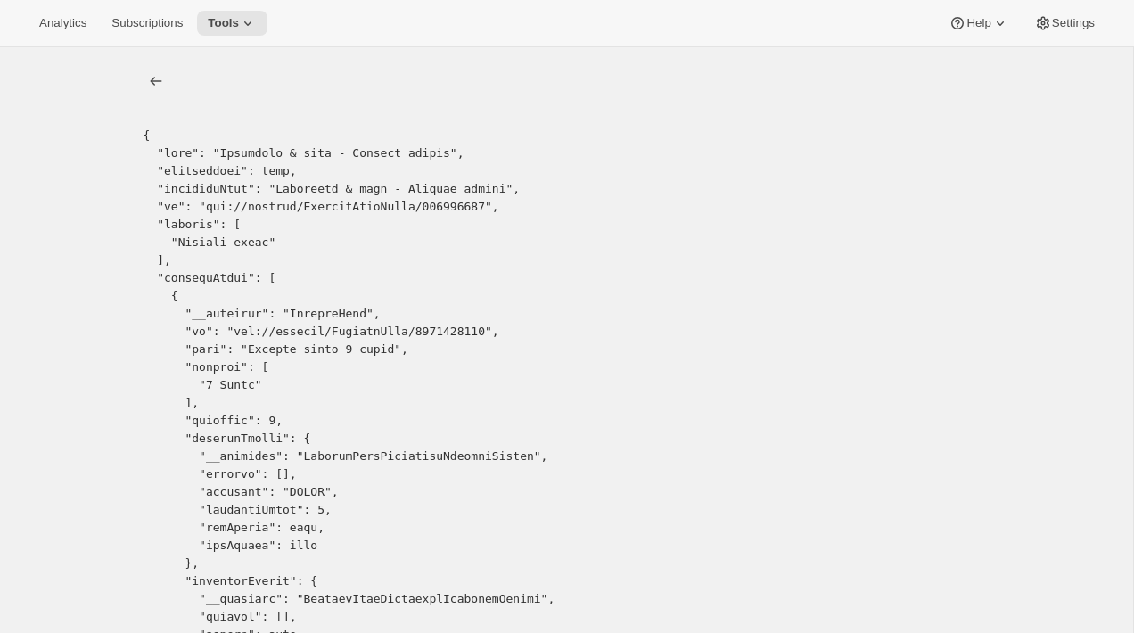
drag, startPoint x: 454, startPoint y: 331, endPoint x: 241, endPoint y: 331, distance: 213.1
copy pre "gid://shopify/SellingPlan/1801814156"
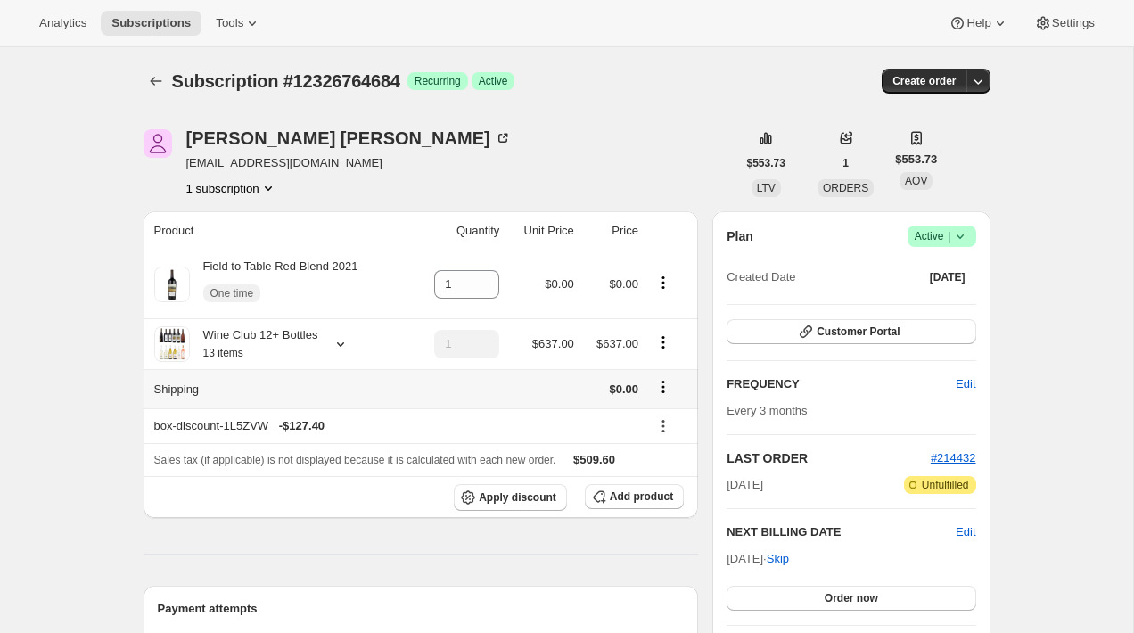
click at [662, 390] on icon "Shipping actions" at bounding box center [664, 387] width 18 height 18
click at [664, 419] on span "Edit shipping rate" at bounding box center [661, 422] width 89 height 13
click at [563, 184] on div "[PERSON_NAME] [EMAIL_ADDRESS][DOMAIN_NAME] 1 subscription" at bounding box center [440, 163] width 593 height 68
click at [678, 134] on div "[PERSON_NAME] [EMAIL_ADDRESS][DOMAIN_NAME] 1 subscription" at bounding box center [440, 163] width 593 height 68
click at [663, 388] on icon "Shipping actions" at bounding box center [664, 387] width 18 height 18
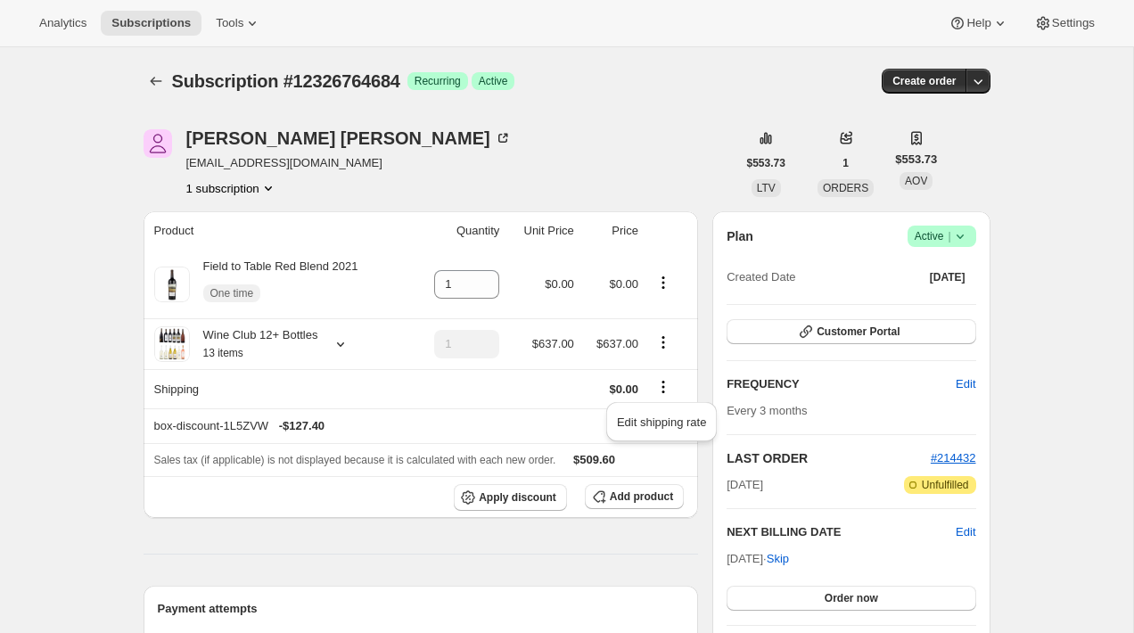
click at [661, 382] on icon "Shipping actions" at bounding box center [664, 387] width 18 height 18
click at [662, 419] on span "Edit shipping rate" at bounding box center [661, 422] width 89 height 13
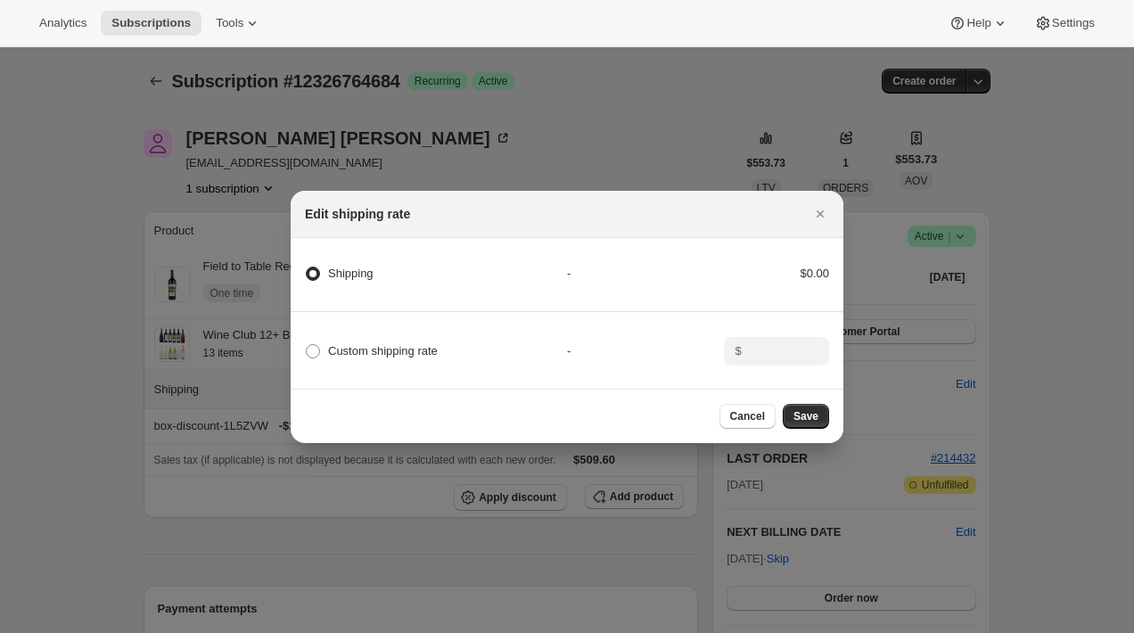
click at [681, 168] on div at bounding box center [567, 316] width 1134 height 633
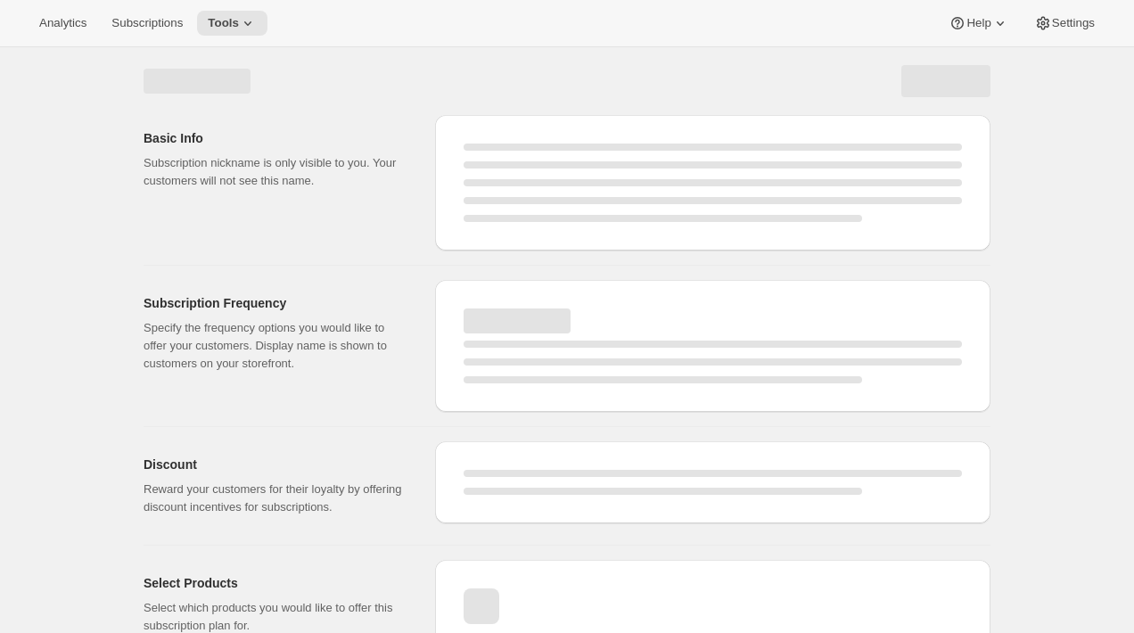
select select "WEEK"
select select "MONTH"
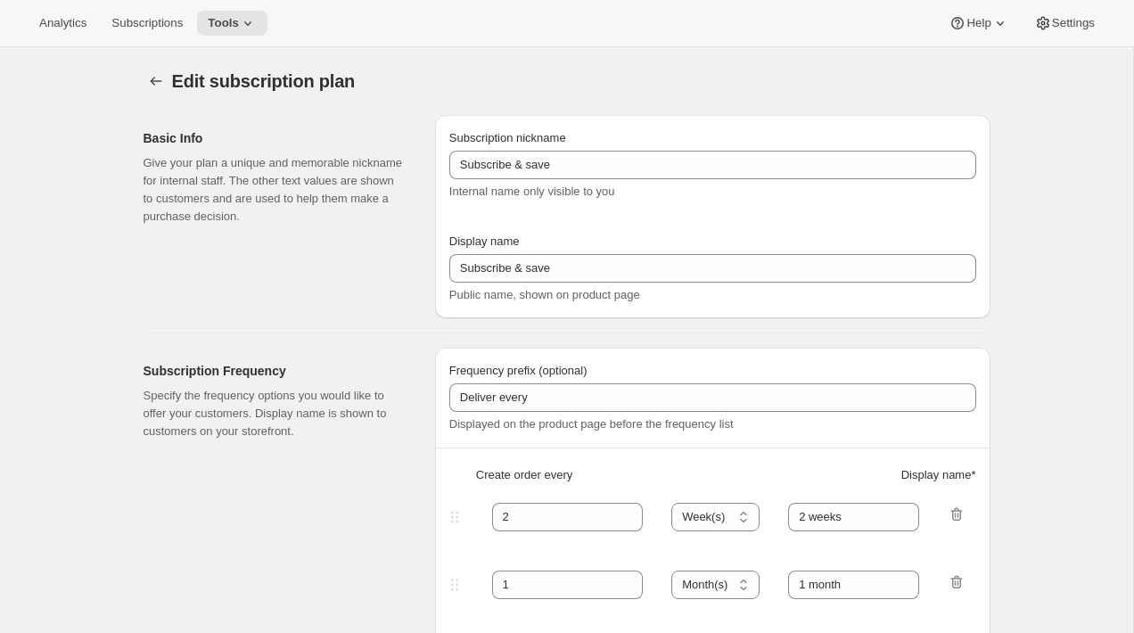
type input "Subscribe & save - Onehope bundle"
type input "1"
select select "MONTH"
type input "1 Month"
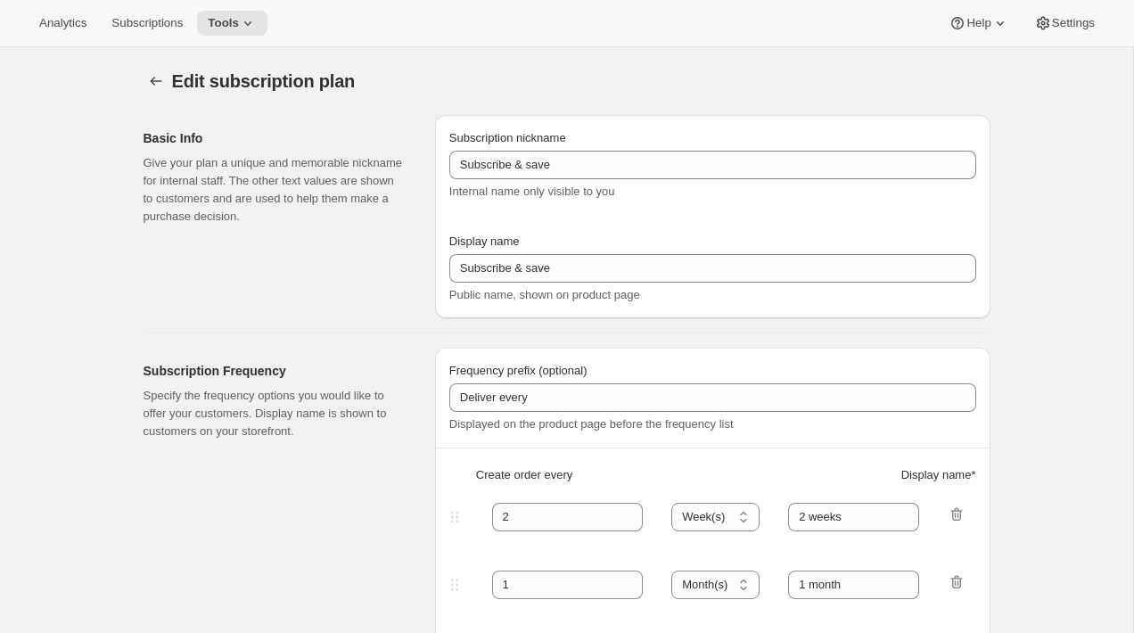
type input "2"
type input "2 Months"
select select "MONTH"
click at [418, 223] on div "Basic Info Give your plan a unique and memorable nickname for internal staff. T…" at bounding box center [282, 216] width 277 height 203
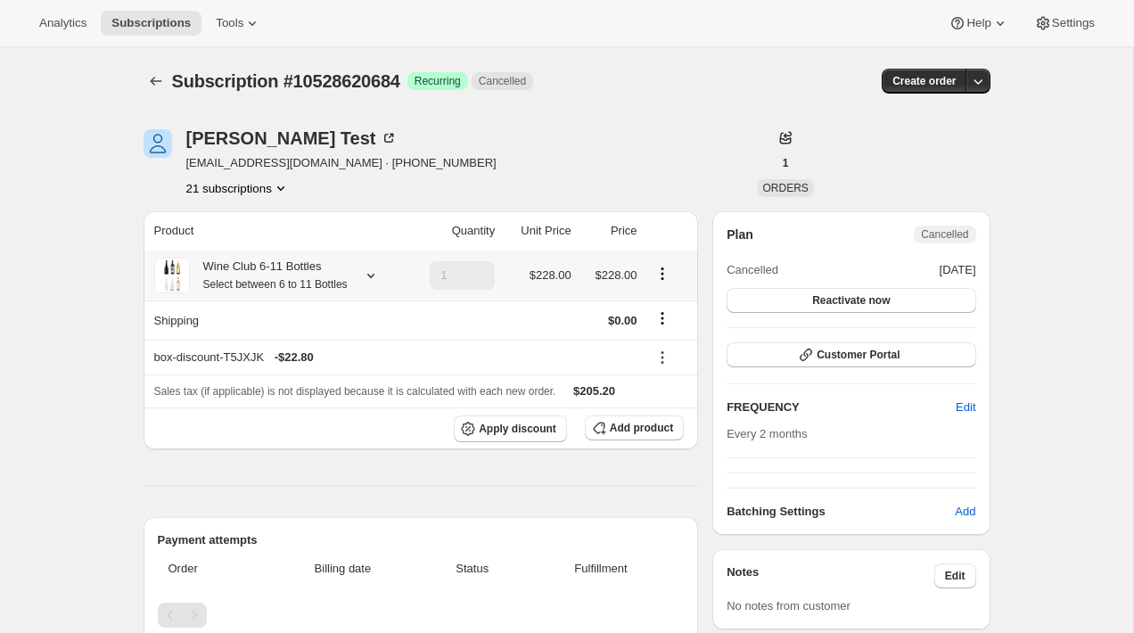
click at [276, 286] on small "Select between 6 to 11 Bottles" at bounding box center [275, 284] width 144 height 12
click at [319, 350] on td "Field to Table Red Blend 2021" at bounding box center [247, 356] width 157 height 33
drag, startPoint x: 319, startPoint y: 350, endPoint x: 178, endPoint y: 347, distance: 140.9
click at [178, 347] on td "Field to Table Red Blend 2021" at bounding box center [247, 356] width 157 height 33
copy td "Field to Table Red Blend 2021"
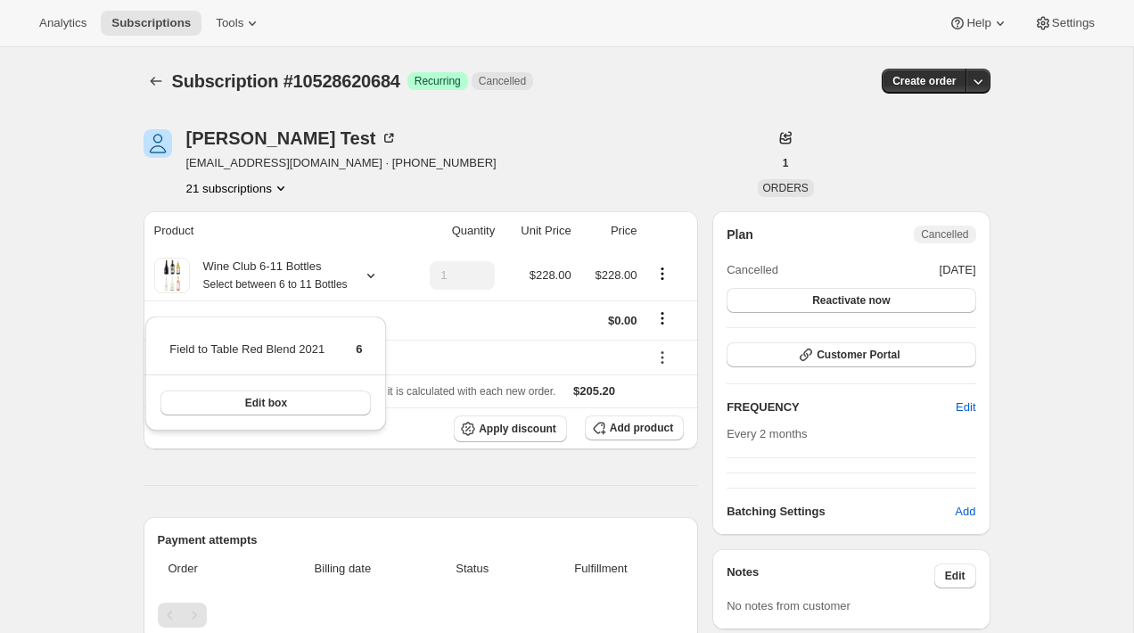
click at [69, 203] on div "Subscription #10528620684. This page is ready Subscription #10528620684 Success…" at bounding box center [566, 609] width 1133 height 1124
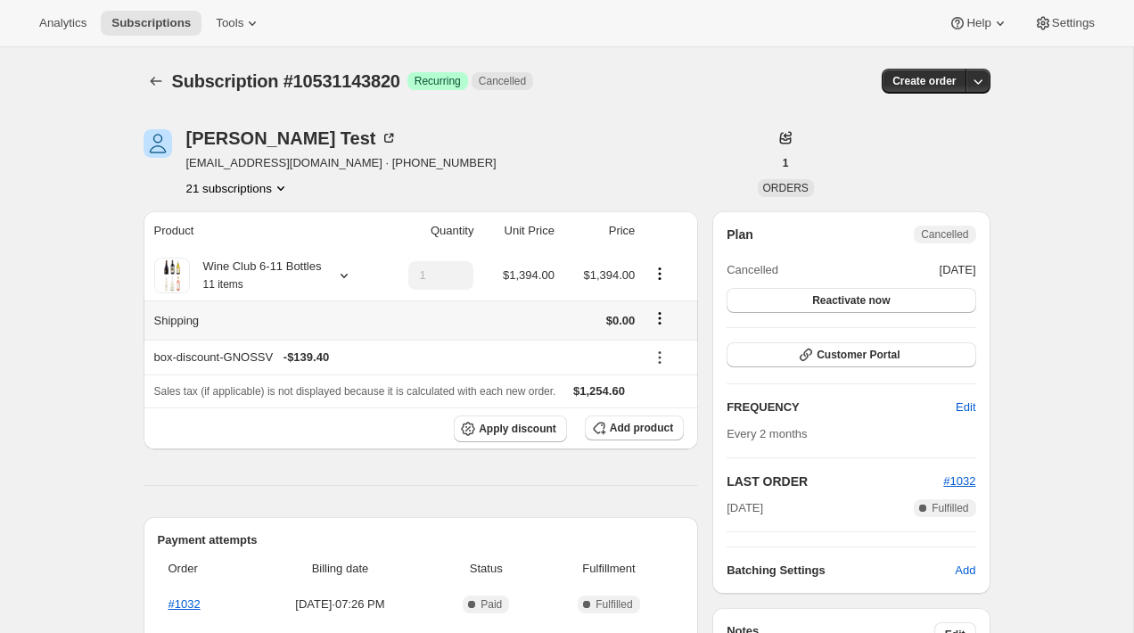
click at [655, 315] on icon "Shipping actions" at bounding box center [660, 318] width 18 height 18
click at [661, 355] on span "Edit shipping rate" at bounding box center [658, 352] width 89 height 13
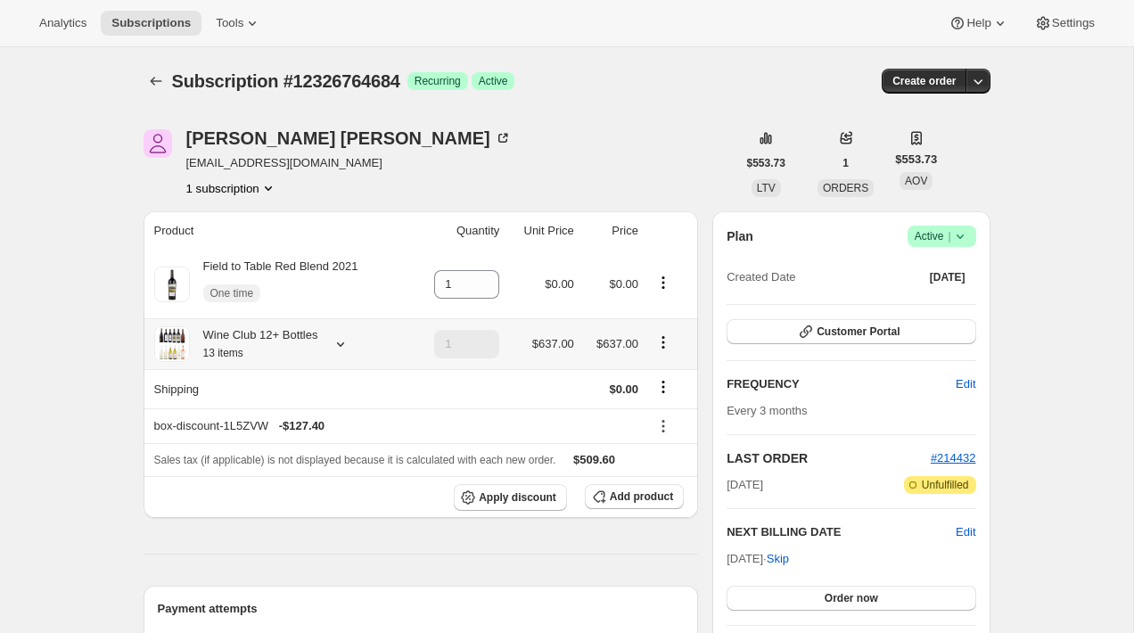
scroll to position [27, 0]
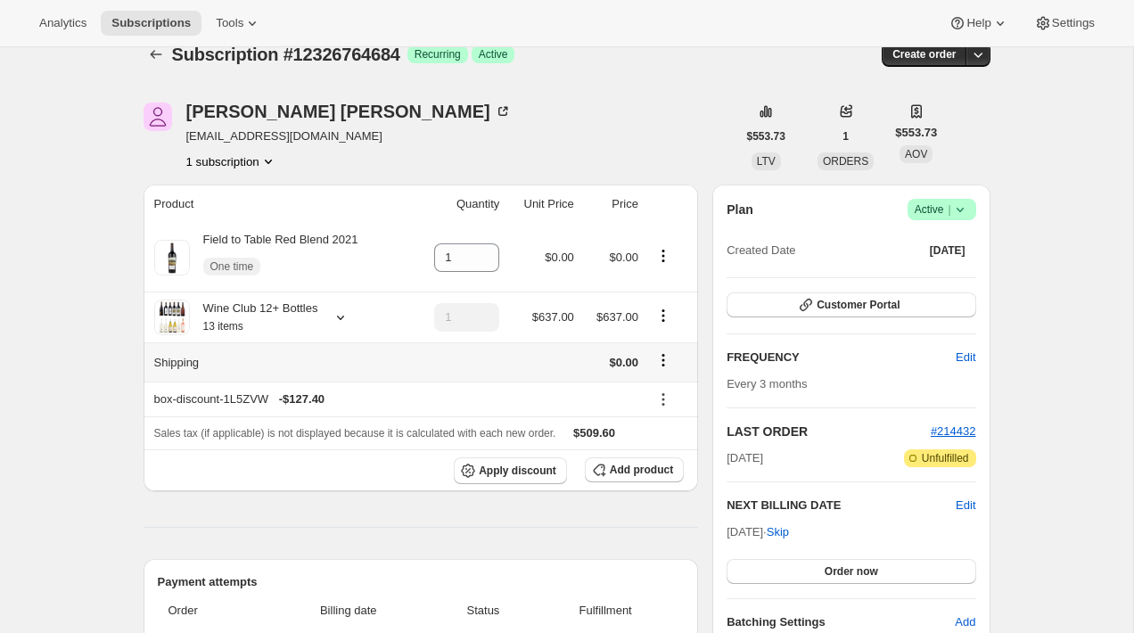
click at [663, 362] on icon "Shipping actions" at bounding box center [664, 360] width 18 height 18
click at [663, 383] on button "Edit shipping rate" at bounding box center [662, 395] width 100 height 29
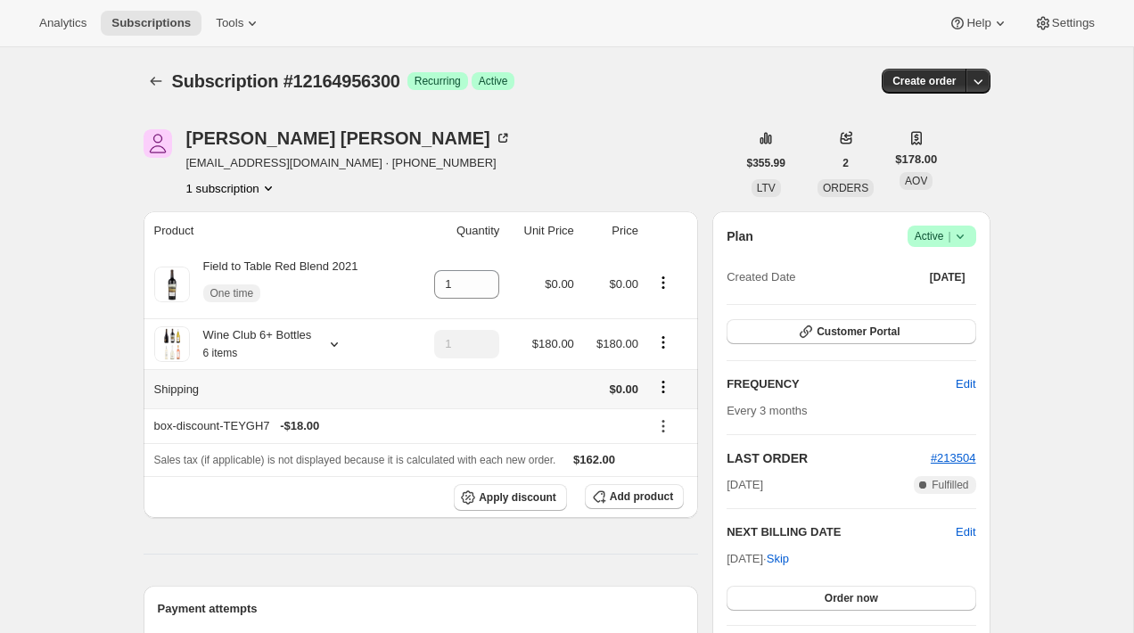
click at [665, 385] on icon "Shipping actions" at bounding box center [664, 387] width 18 height 18
click at [667, 405] on div "Edit shipping rate" at bounding box center [661, 421] width 111 height 39
click at [665, 421] on span "Edit shipping rate" at bounding box center [661, 422] width 89 height 13
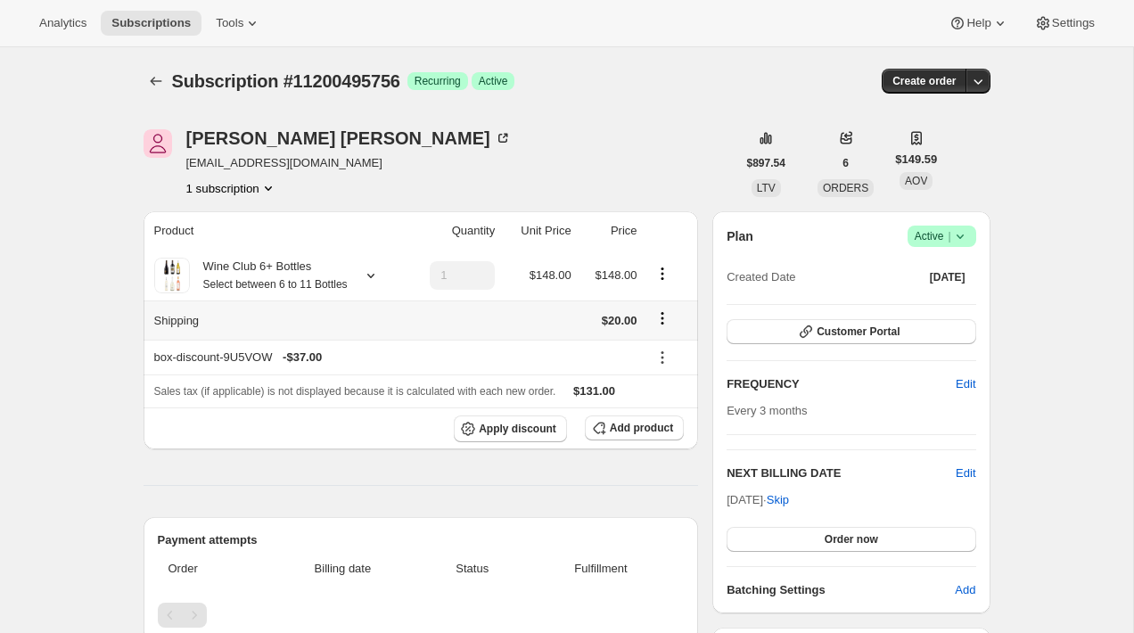
click at [668, 327] on icon "Shipping actions" at bounding box center [663, 318] width 18 height 18
click at [661, 376] on span "Edit shipping rate" at bounding box center [659, 371] width 89 height 13
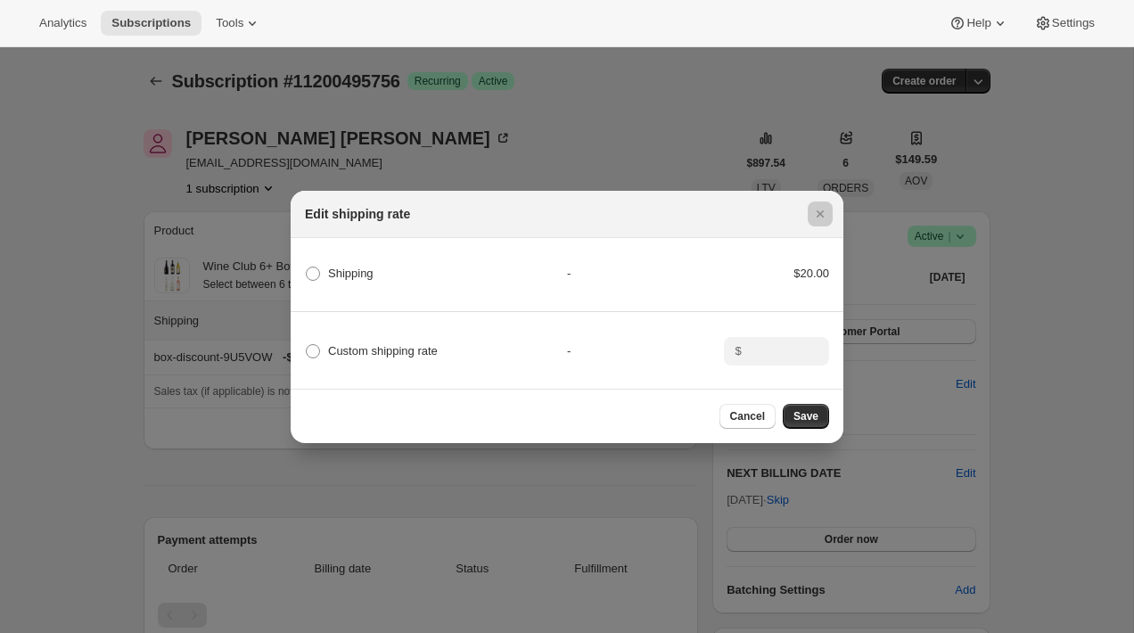
click at [536, 123] on div at bounding box center [567, 316] width 1134 height 633
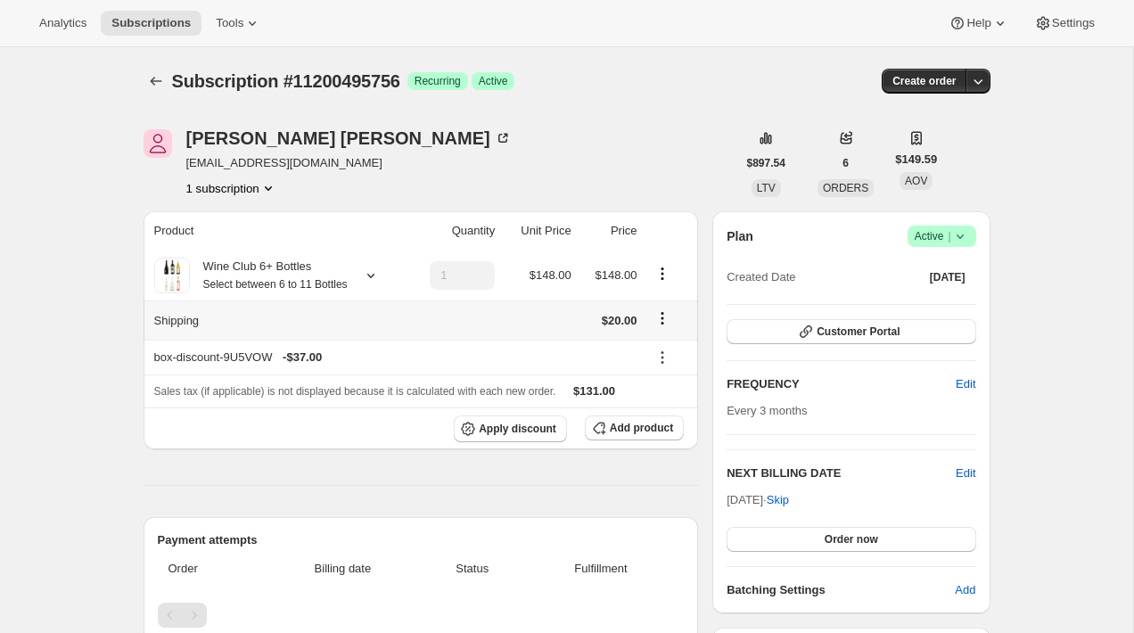
click at [654, 327] on icon "Shipping actions" at bounding box center [663, 318] width 18 height 18
click at [663, 367] on span "Edit shipping rate" at bounding box center [659, 371] width 89 height 13
click at [663, 327] on icon "Shipping actions" at bounding box center [663, 318] width 18 height 18
click at [655, 373] on span "Edit shipping rate" at bounding box center [659, 371] width 89 height 13
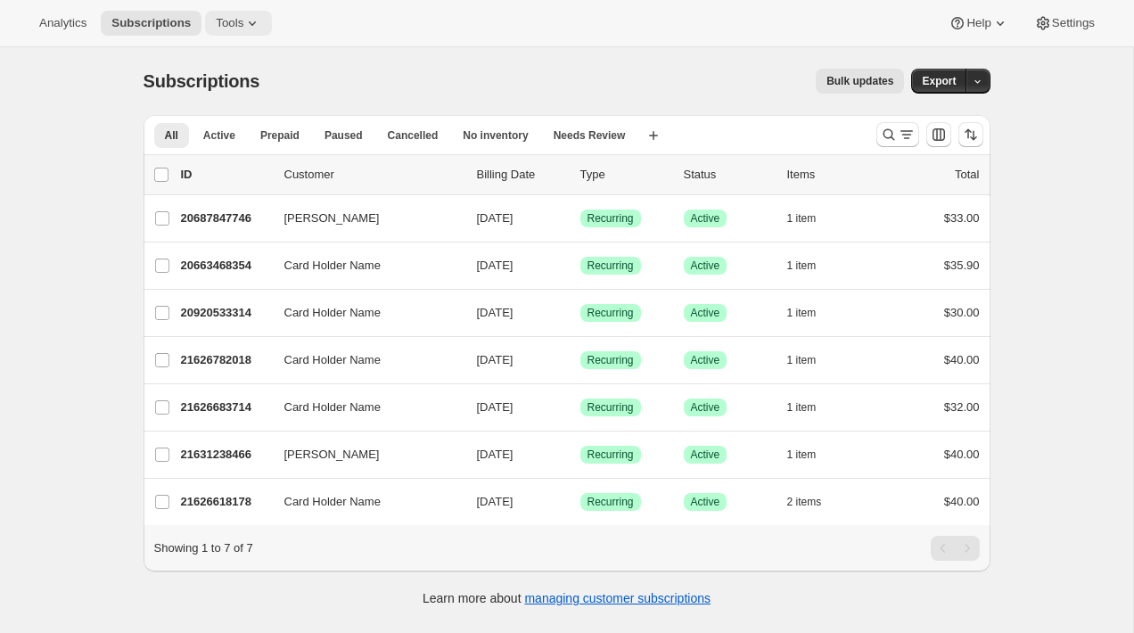
click at [228, 17] on span "Tools" at bounding box center [230, 23] width 28 height 14
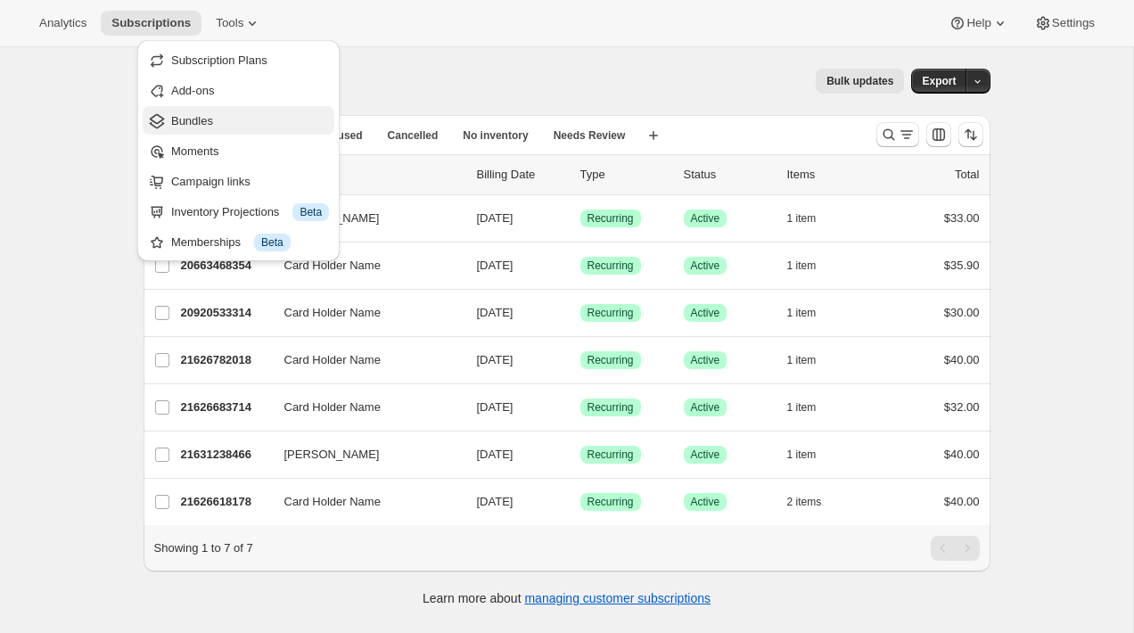
click at [241, 118] on span "Bundles" at bounding box center [250, 121] width 158 height 18
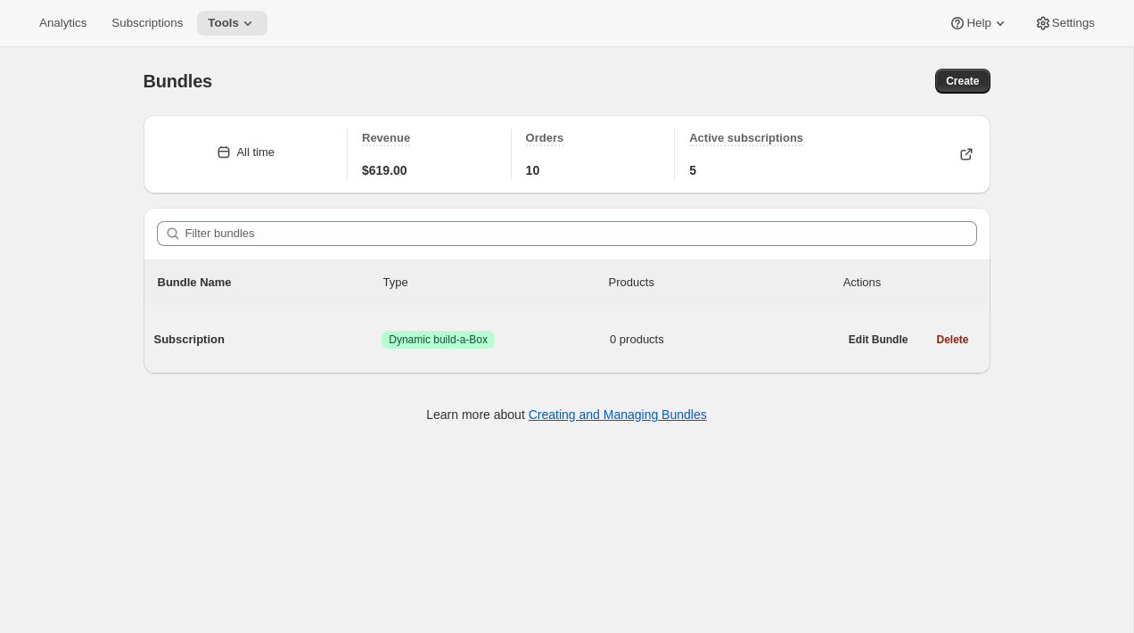
click at [301, 357] on div "Subscription Success Dynamic build-a-Box 0 products" at bounding box center [496, 340] width 684 height 46
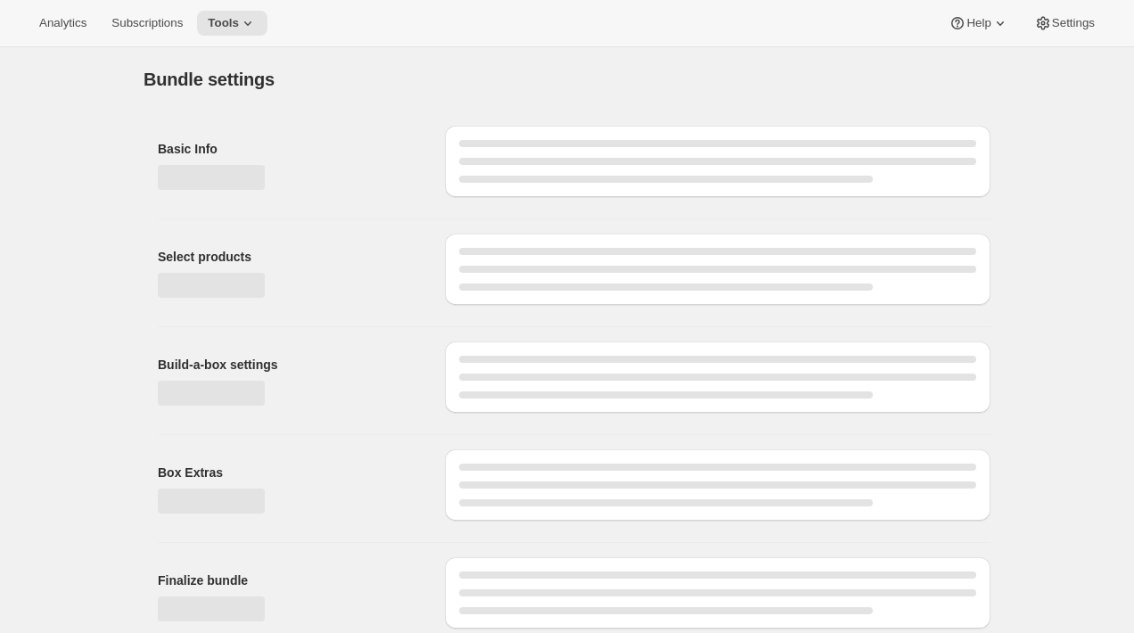
type input "Subscription"
radio input "true"
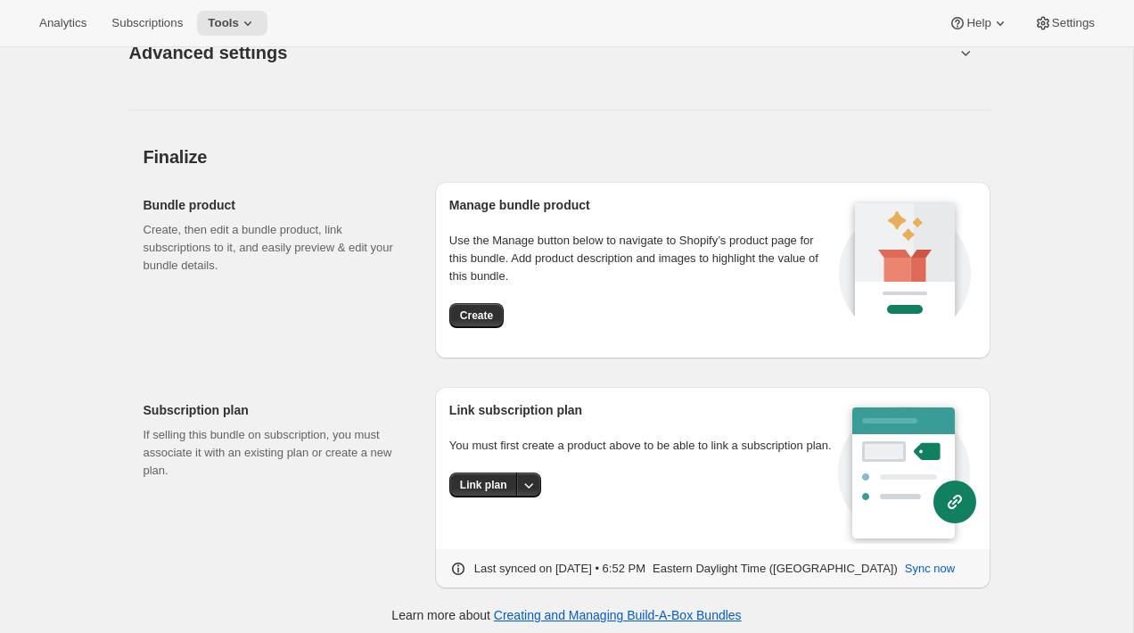
scroll to position [1948, 0]
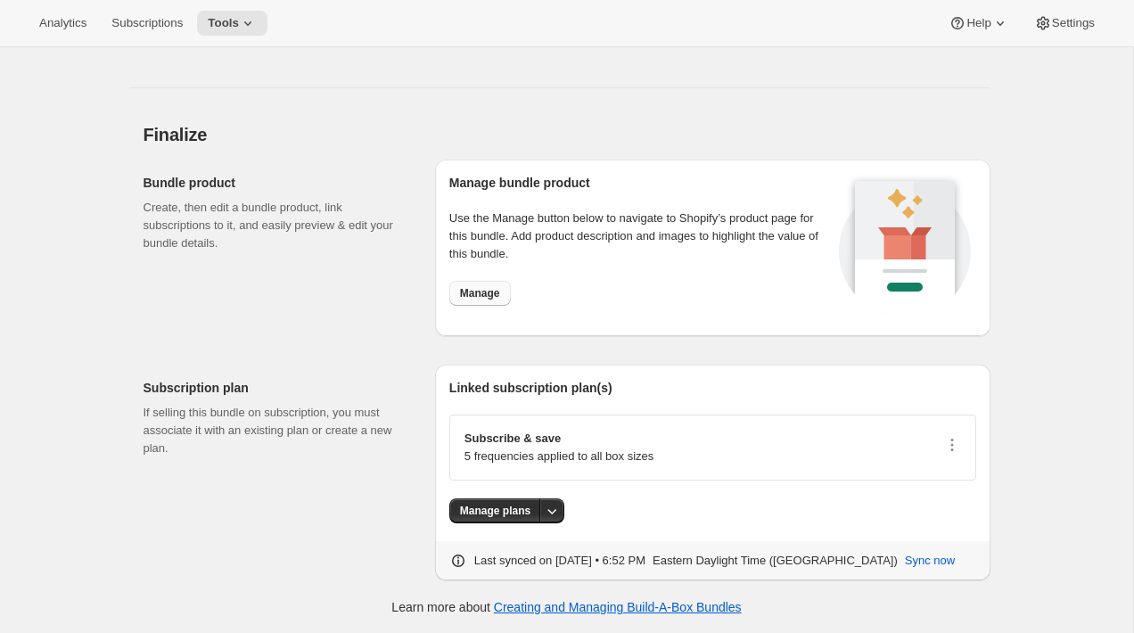
click at [496, 295] on span "Manage" at bounding box center [480, 293] width 40 height 14
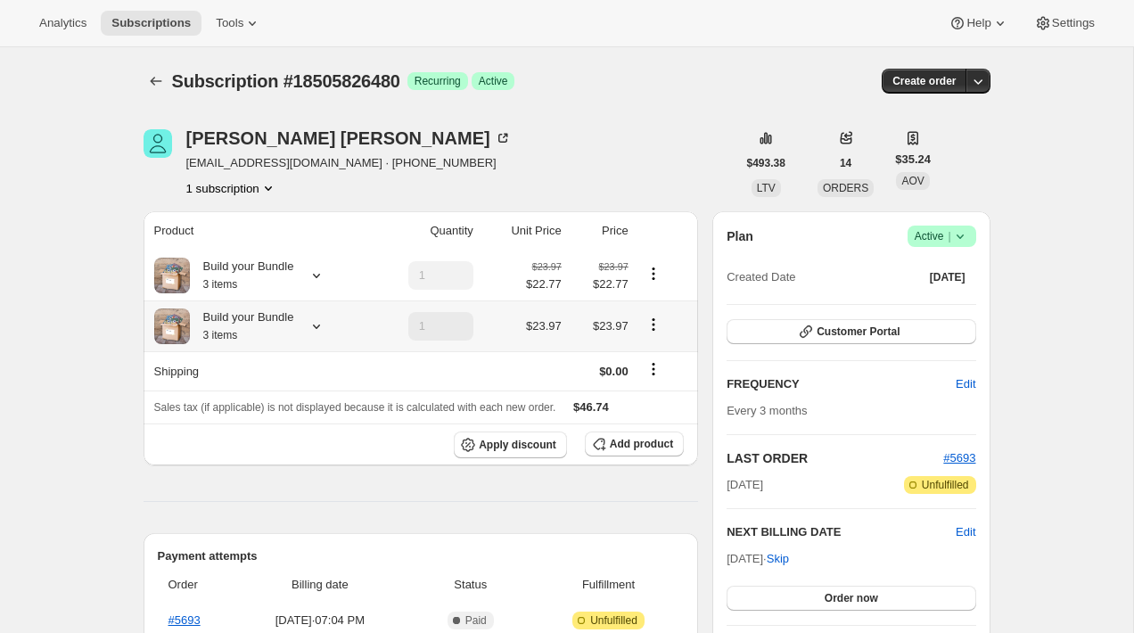
click at [289, 321] on div "Build your Bundle 3 items" at bounding box center [242, 327] width 104 height 36
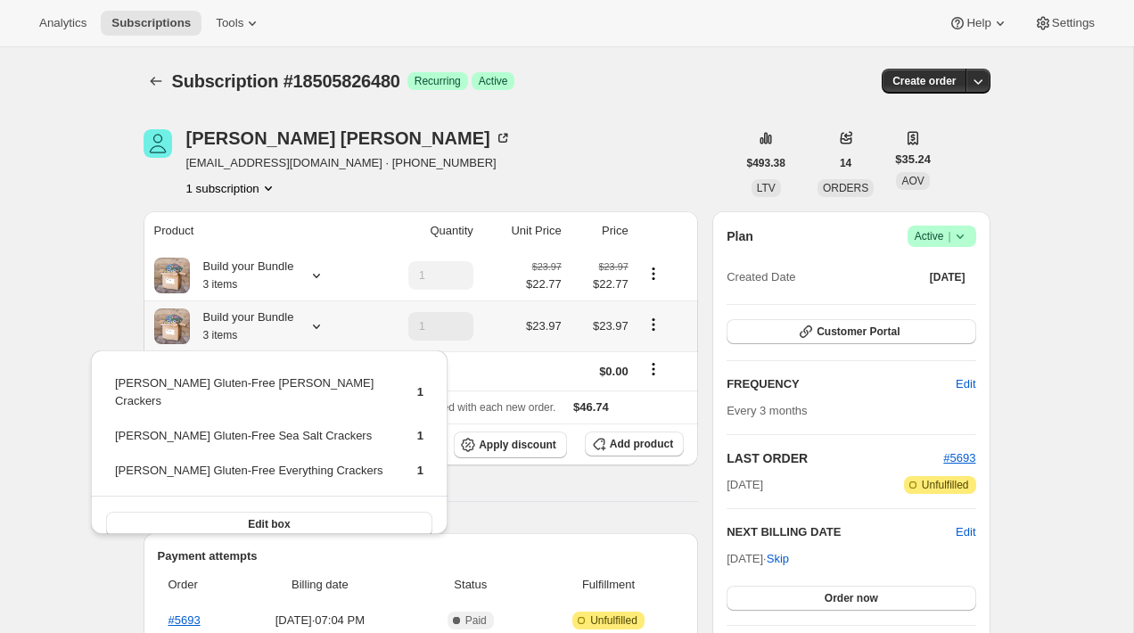
click at [237, 496] on div "Edit box" at bounding box center [269, 524] width 357 height 56
click at [248, 517] on span "Edit box" at bounding box center [269, 524] width 42 height 14
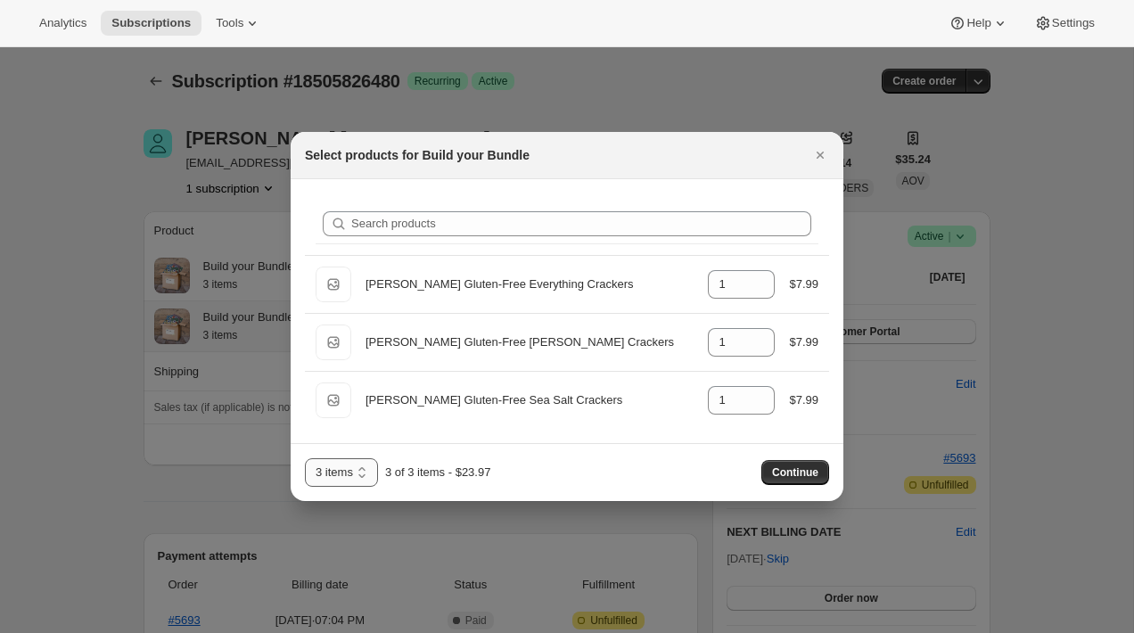
click at [364, 468] on select "3 items 6 items 9 items" at bounding box center [341, 472] width 73 height 29
click at [106, 357] on div at bounding box center [567, 316] width 1134 height 633
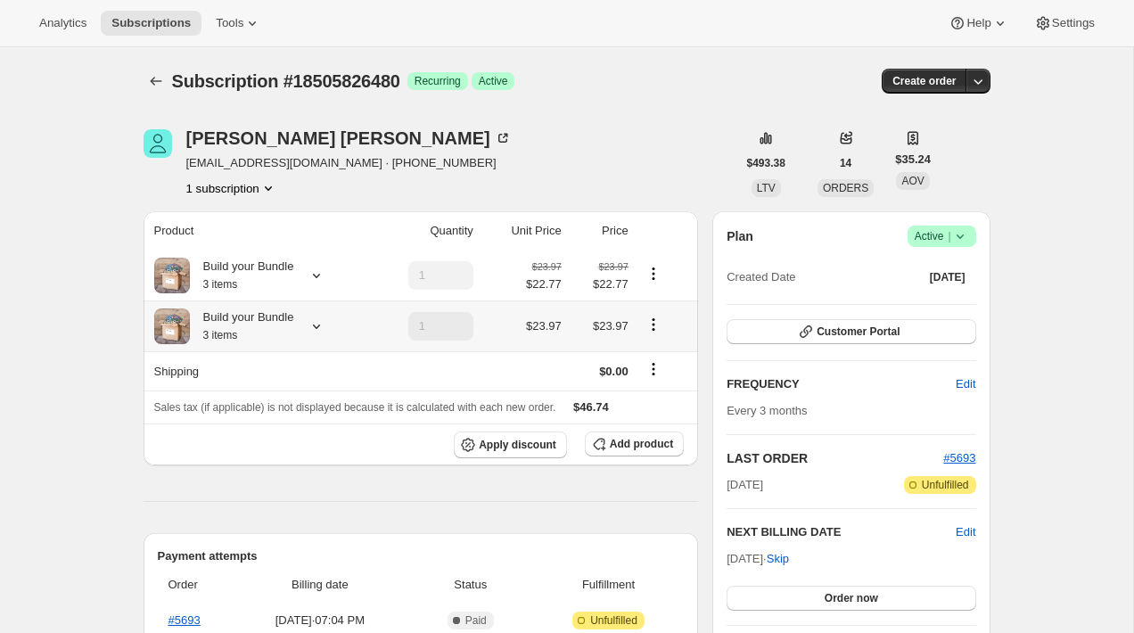
click at [271, 321] on div "Build your Bundle 3 items" at bounding box center [242, 327] width 104 height 36
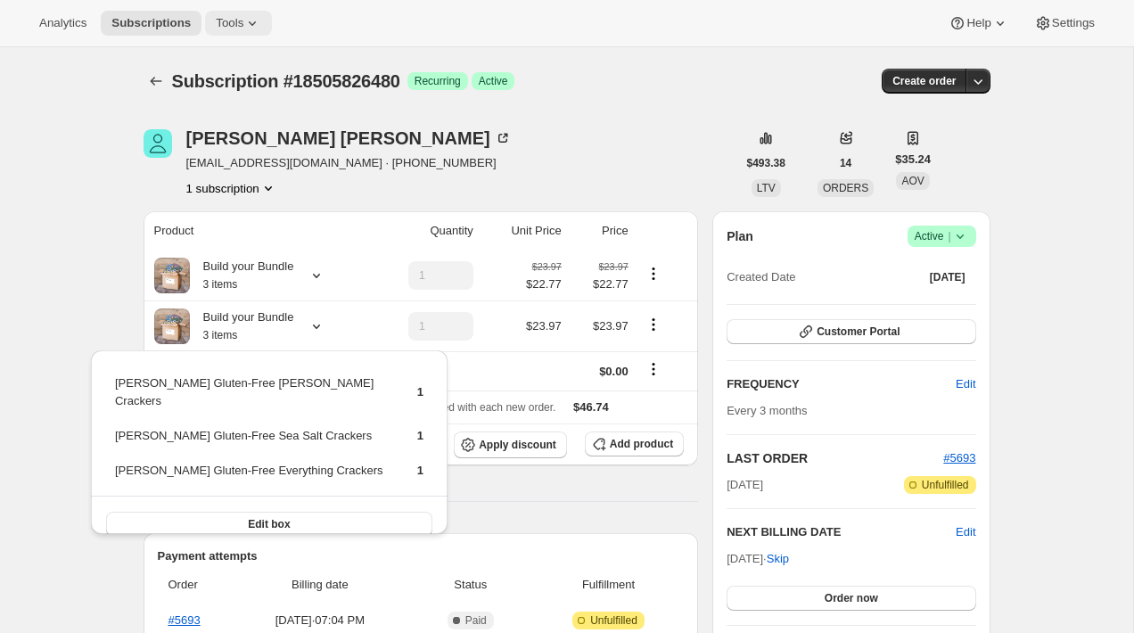
click at [268, 31] on button "Tools" at bounding box center [238, 23] width 67 height 25
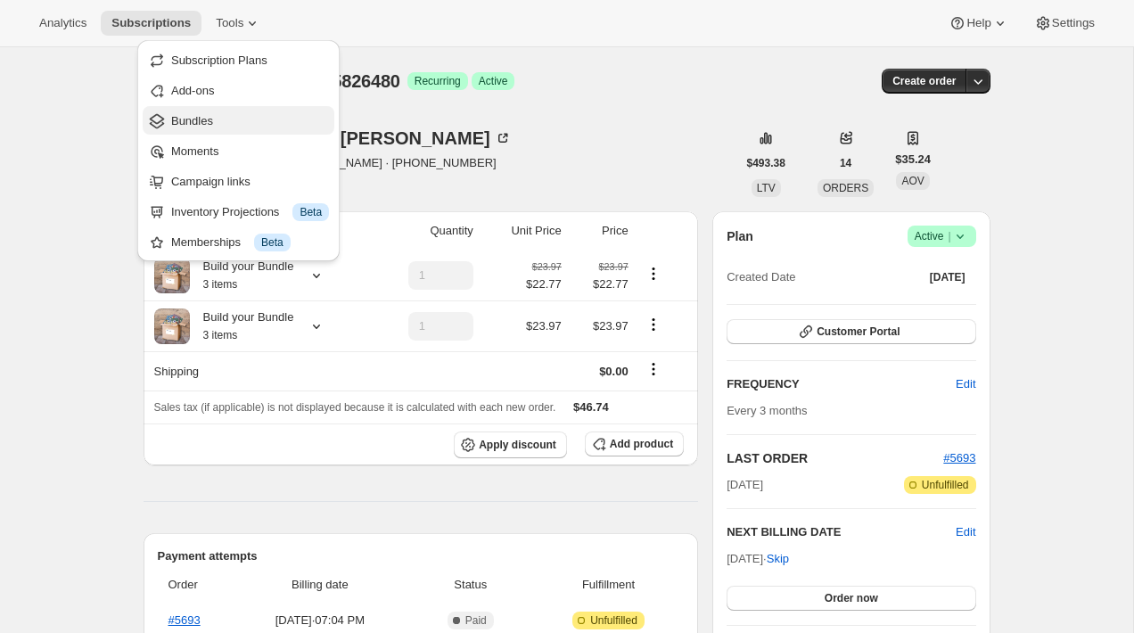
click at [233, 125] on span "Bundles" at bounding box center [250, 121] width 158 height 18
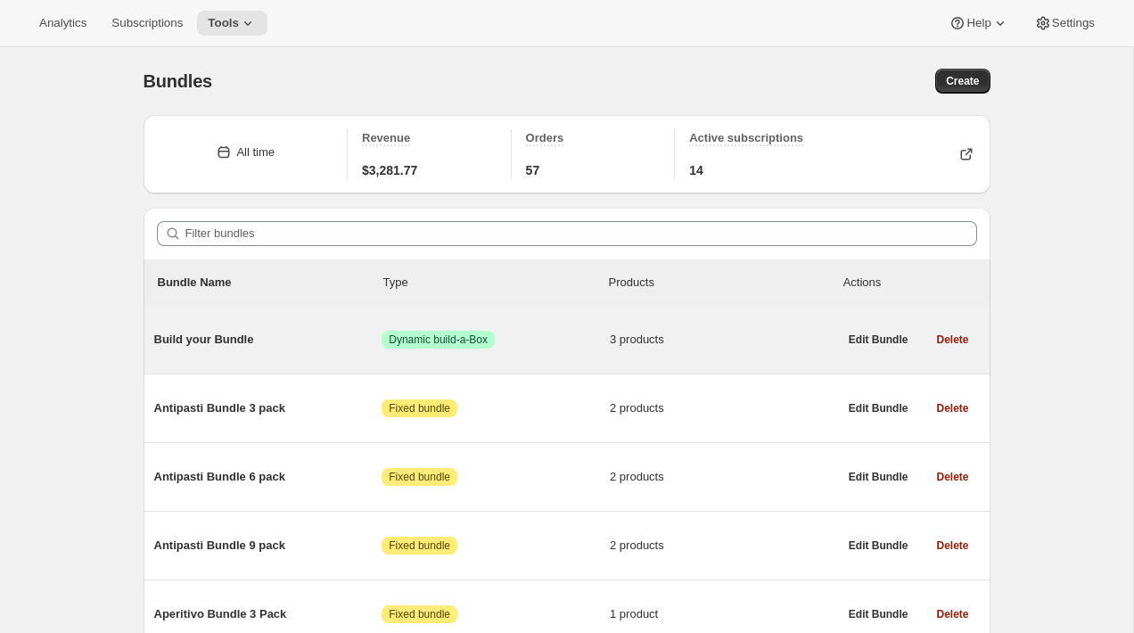
click at [237, 319] on div "Build your Bundle Success Dynamic build-a-Box 3 products" at bounding box center [496, 340] width 684 height 46
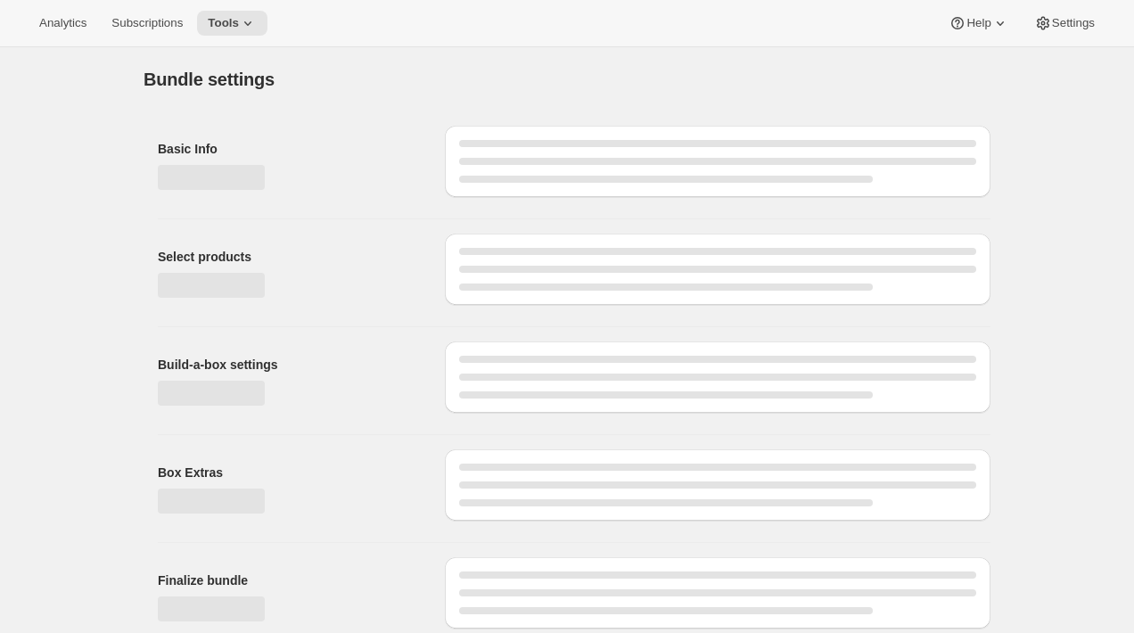
type input "Build your Bundle"
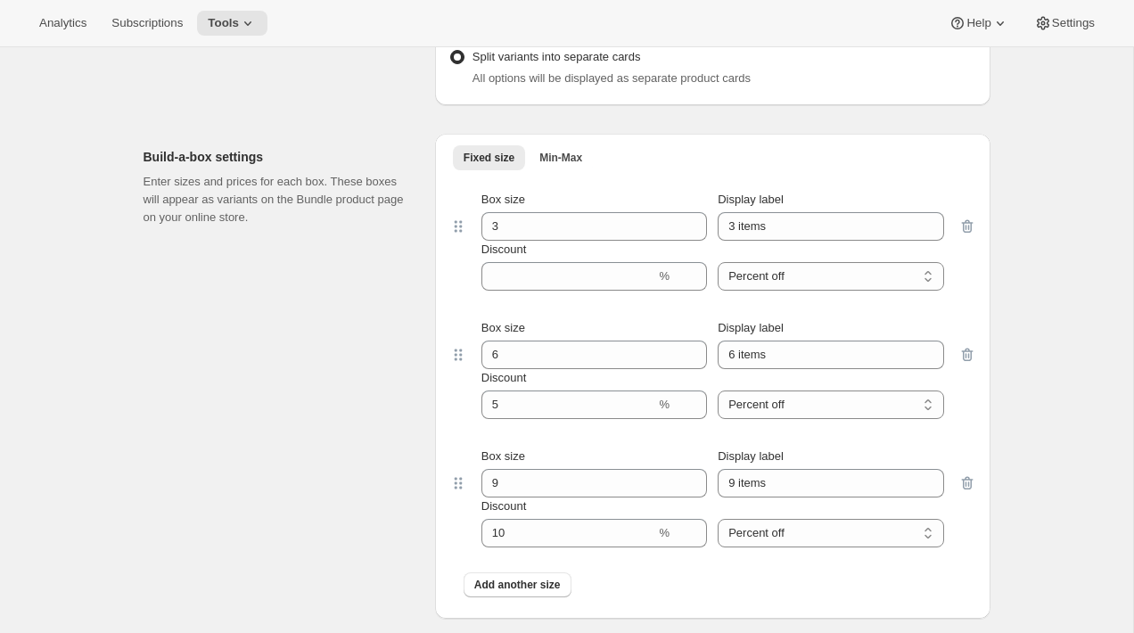
scroll to position [1009, 0]
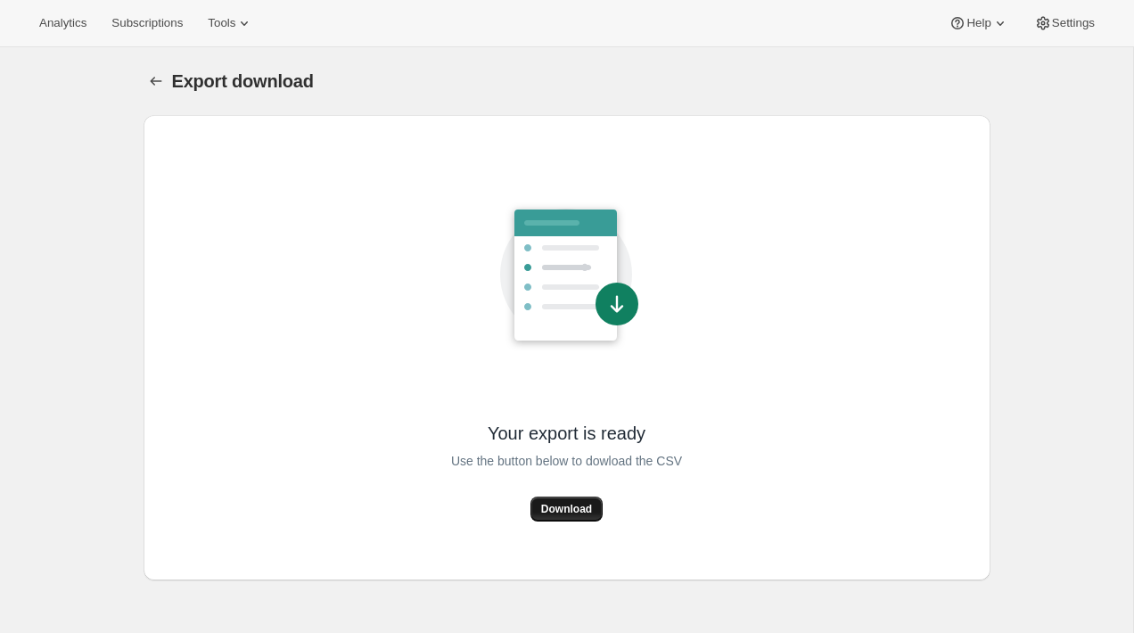
click at [557, 498] on button "Download" at bounding box center [567, 509] width 72 height 25
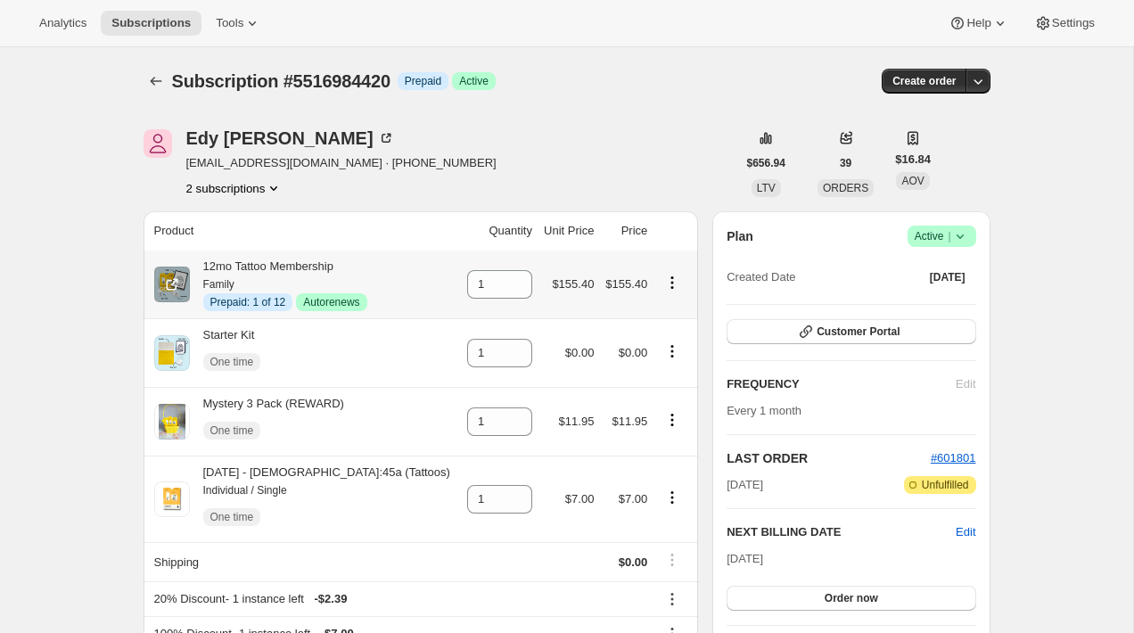
click at [667, 286] on icon "Product actions" at bounding box center [672, 283] width 18 height 18
click at [662, 372] on span "Swap variant" at bounding box center [649, 377] width 67 height 13
click at [577, 159] on div "[PERSON_NAME] [EMAIL_ADDRESS][DOMAIN_NAME] · [PHONE_NUMBER] 2 subscriptions" at bounding box center [440, 163] width 593 height 68
